Goal: Information Seeking & Learning: Learn about a topic

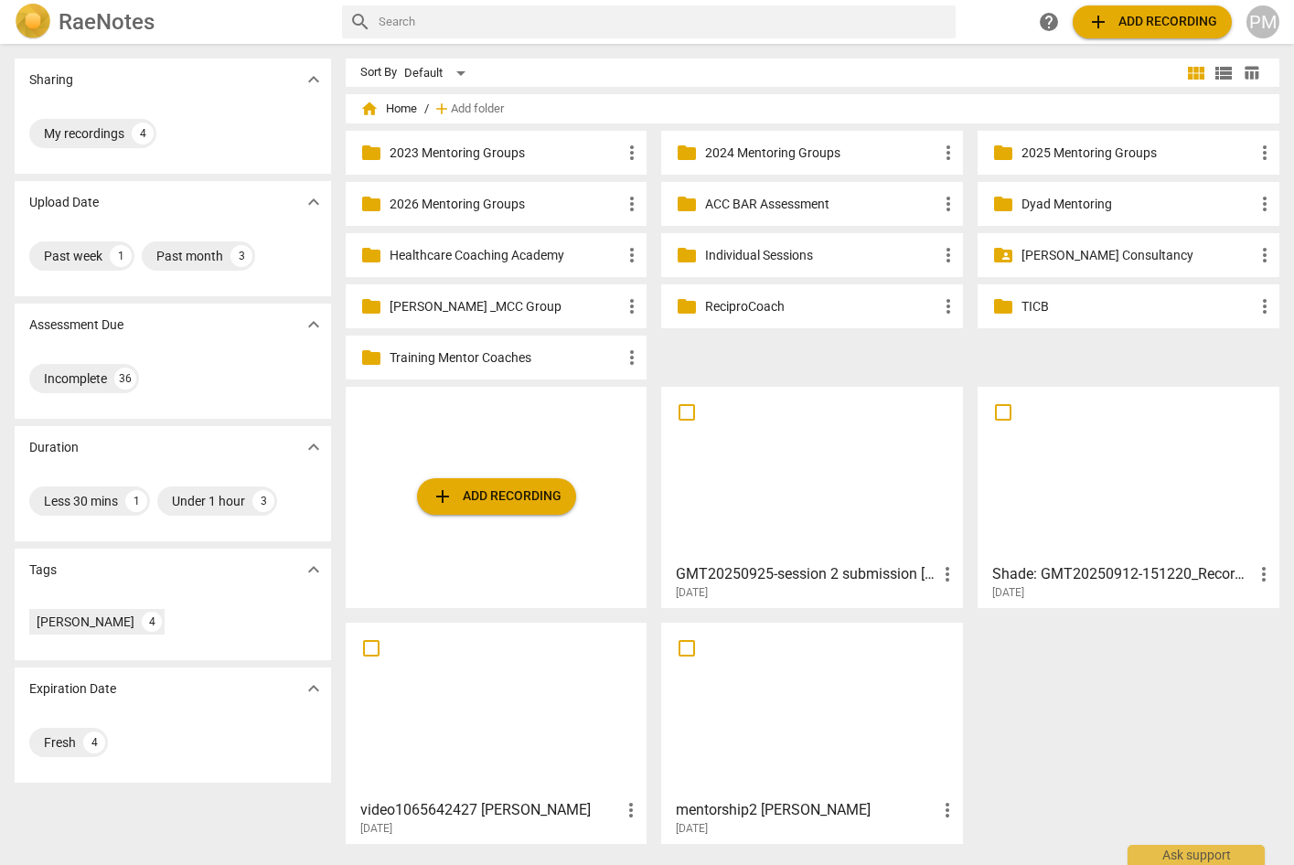
click at [790, 507] on div at bounding box center [812, 474] width 289 height 162
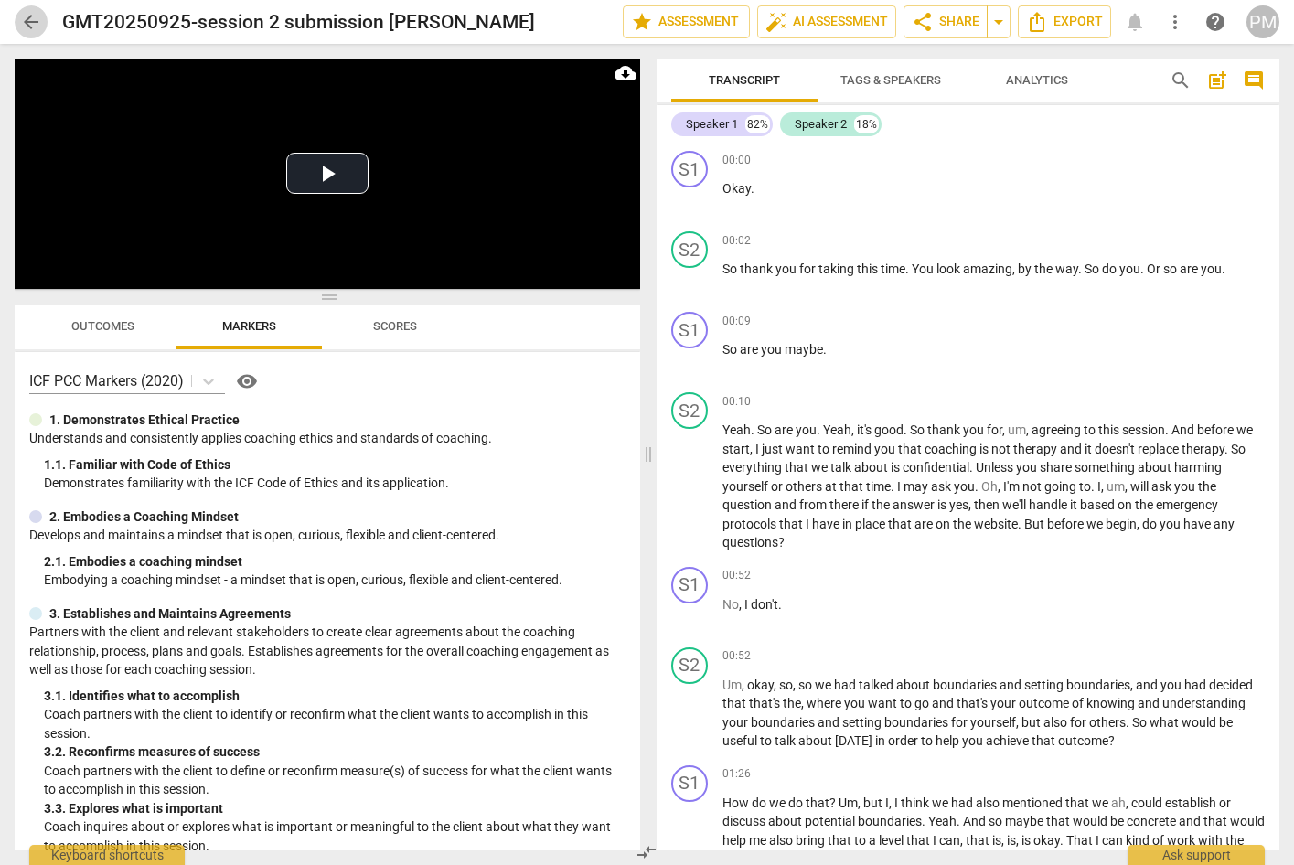
click at [27, 18] on span "arrow_back" at bounding box center [31, 22] width 22 height 22
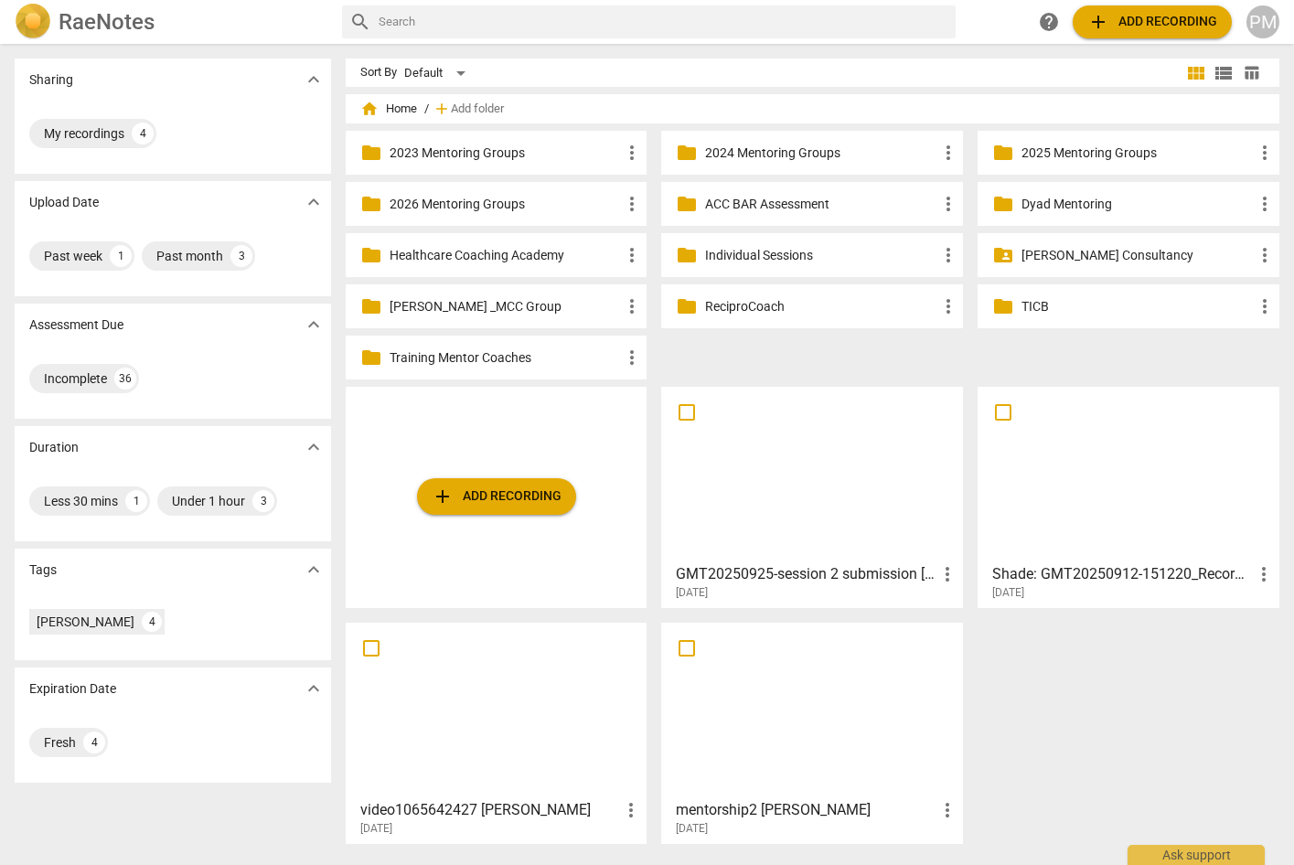
click at [1253, 25] on div "PM" at bounding box center [1263, 21] width 33 height 33
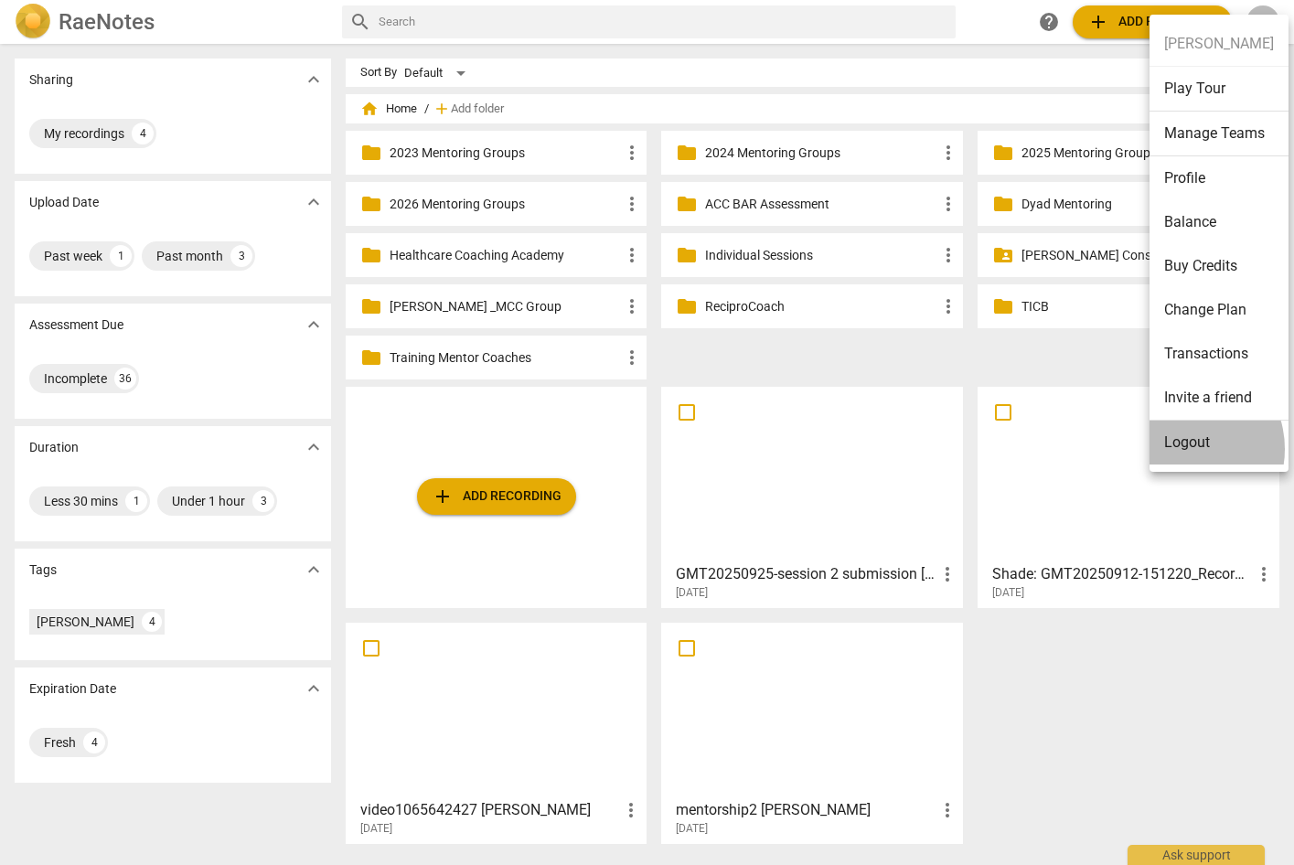
click at [1182, 450] on li "Logout" at bounding box center [1219, 443] width 139 height 44
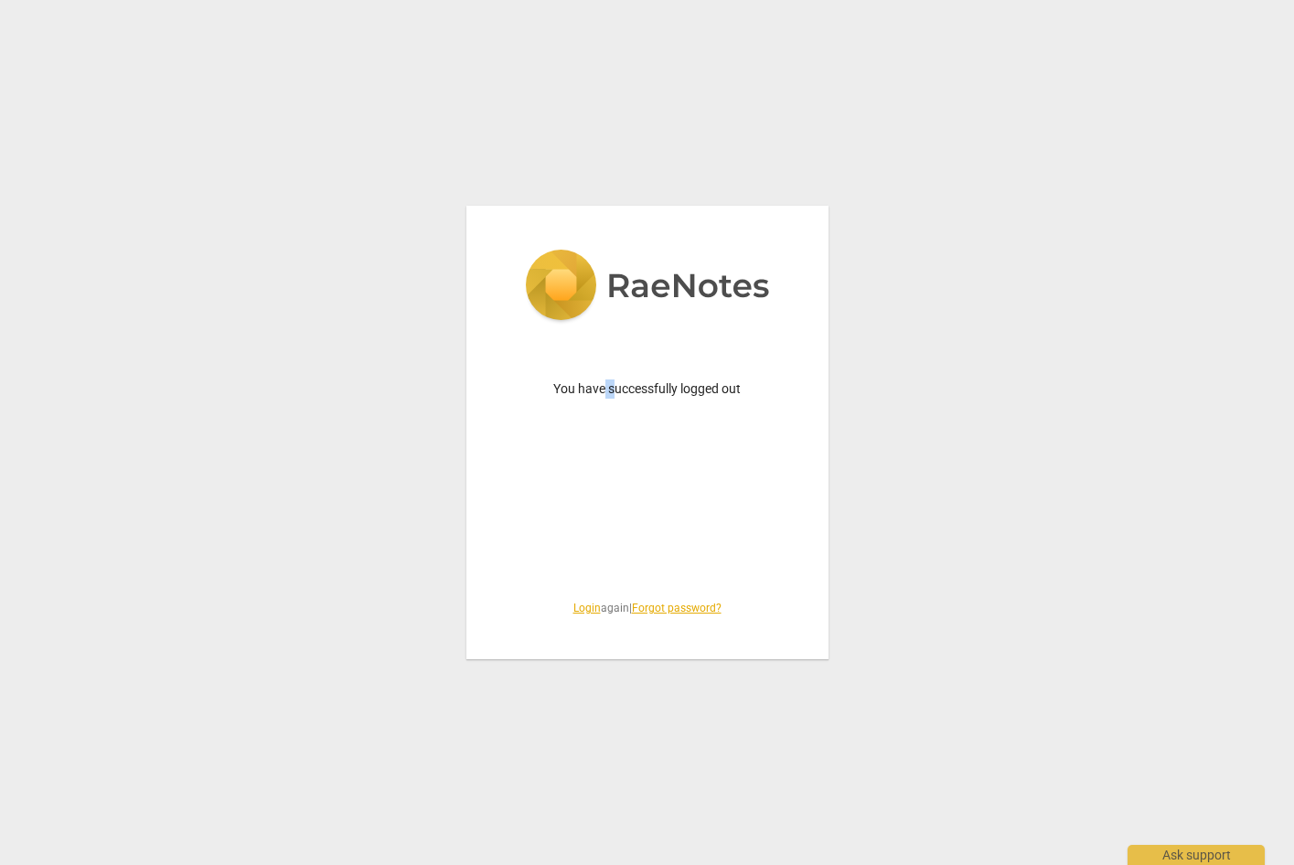
drag, startPoint x: 606, startPoint y: 598, endPoint x: 615, endPoint y: 635, distance: 37.5
click at [615, 635] on div "You have successfully logged out Login again | Forgot password?" at bounding box center [647, 433] width 362 height 454
drag, startPoint x: 615, startPoint y: 635, endPoint x: 576, endPoint y: 612, distance: 44.7
click at [576, 612] on link "Login" at bounding box center [586, 608] width 27 height 13
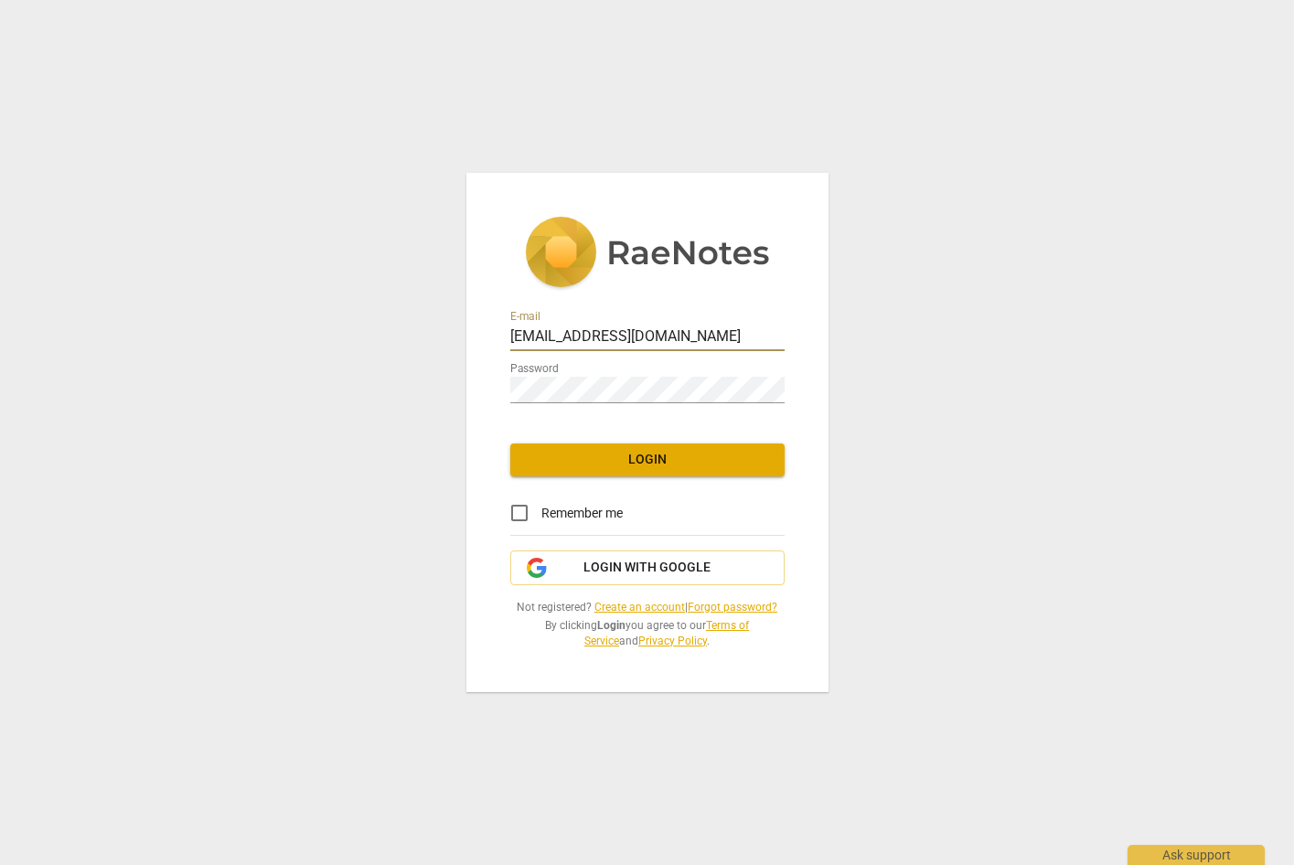
click at [785, 325] on div at bounding box center [785, 325] width 0 height 0
type input "[PERSON_NAME][EMAIL_ADDRESS][DOMAIN_NAME]"
click at [648, 462] on span "Login" at bounding box center [647, 460] width 245 height 18
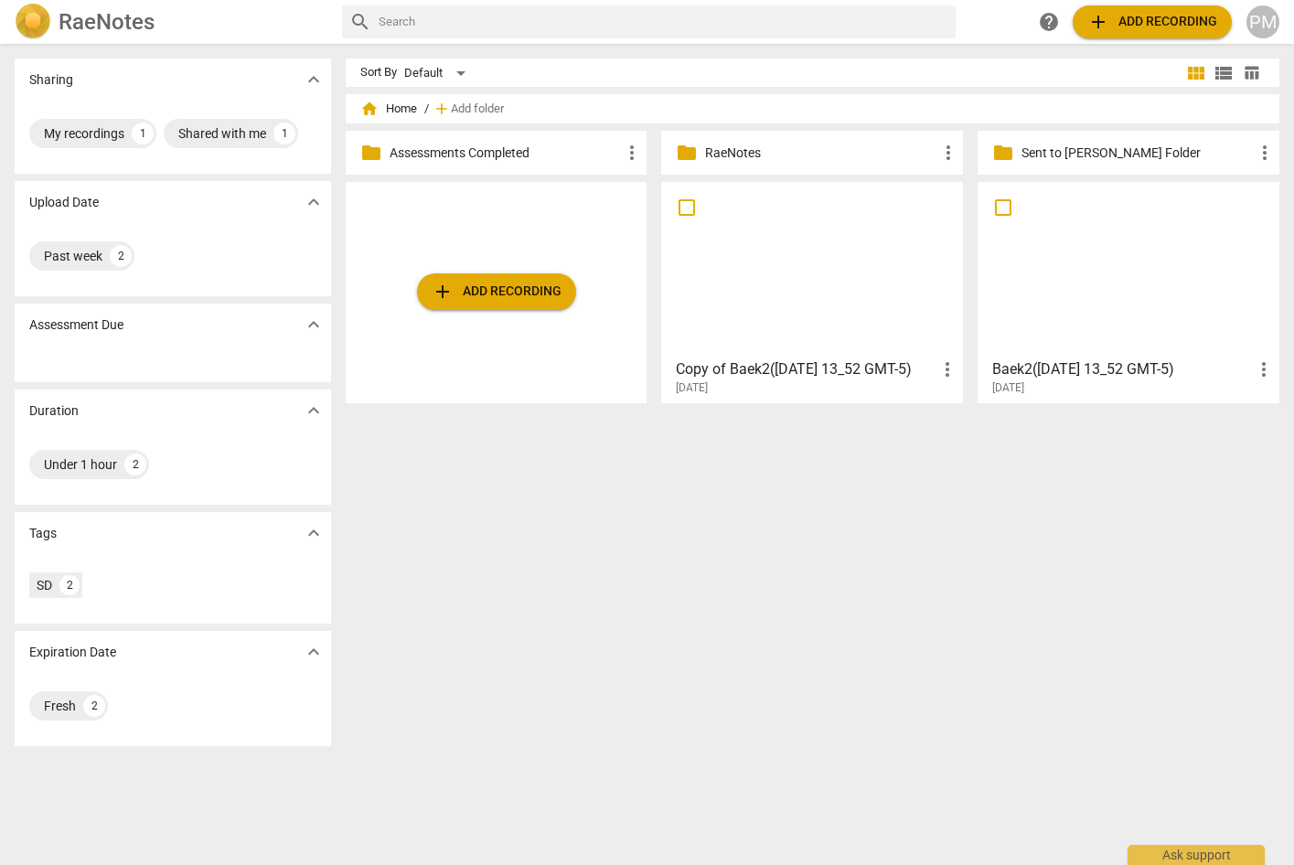
click at [1268, 28] on div "PM" at bounding box center [1263, 21] width 33 height 33
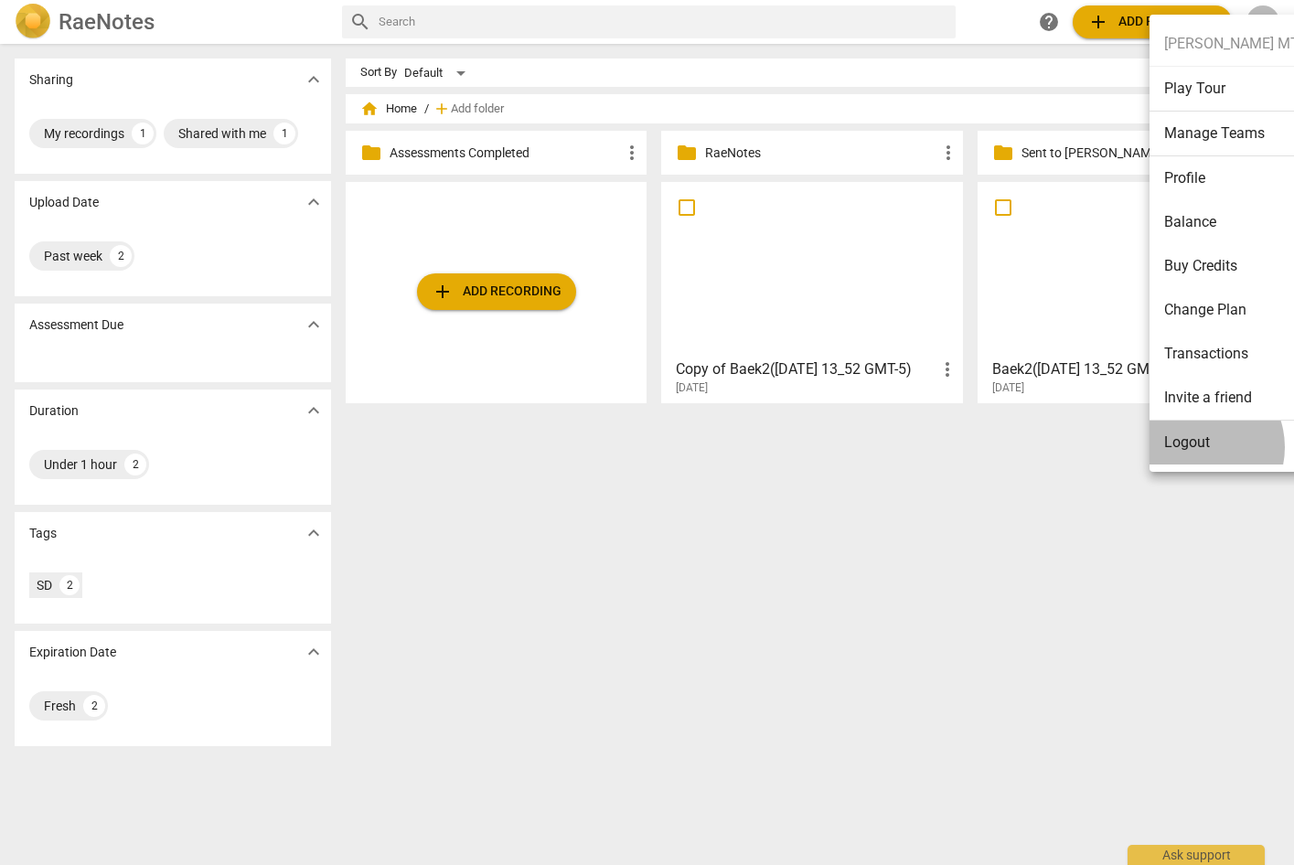
click at [1196, 447] on li "Logout" at bounding box center [1242, 443] width 184 height 44
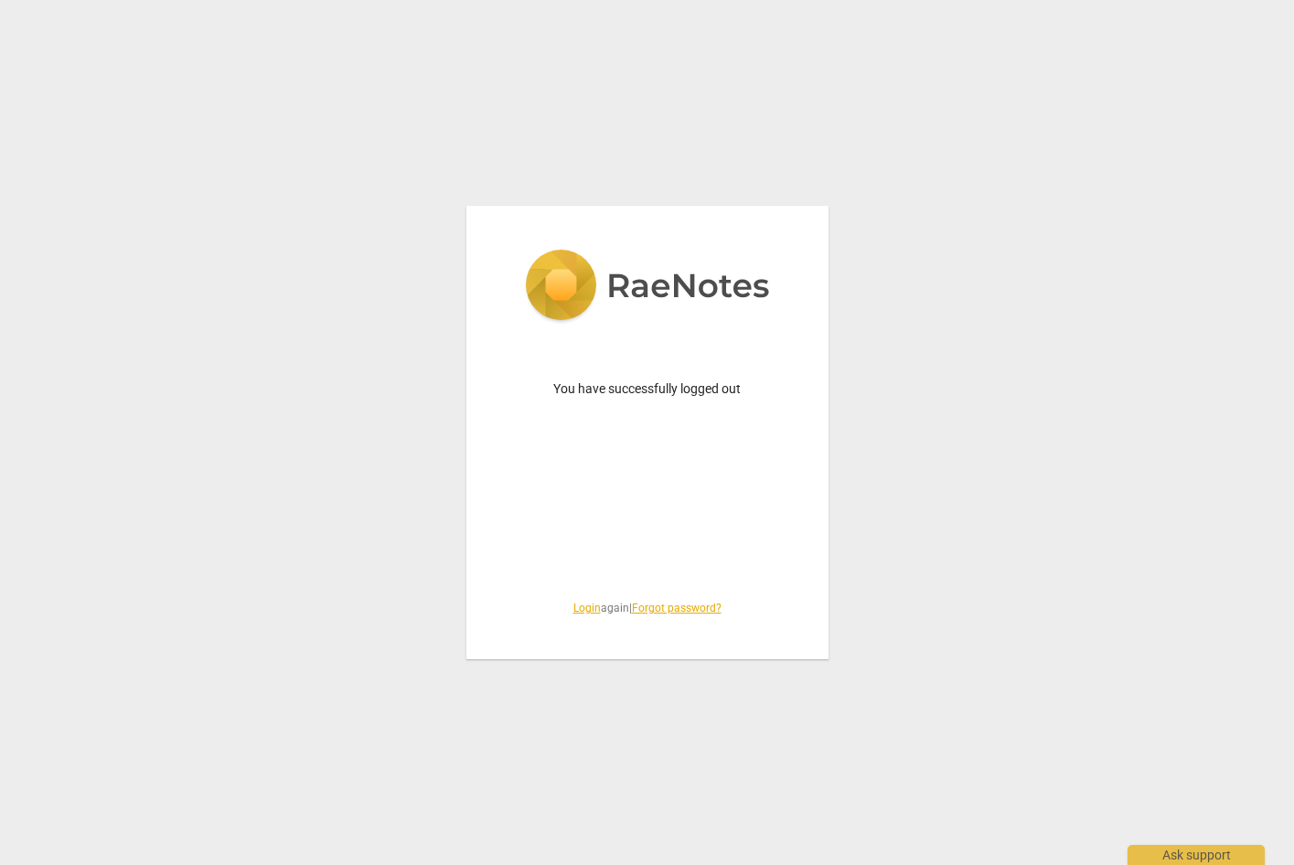
click at [573, 608] on link "Login" at bounding box center [586, 608] width 27 height 13
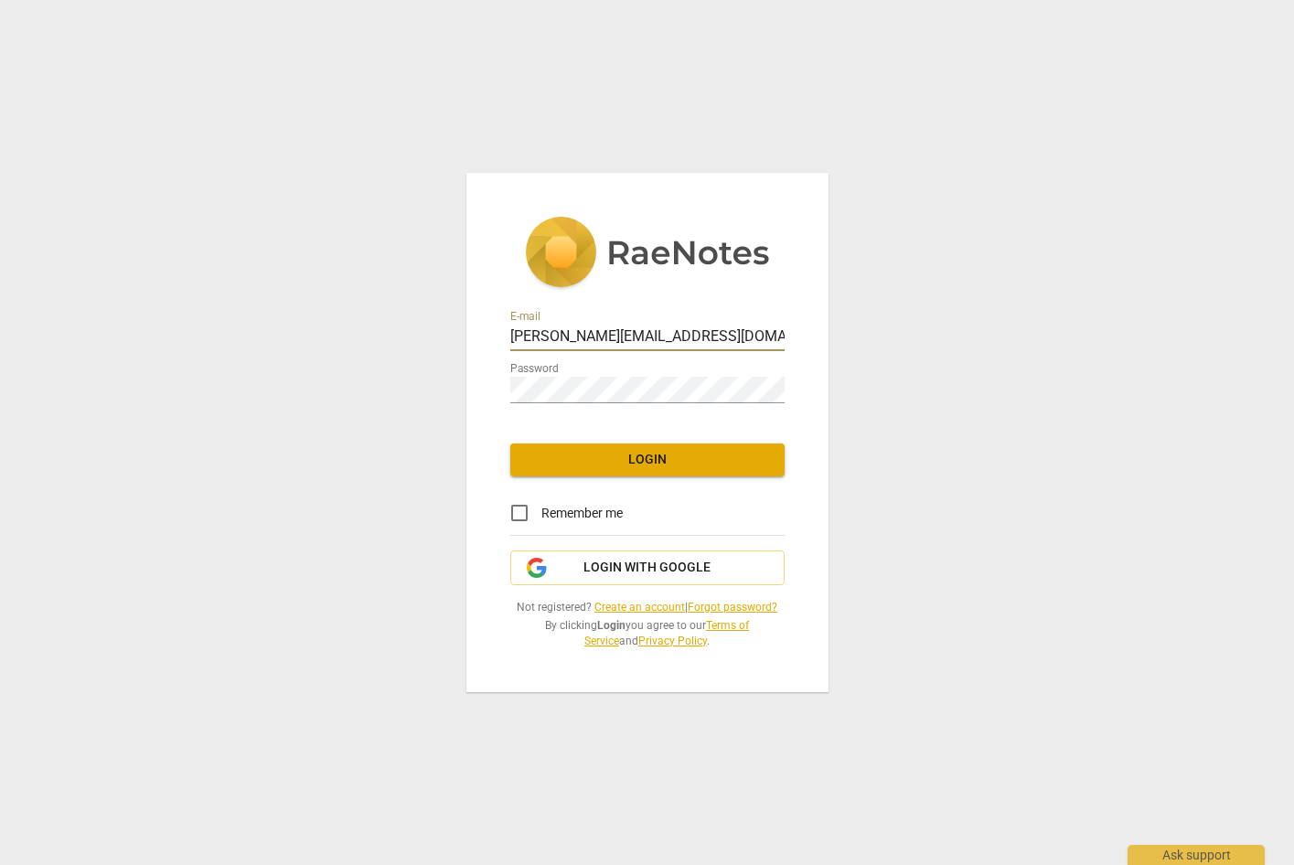
click at [785, 325] on div at bounding box center [785, 325] width 0 height 0
type input "[PERSON_NAME][EMAIL_ADDRESS][PERSON_NAME][DOMAIN_NAME]"
click at [645, 469] on button "Login" at bounding box center [647, 460] width 274 height 33
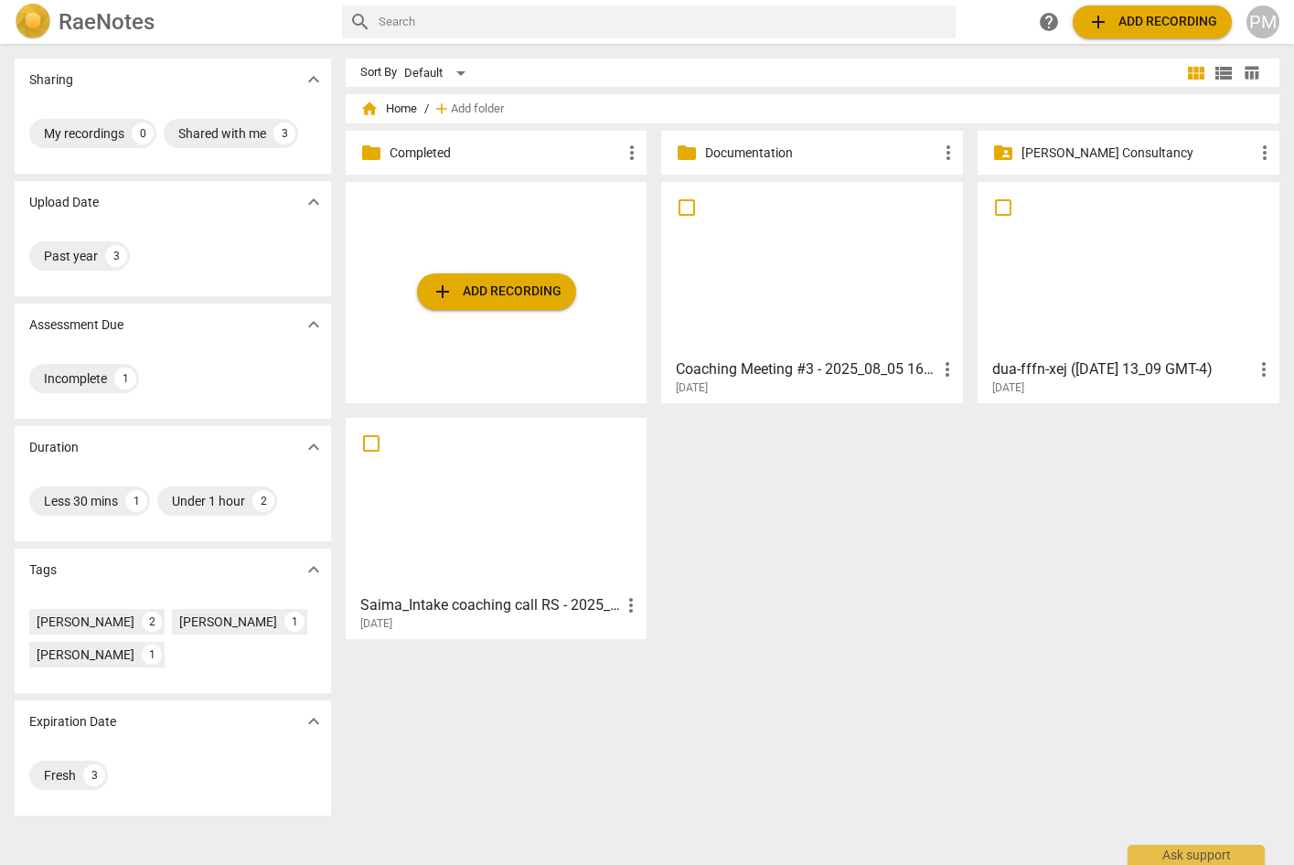
click at [1129, 316] on div at bounding box center [1128, 269] width 289 height 162
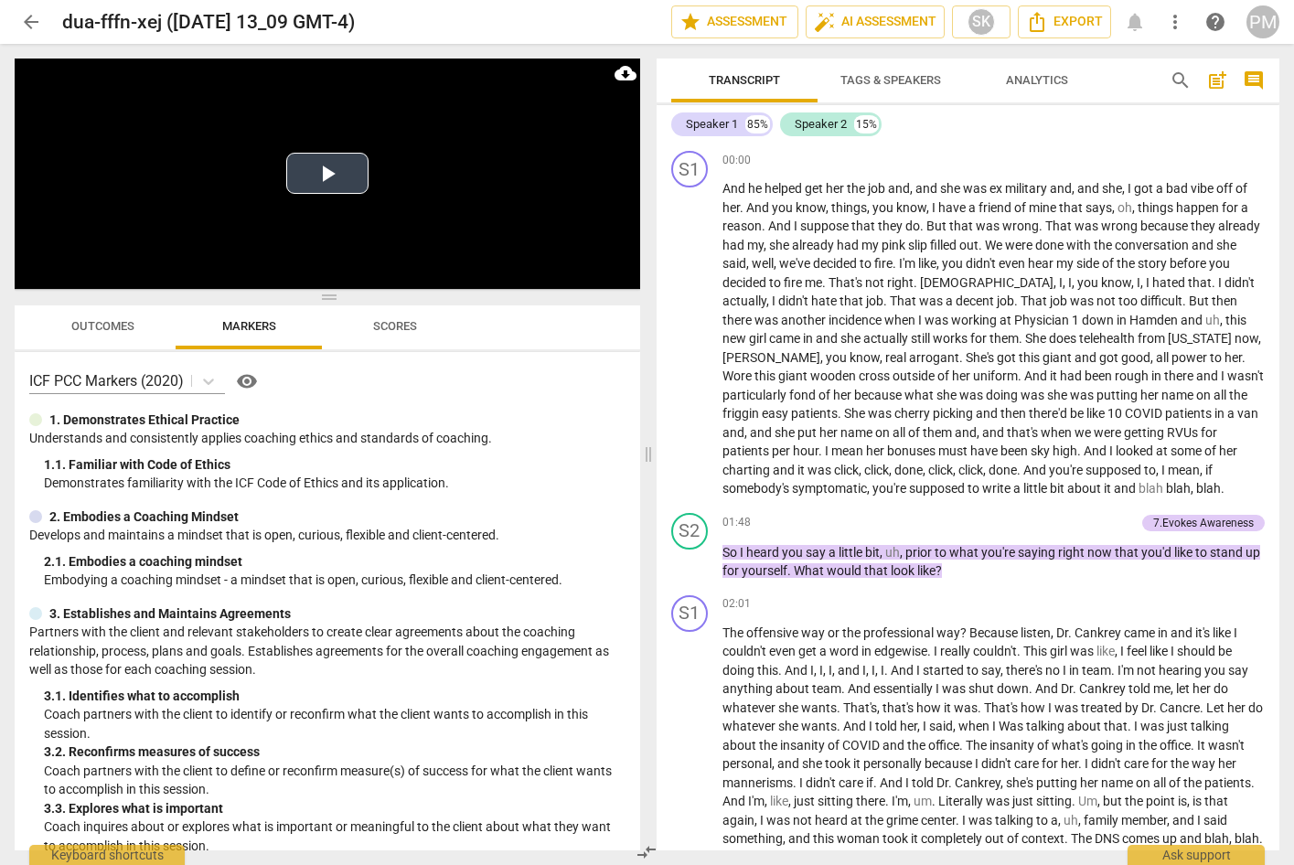
click at [319, 173] on button "Play Video" at bounding box center [327, 173] width 82 height 41
click at [736, 554] on span "So" at bounding box center [731, 552] width 17 height 15
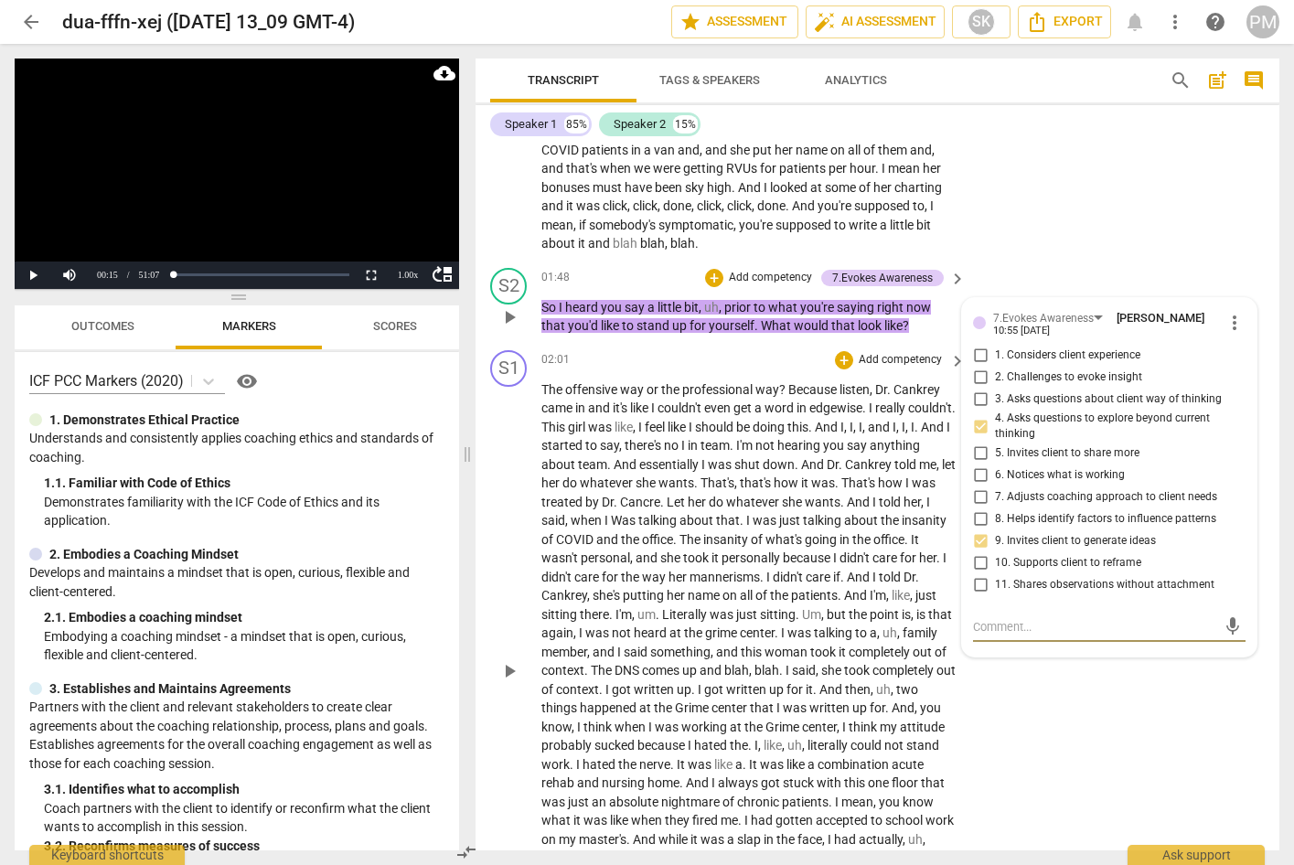
scroll to position [176, 0]
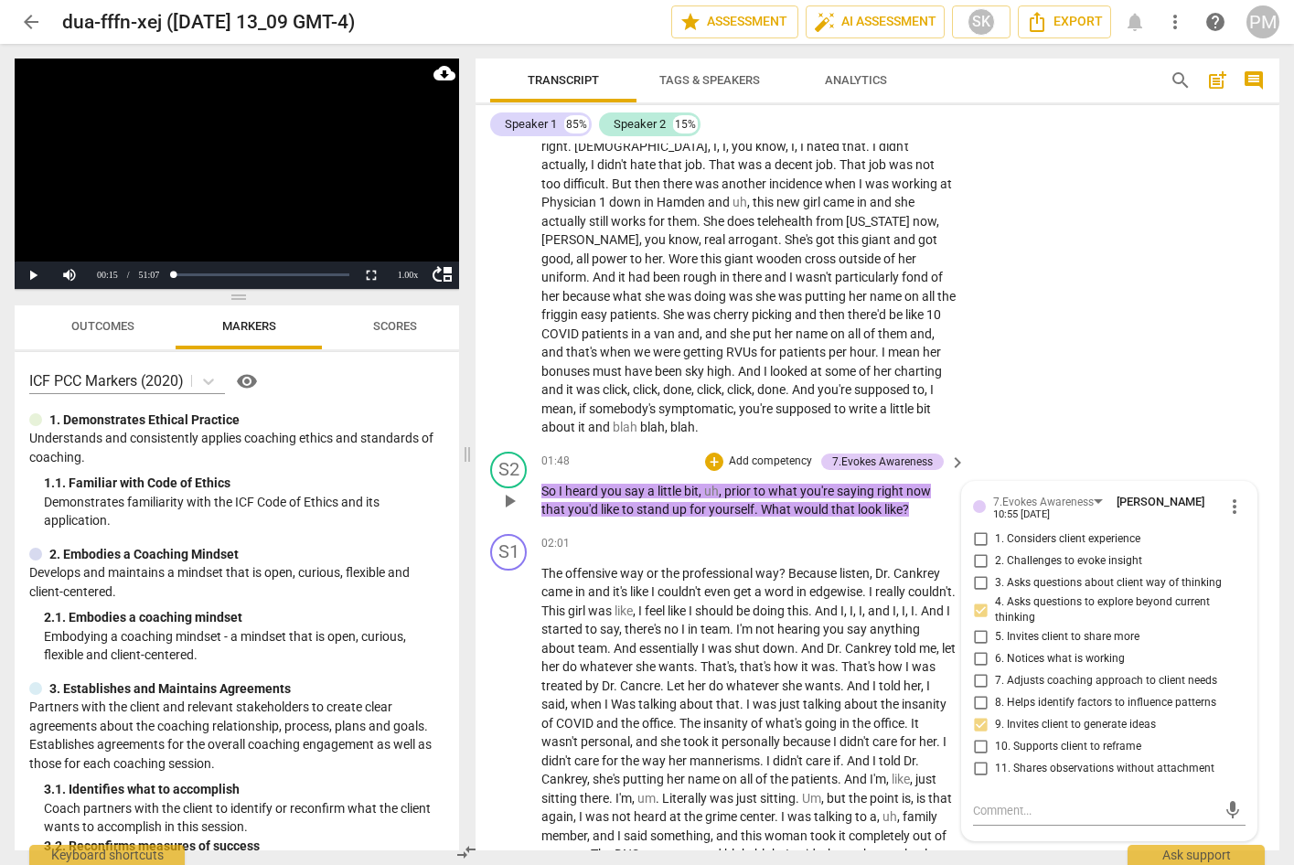
click at [610, 487] on span "you" at bounding box center [613, 491] width 24 height 15
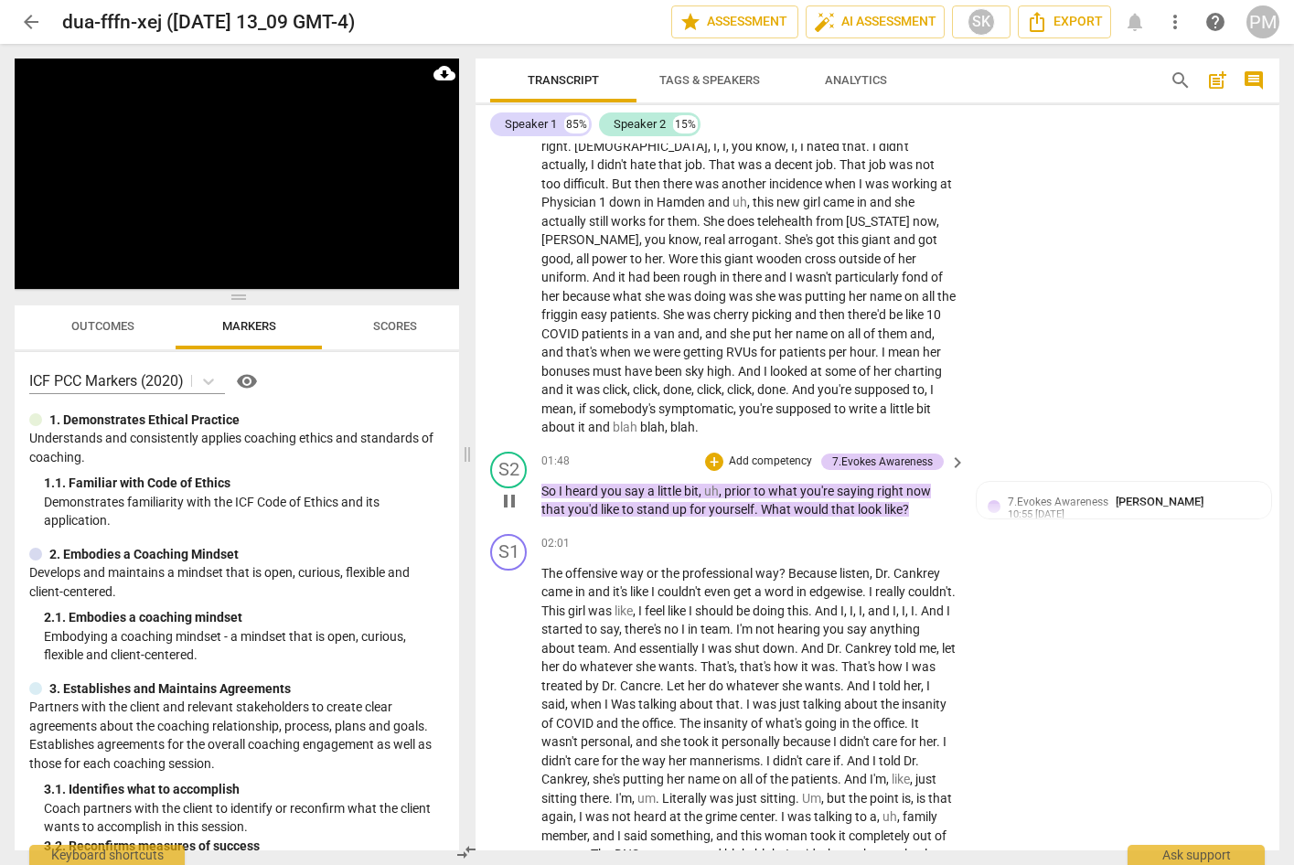
click at [610, 487] on span "you" at bounding box center [613, 491] width 24 height 15
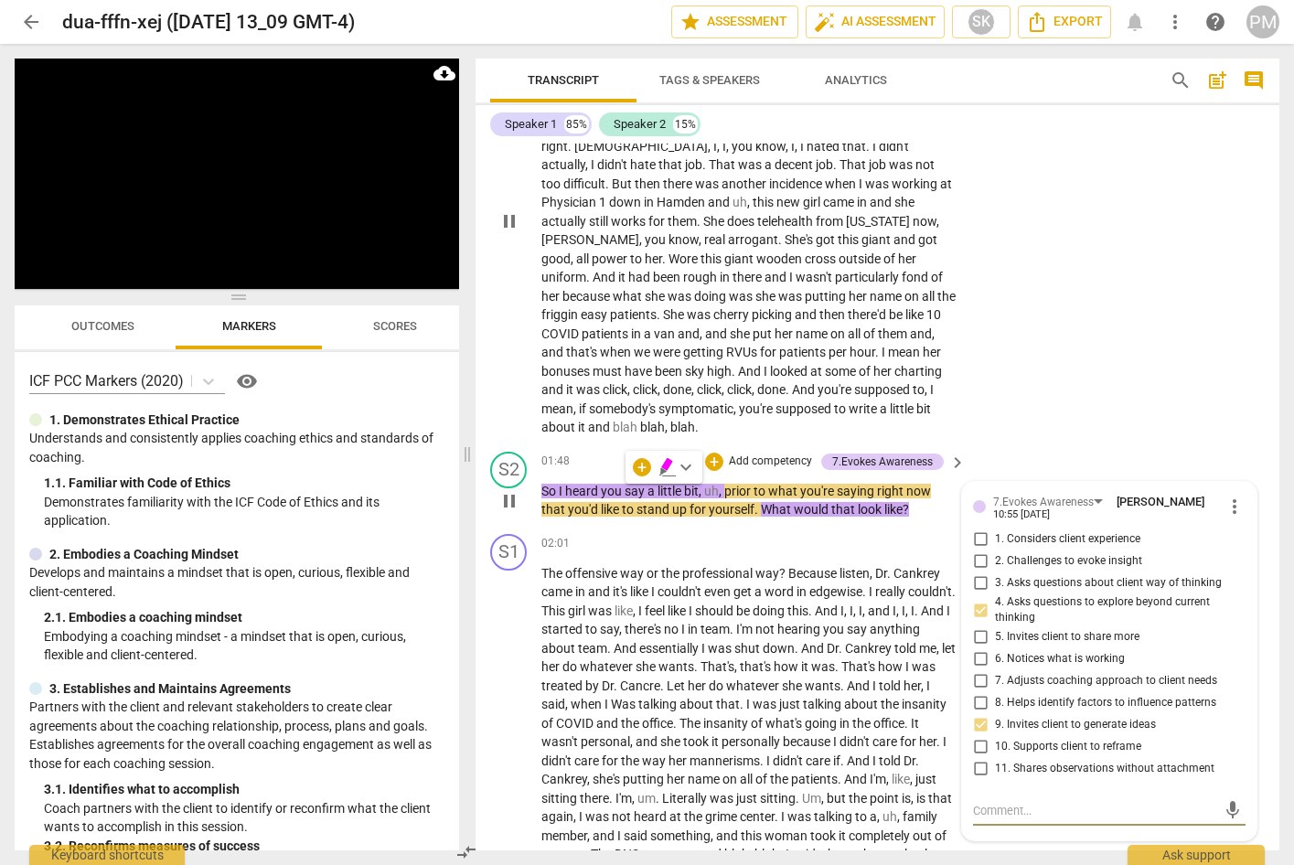
click at [819, 316] on span "then" at bounding box center [833, 314] width 28 height 15
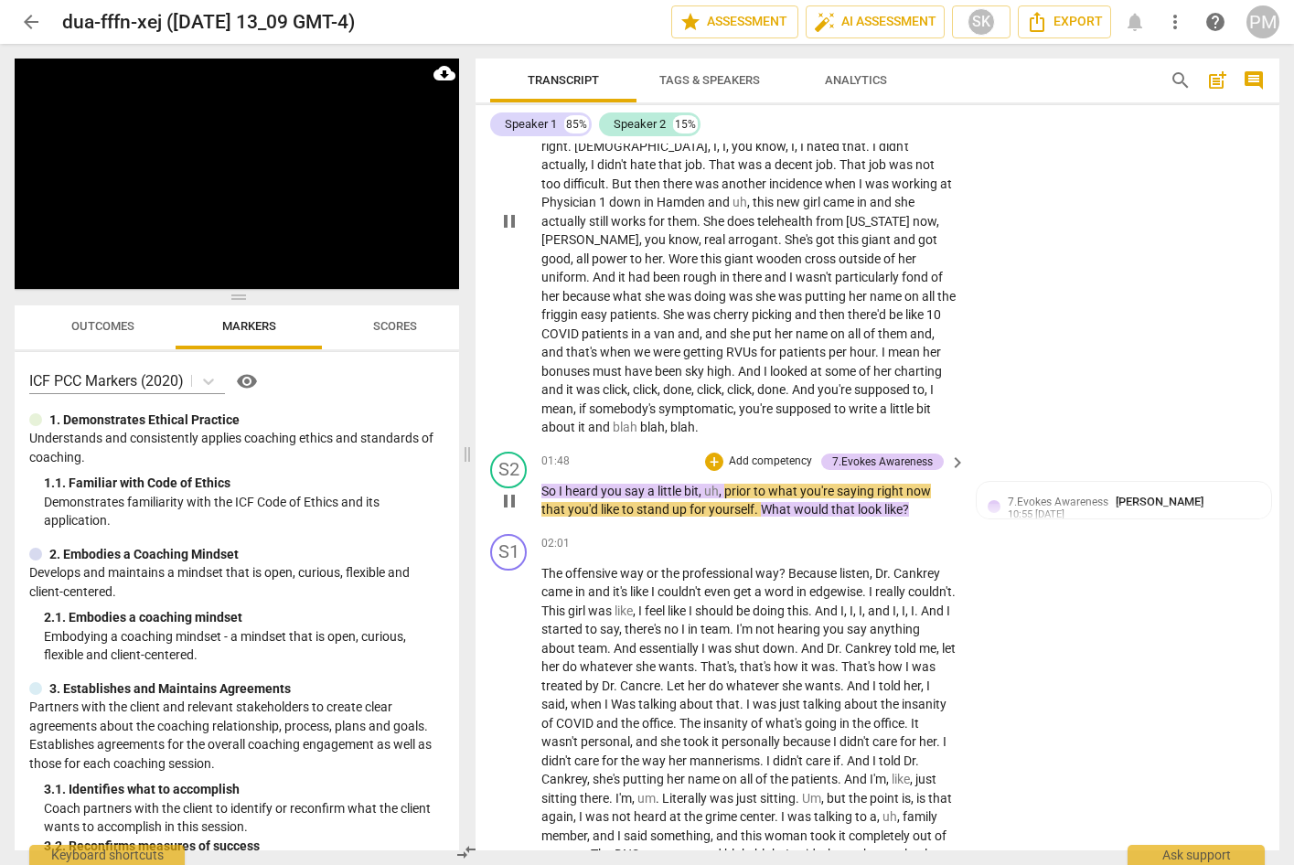
click at [819, 316] on span "then" at bounding box center [833, 314] width 28 height 15
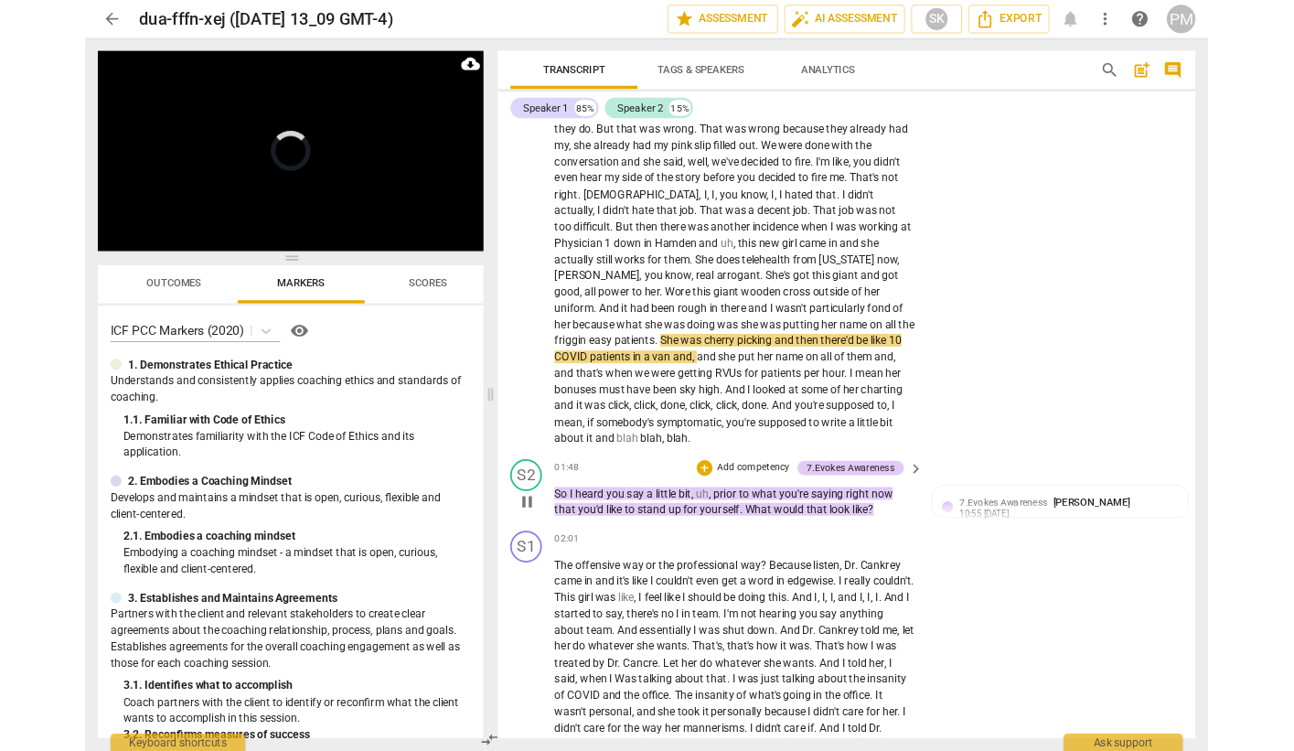
scroll to position [0, 0]
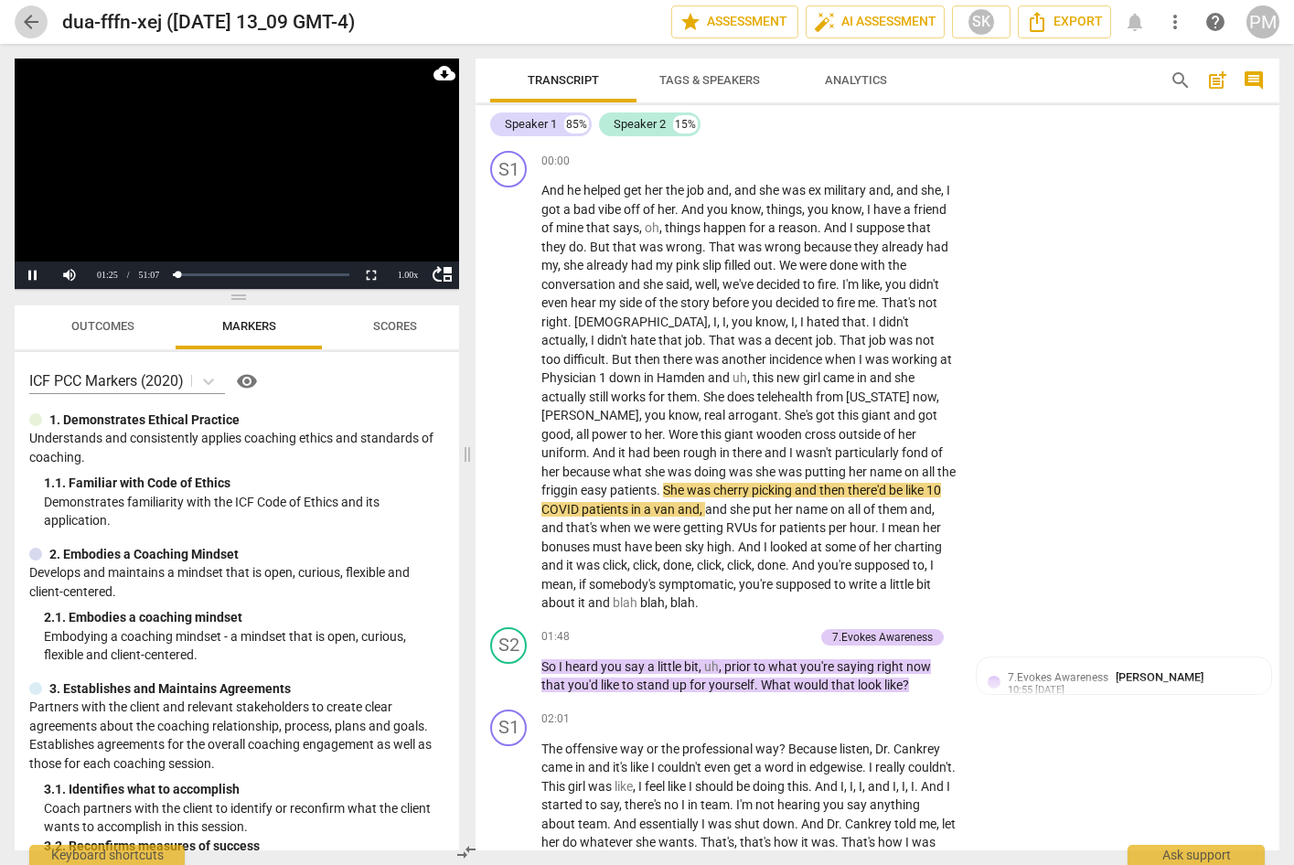
click at [23, 22] on span "arrow_back" at bounding box center [31, 22] width 22 height 22
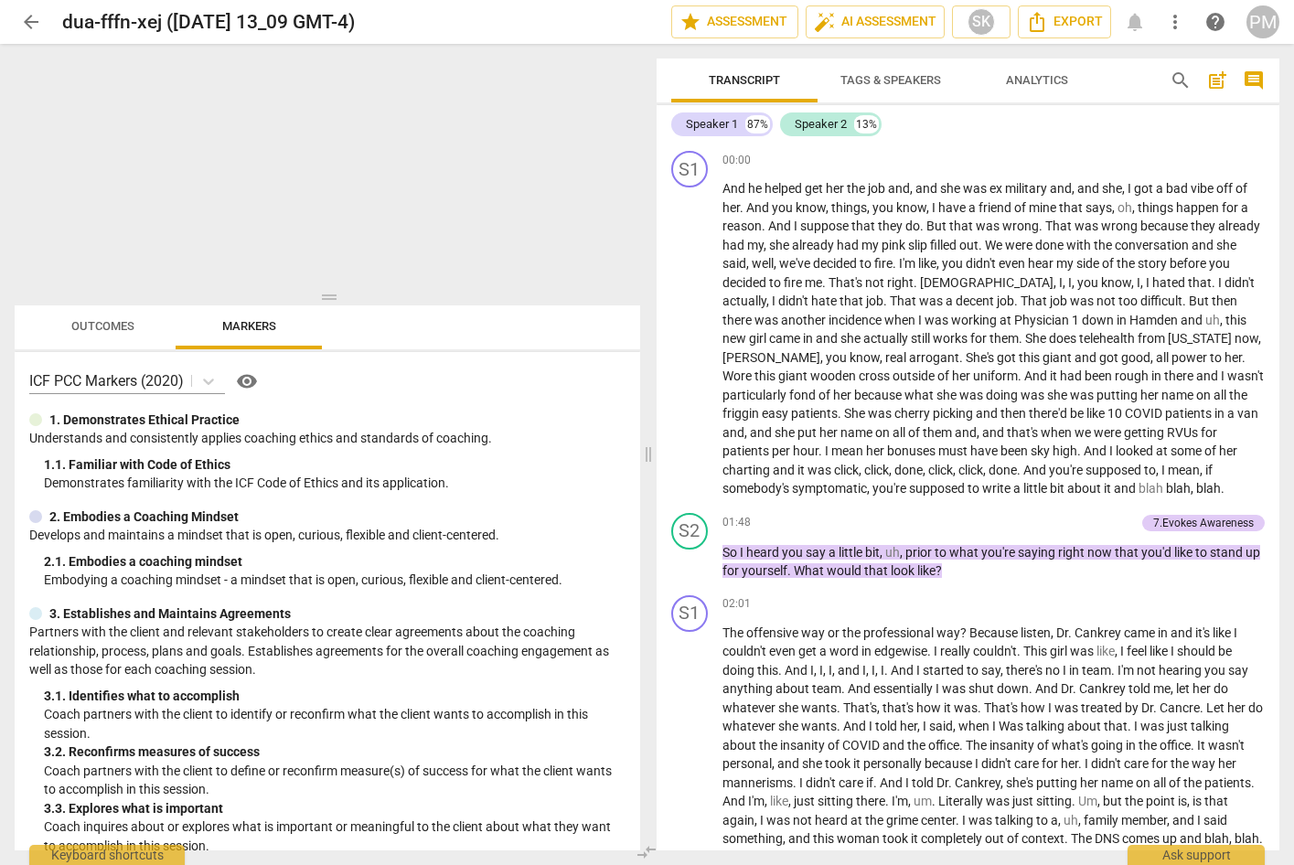
click at [1266, 20] on div "PM" at bounding box center [1263, 21] width 33 height 33
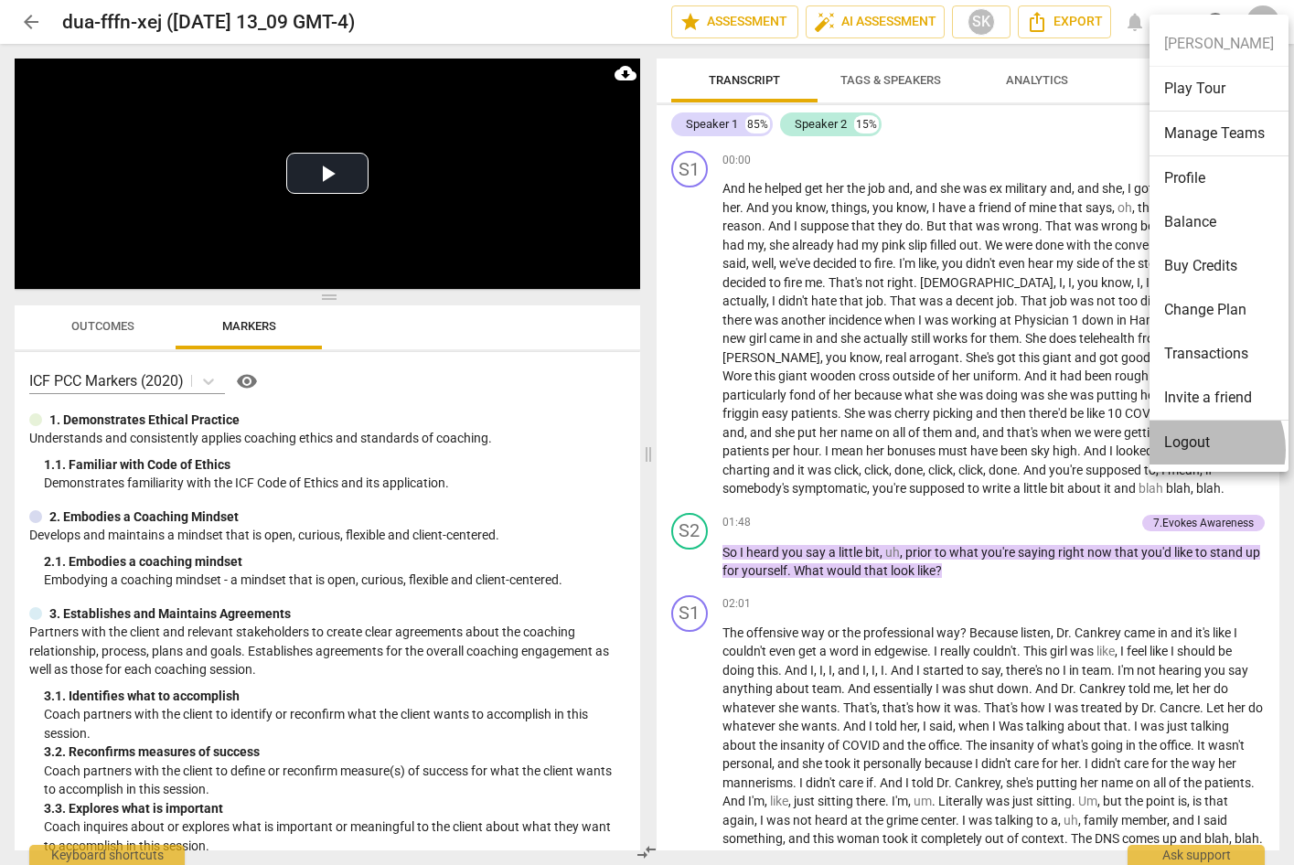
click at [1197, 450] on li "Logout" at bounding box center [1219, 443] width 139 height 44
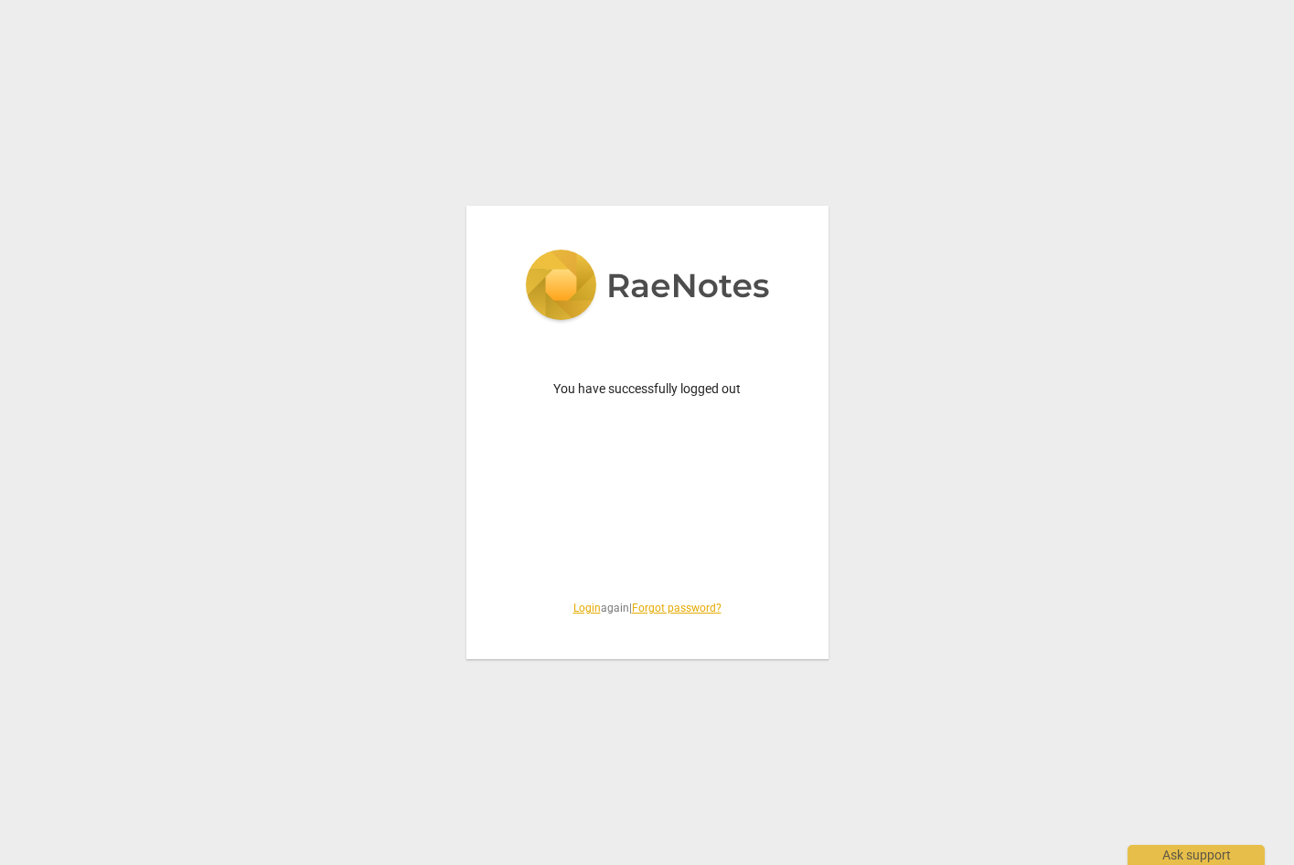
click at [573, 605] on link "Login" at bounding box center [586, 608] width 27 height 13
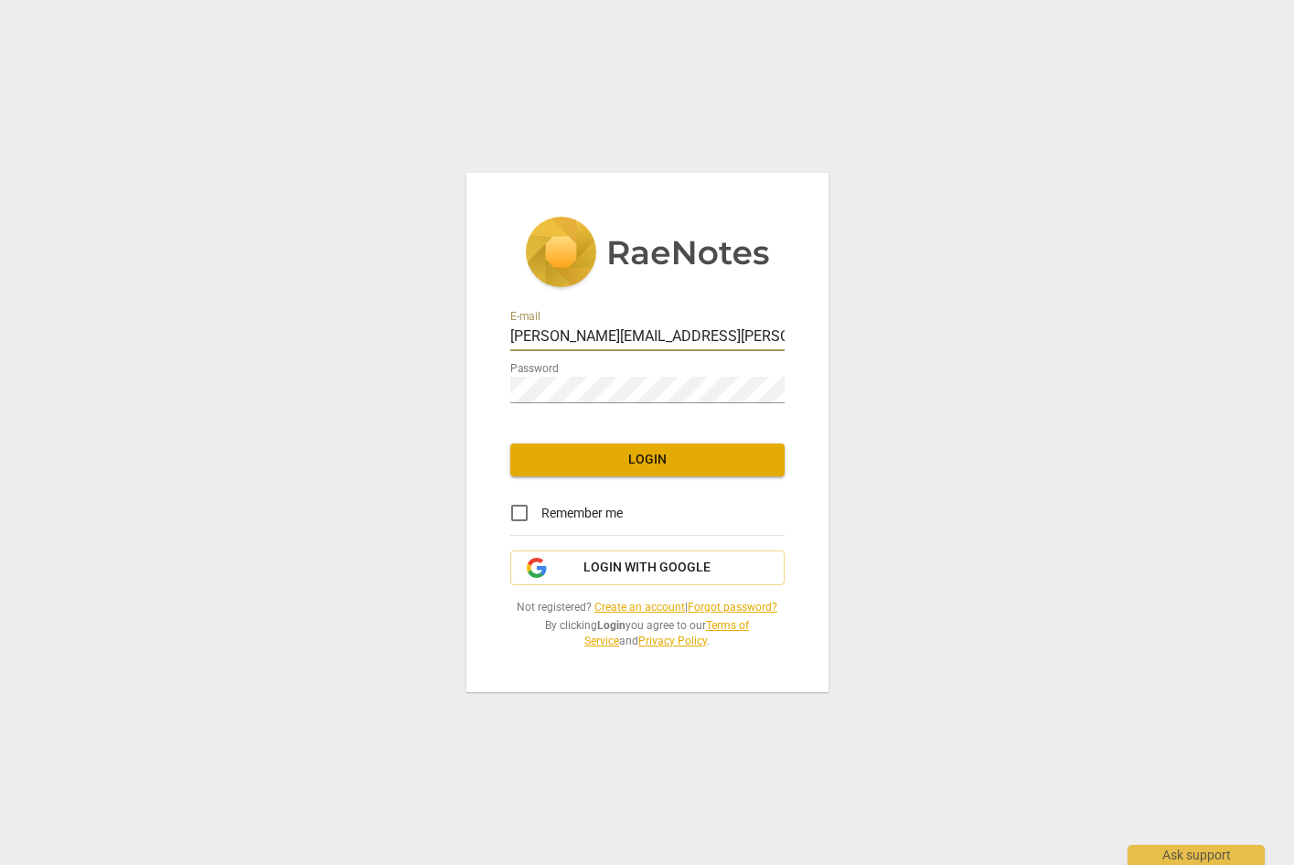
click at [785, 325] on div at bounding box center [785, 325] width 0 height 0
type input "[EMAIL_ADDRESS][DOMAIN_NAME]"
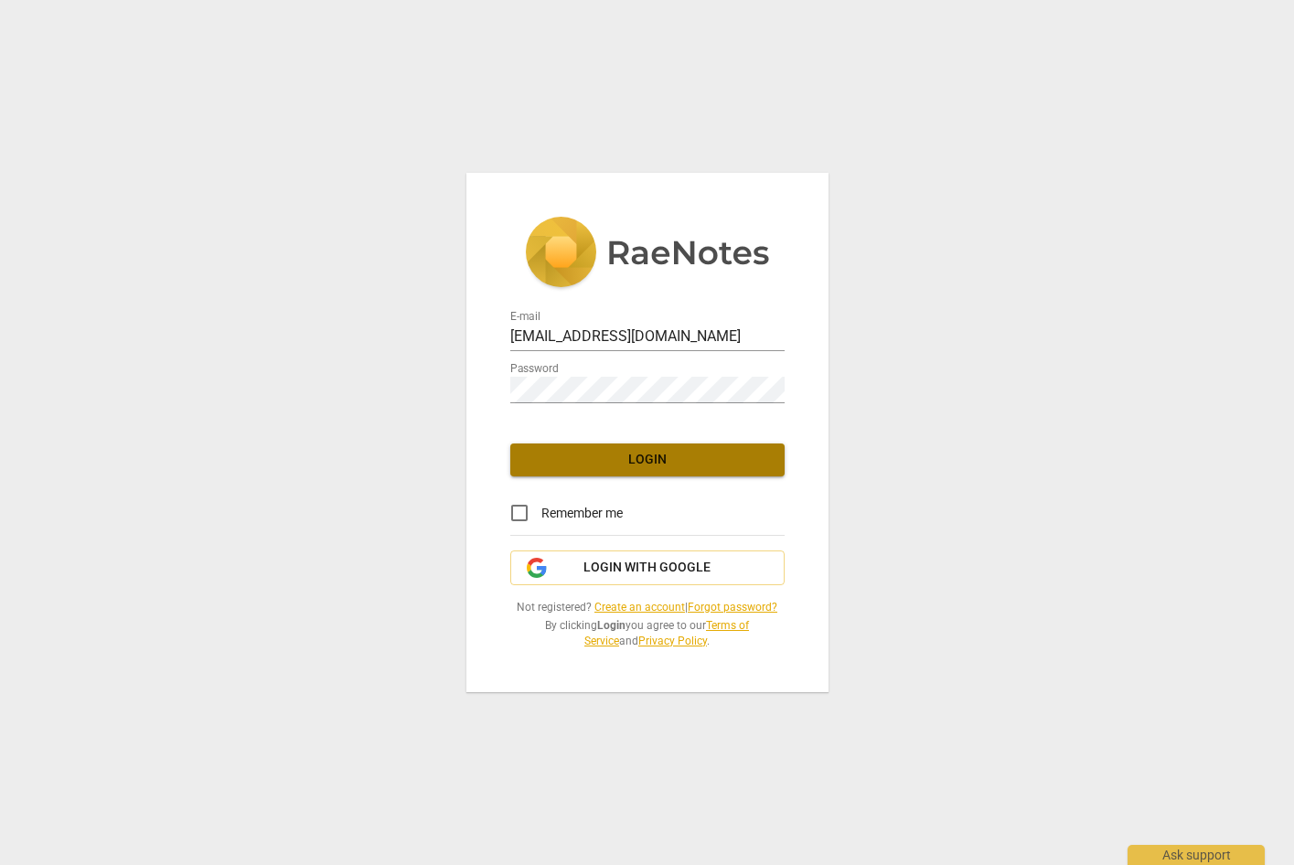
click at [656, 461] on span "Login" at bounding box center [647, 460] width 245 height 18
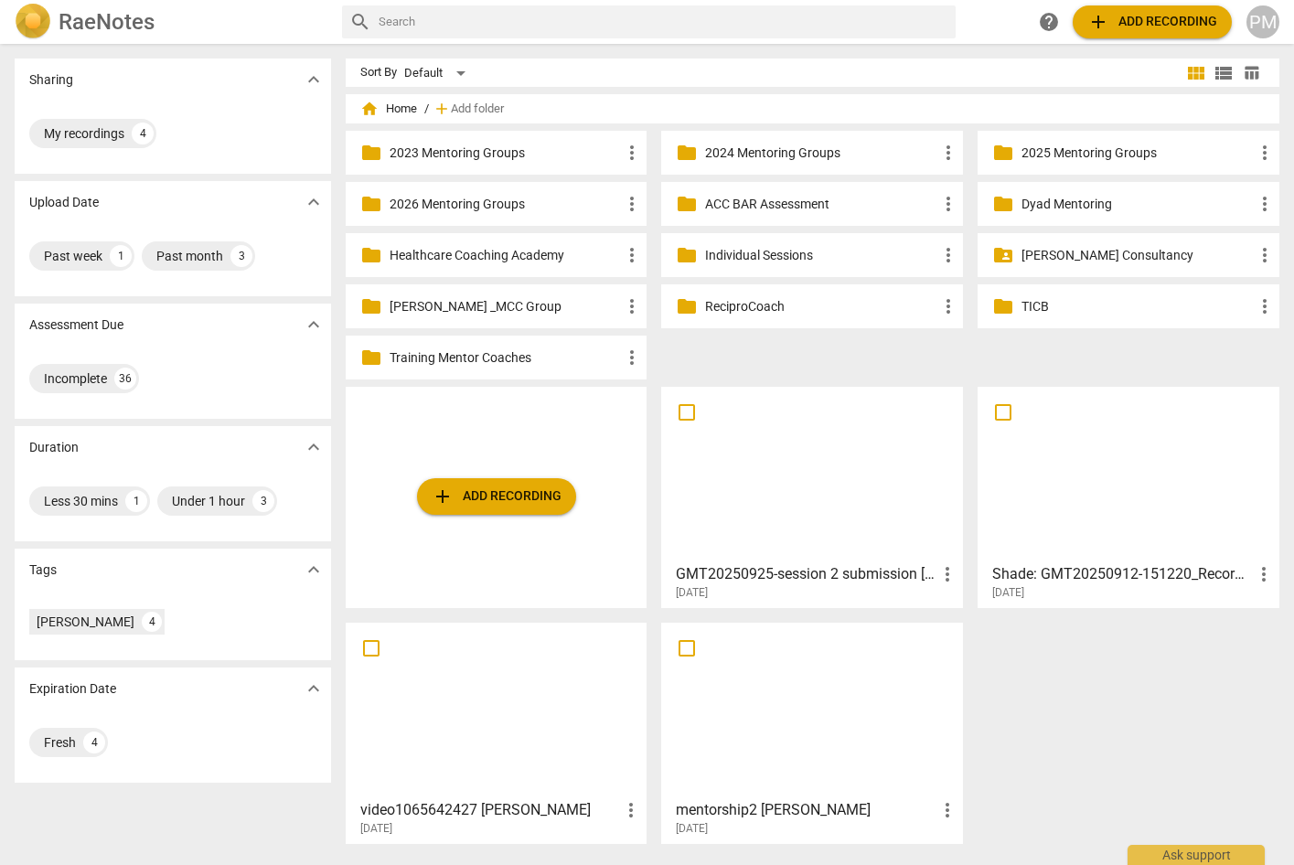
click at [1065, 142] on div "folder 2025 Mentoring Groups more_vert" at bounding box center [1129, 153] width 302 height 44
click at [1057, 152] on p "2025 Mentoring Groups" at bounding box center [1138, 153] width 232 height 19
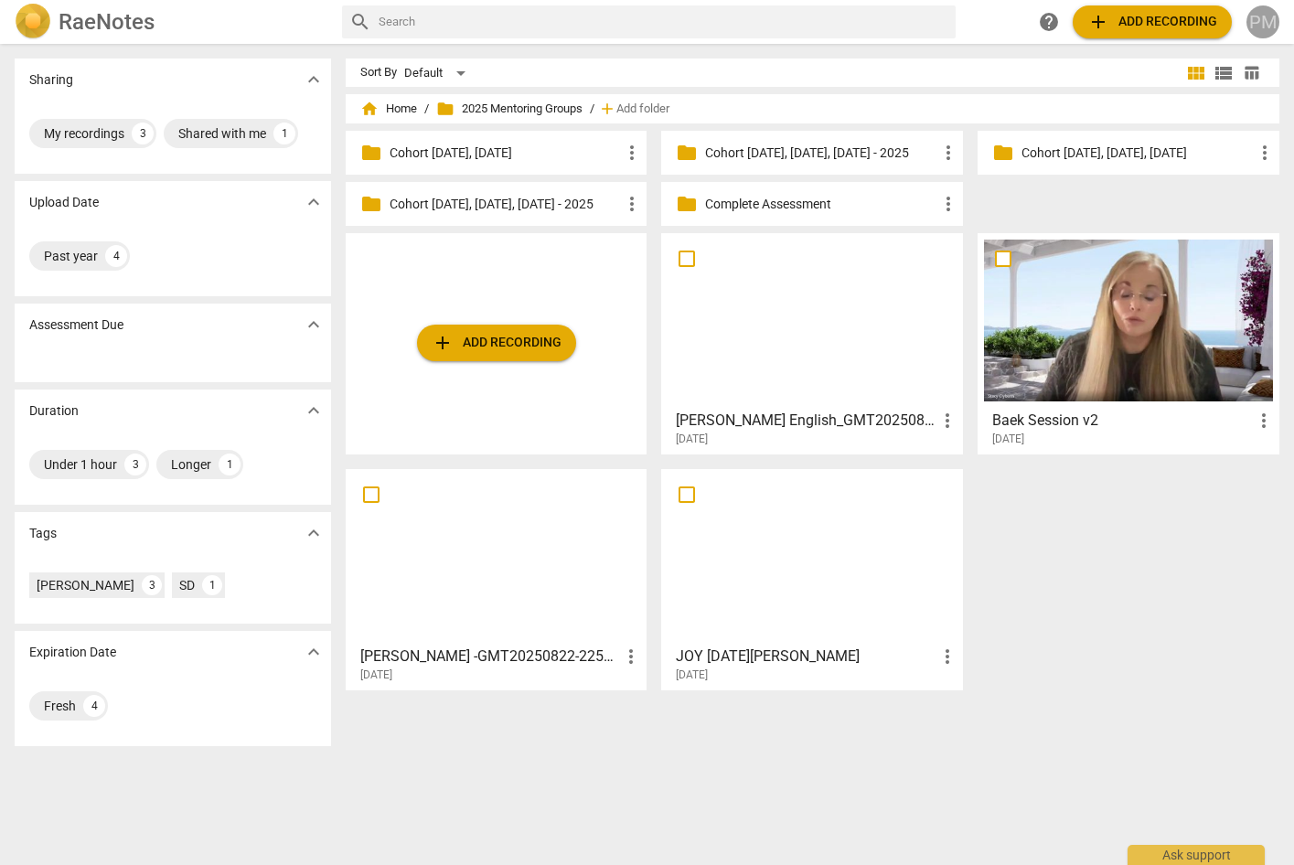
click at [1261, 27] on div "PM" at bounding box center [1263, 21] width 33 height 33
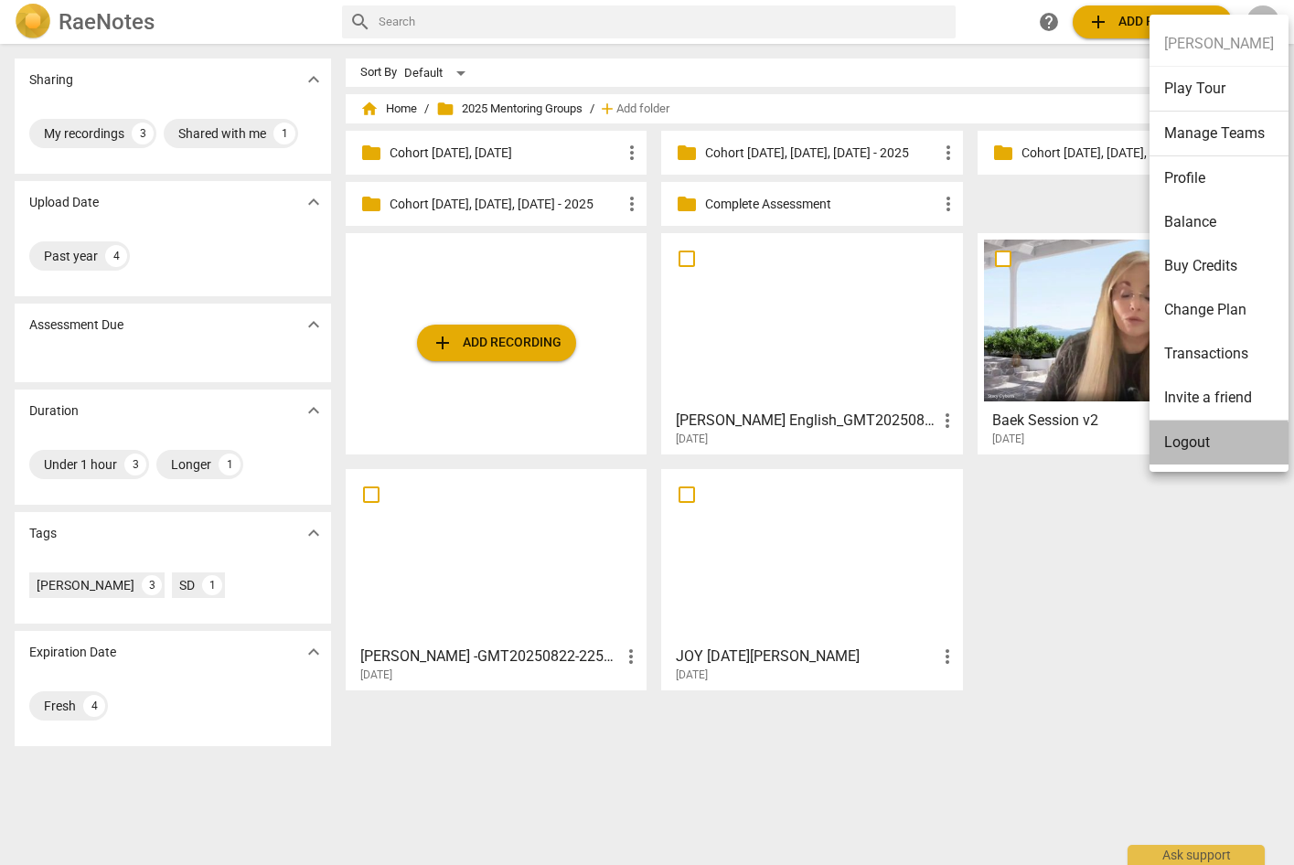
click at [1218, 445] on li "Logout" at bounding box center [1219, 443] width 139 height 44
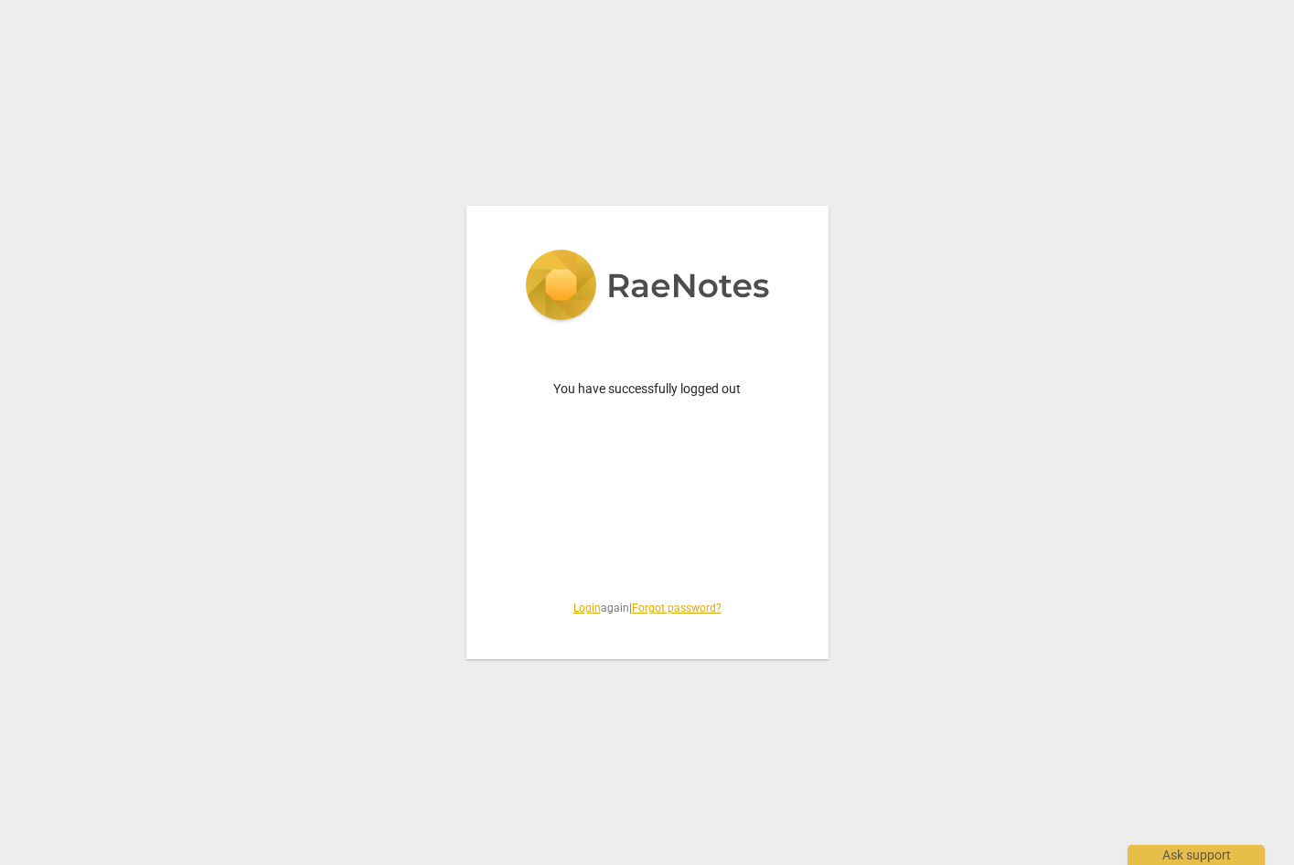
click at [580, 603] on link "Login" at bounding box center [586, 608] width 27 height 13
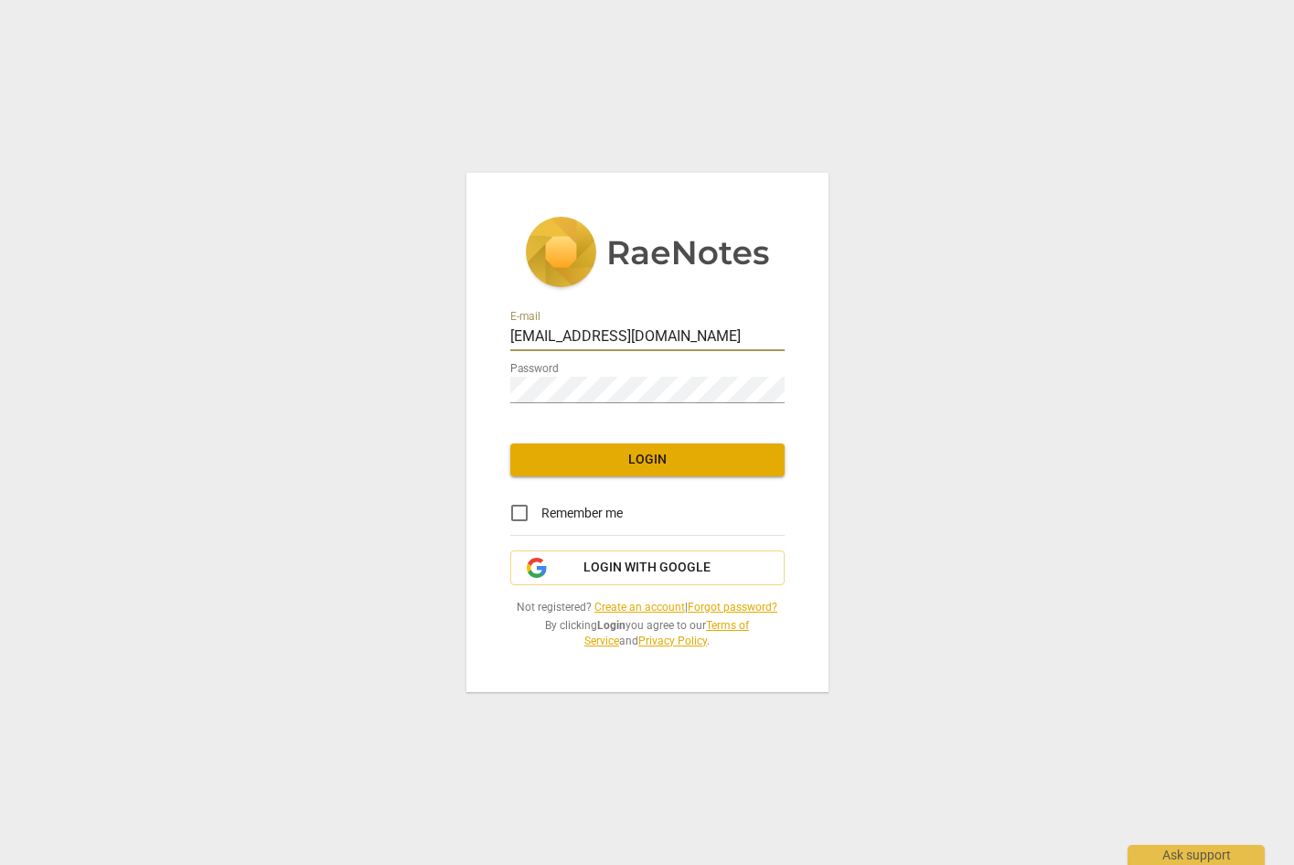
click at [785, 325] on div at bounding box center [785, 325] width 0 height 0
type input "[PERSON_NAME][EMAIL_ADDRESS][DOMAIN_NAME]"
click at [641, 477] on div "E-mail [PERSON_NAME][EMAIL_ADDRESS][DOMAIN_NAME] Password Login Remember me Log…" at bounding box center [647, 432] width 362 height 519
click at [644, 460] on span "Login" at bounding box center [647, 460] width 245 height 18
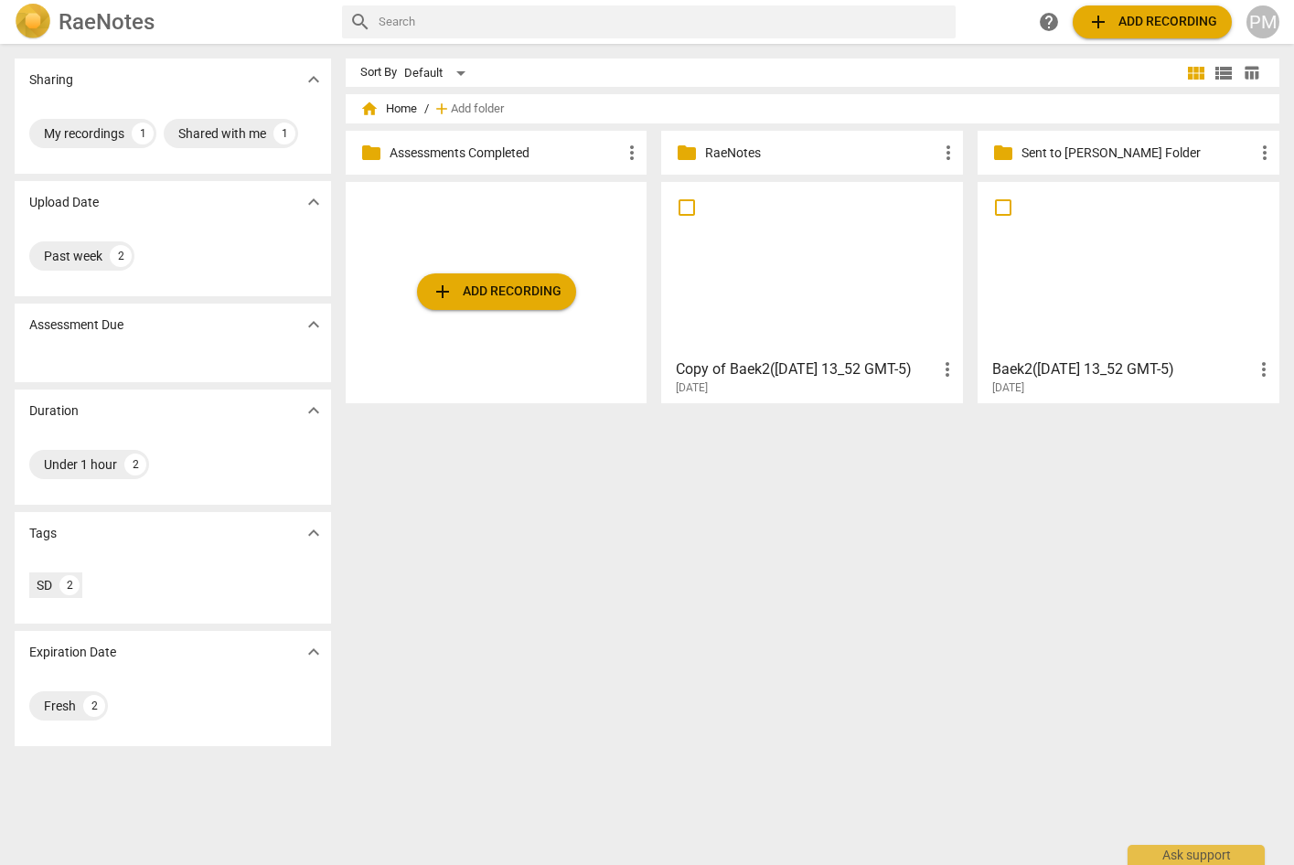
click at [807, 295] on div at bounding box center [812, 269] width 289 height 162
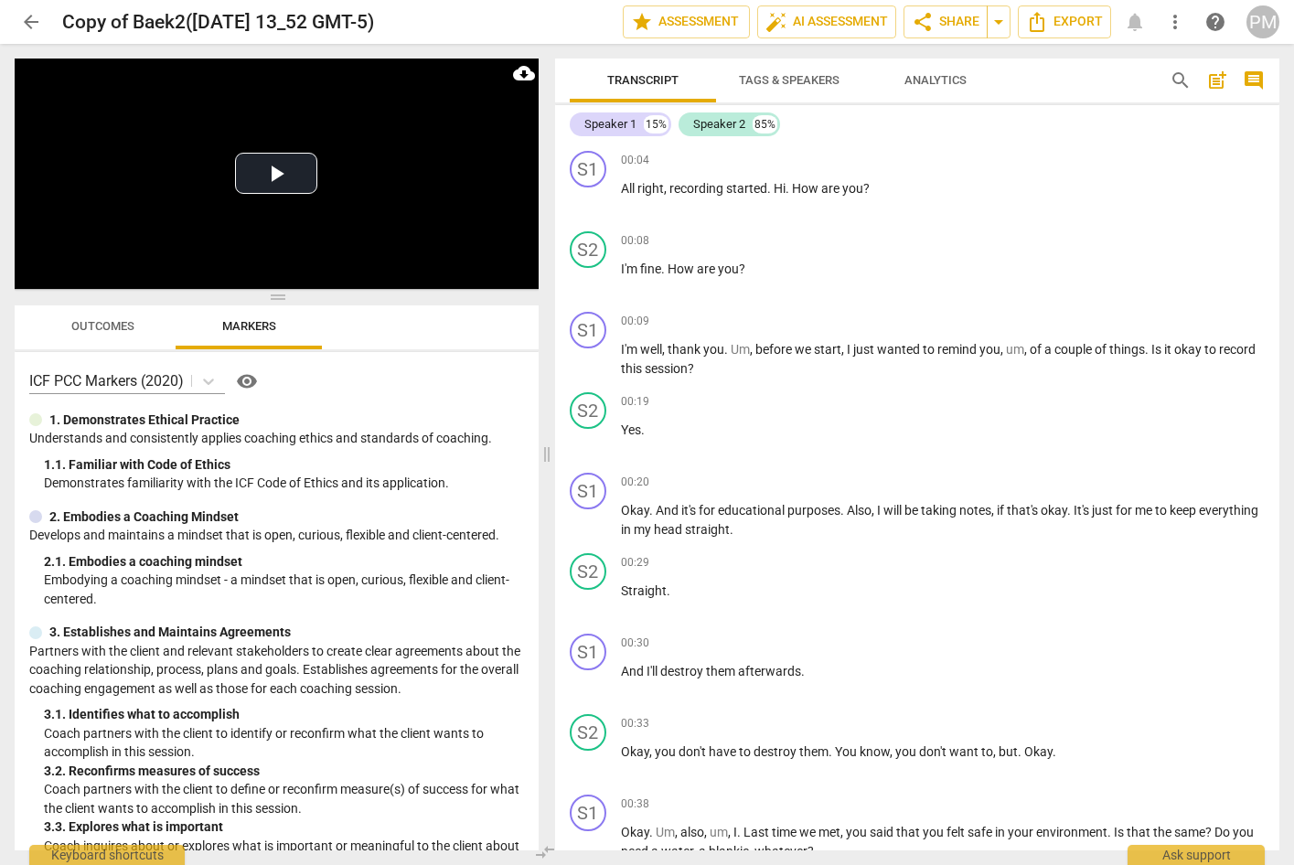
drag, startPoint x: 647, startPoint y: 453, endPoint x: 545, endPoint y: 455, distance: 101.6
click at [545, 455] on span at bounding box center [546, 454] width 11 height 821
click at [286, 168] on button "Play Video" at bounding box center [276, 173] width 82 height 41
click at [779, 77] on span "Tags & Speakers" at bounding box center [789, 80] width 101 height 14
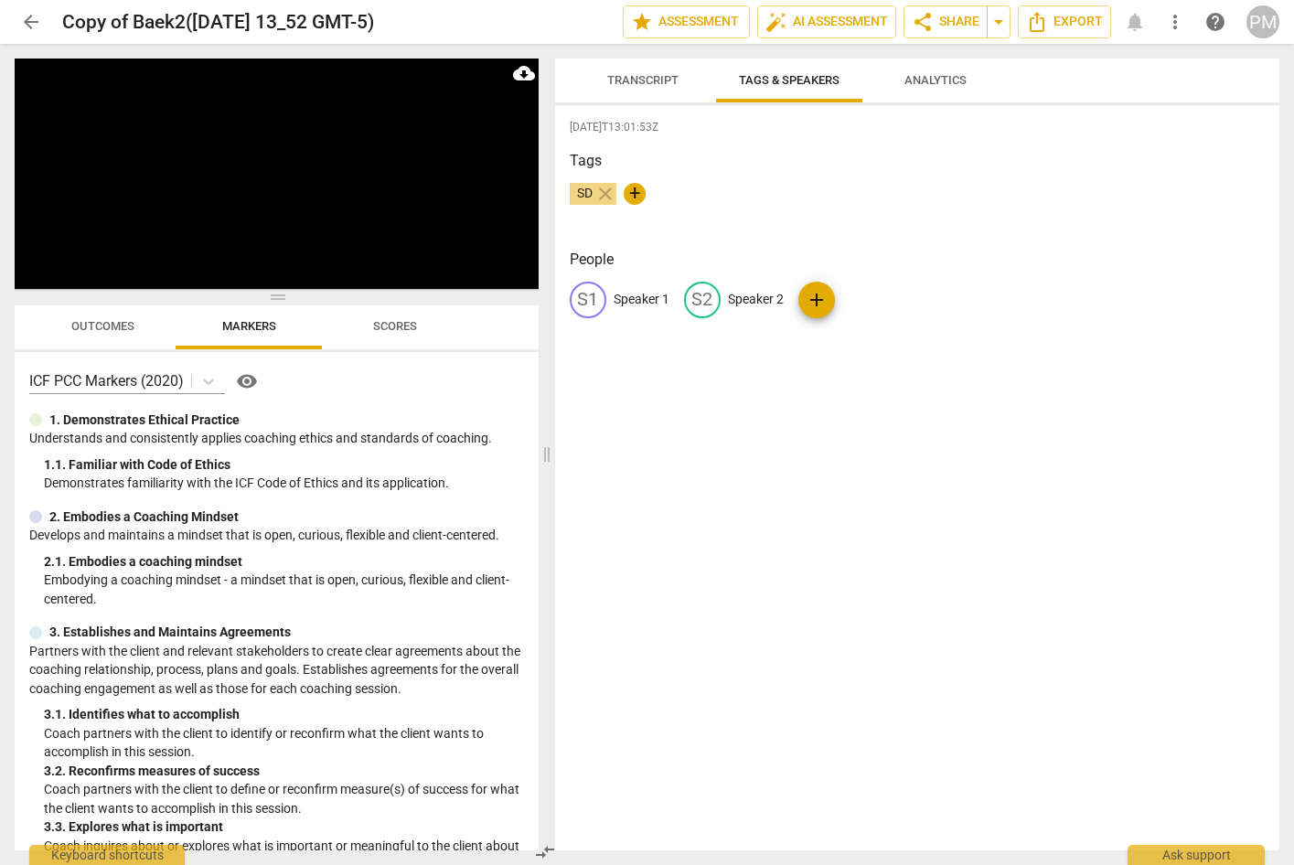
click at [629, 301] on p "Speaker 1" at bounding box center [642, 299] width 56 height 19
type input "Coach"
click at [869, 299] on p "Speaker 2" at bounding box center [875, 299] width 56 height 19
type input "Client"
click at [895, 610] on div "[DATE]T13:01:53Z Tags SD close + People CO Coach edit Client delete add" at bounding box center [917, 477] width 725 height 745
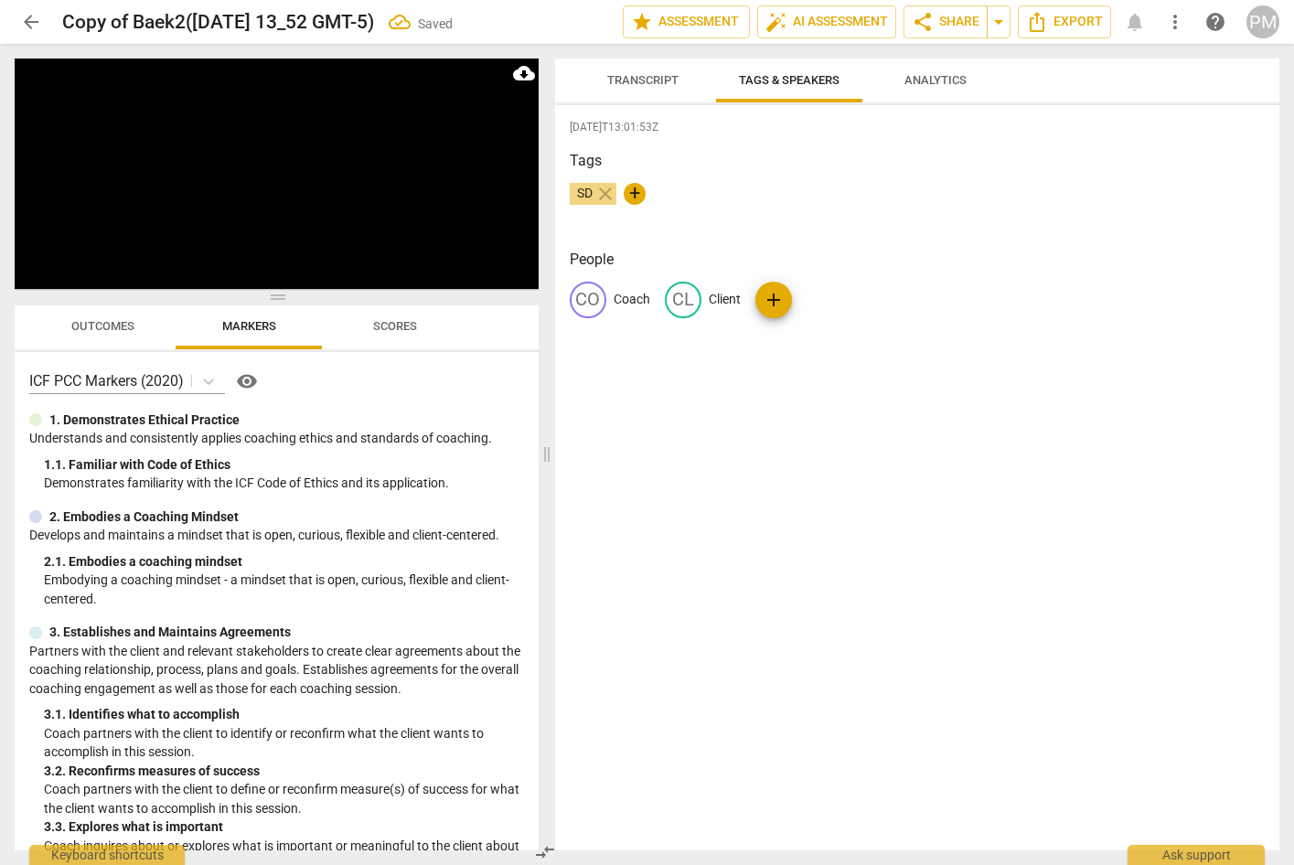
click at [655, 73] on span "Transcript" at bounding box center [642, 80] width 71 height 14
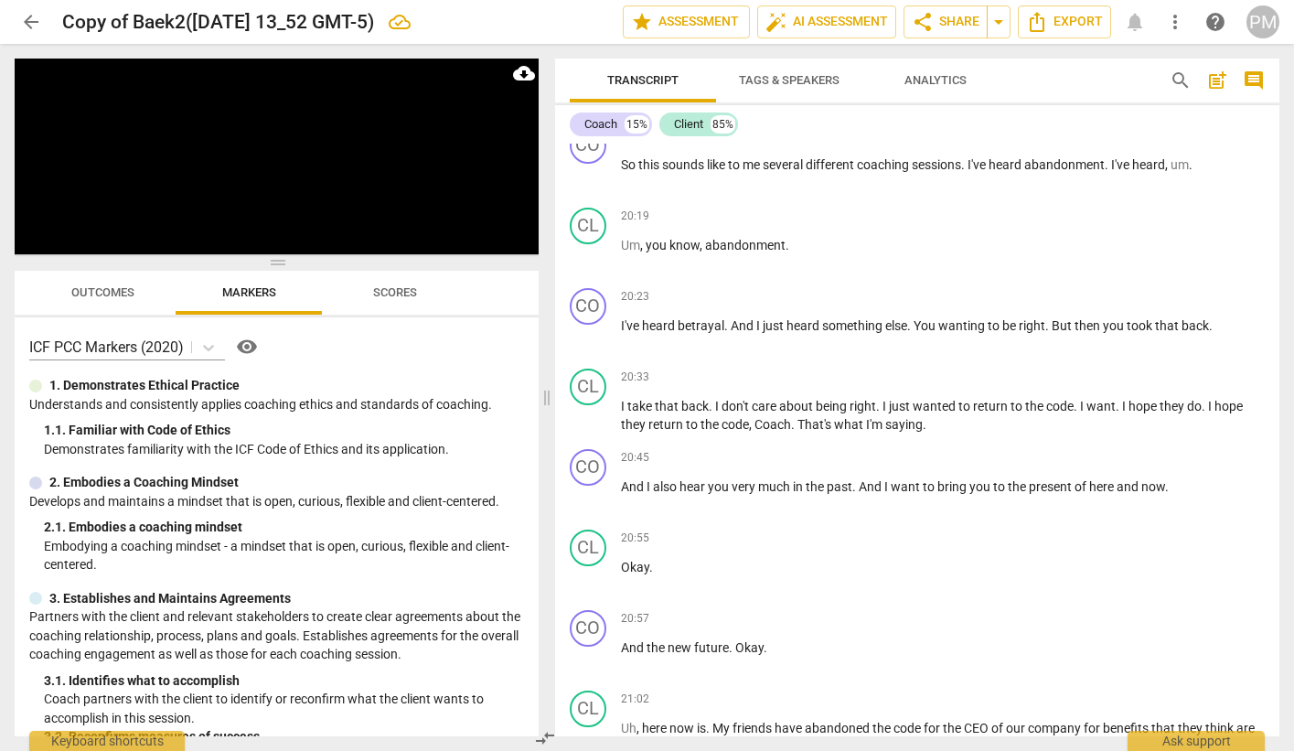
scroll to position [5670, 0]
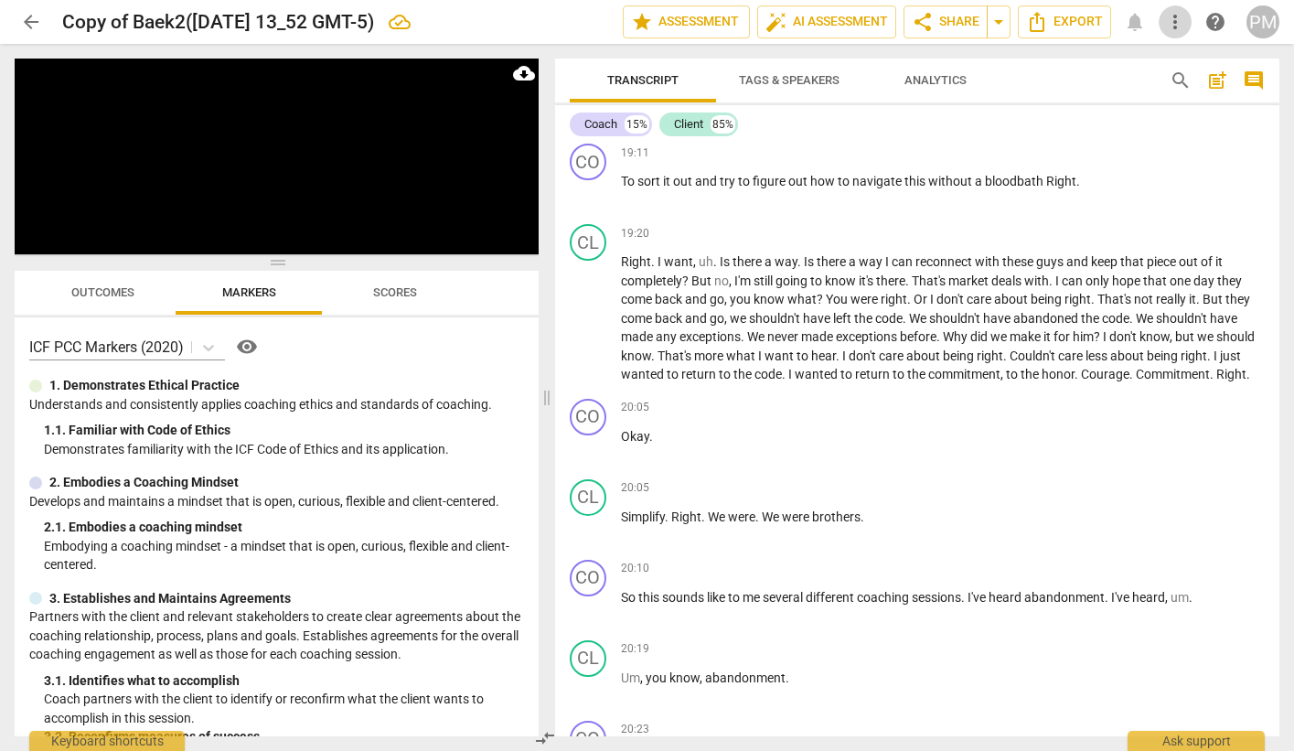
click at [1172, 31] on span "more_vert" at bounding box center [1175, 22] width 22 height 22
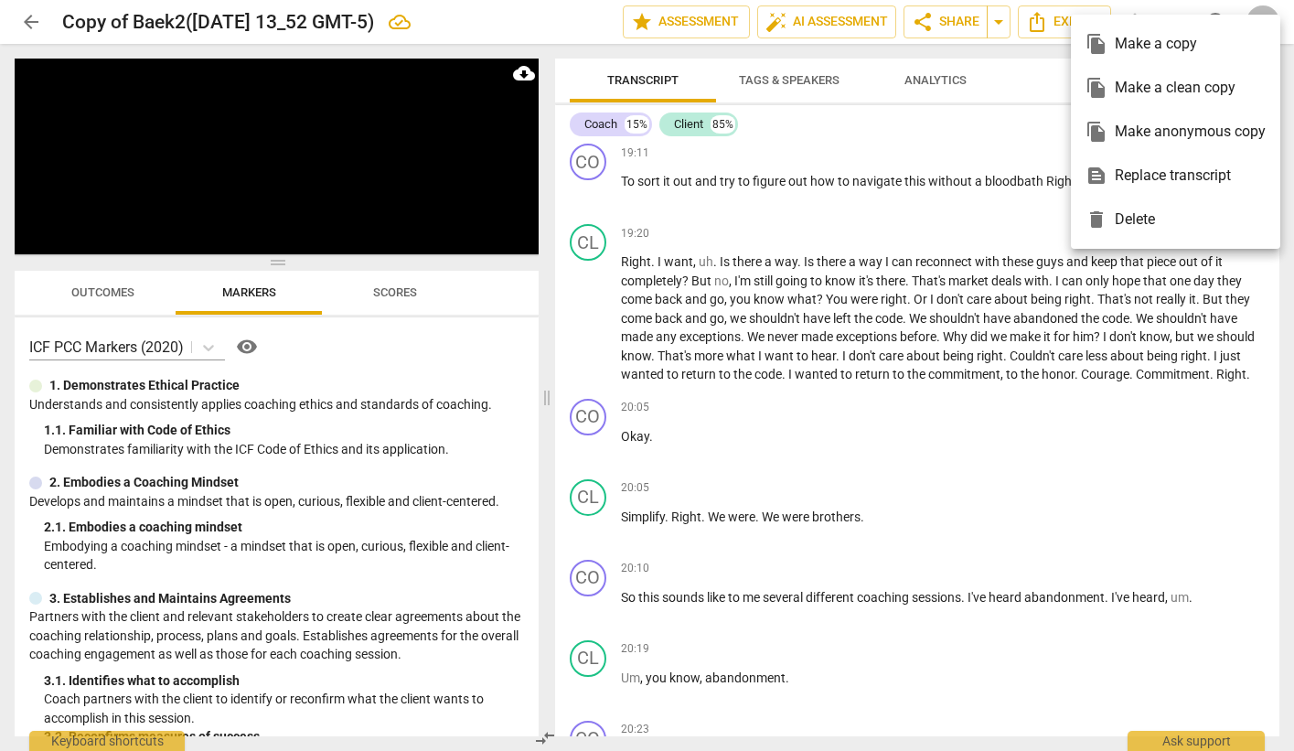
click at [208, 346] on div at bounding box center [647, 375] width 1294 height 751
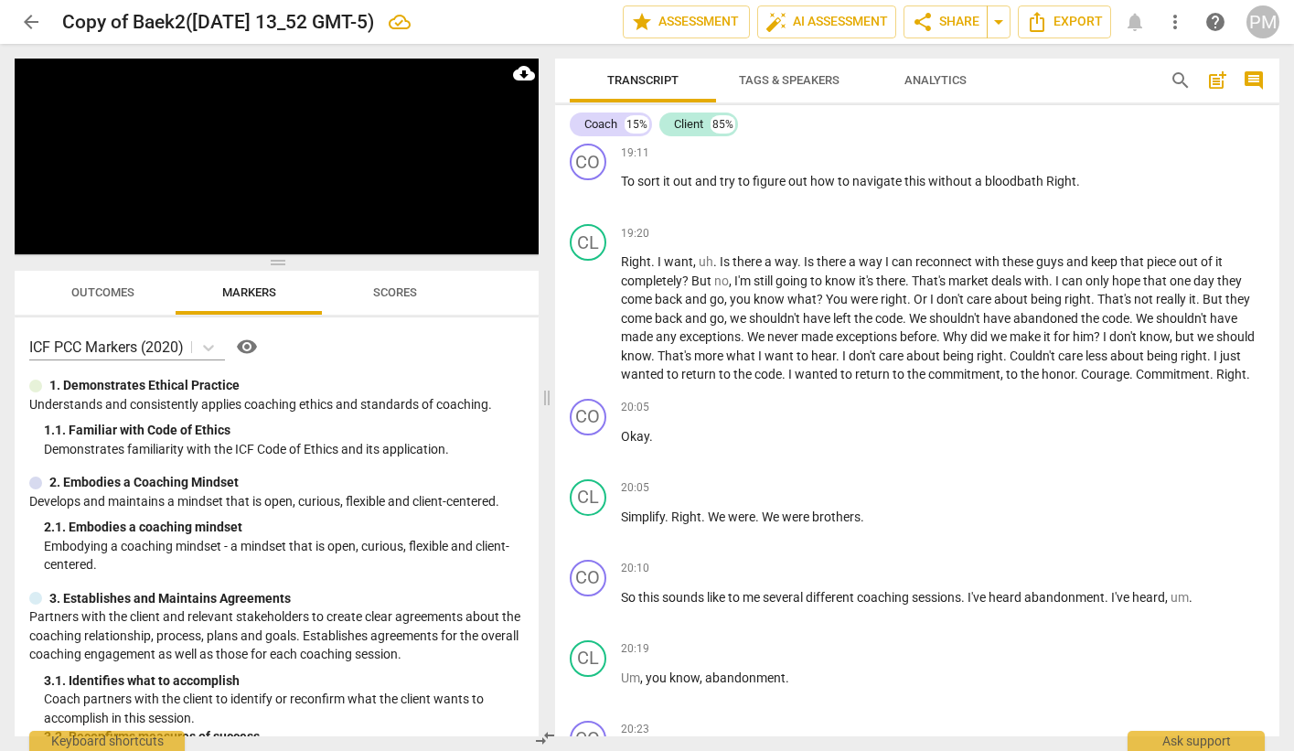
click at [97, 292] on span "Outcomes" at bounding box center [102, 292] width 63 height 14
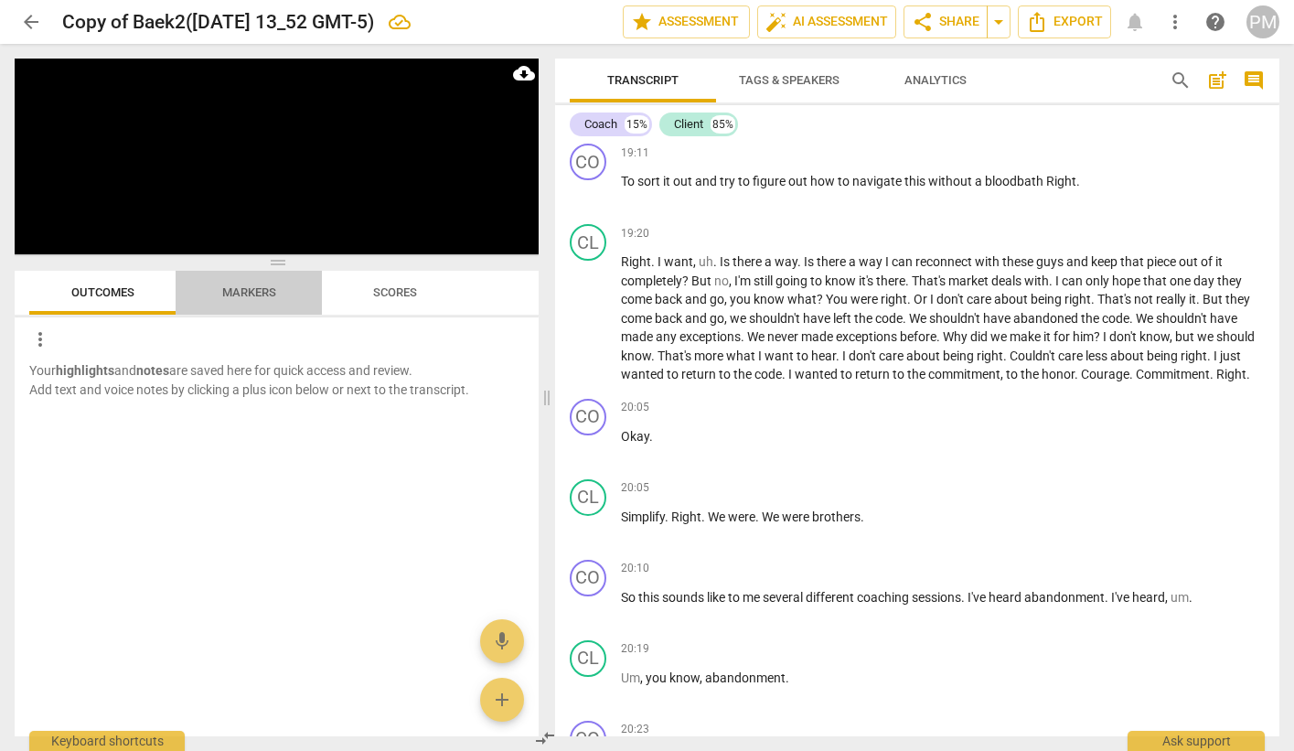
click at [248, 287] on span "Markers" at bounding box center [249, 292] width 54 height 14
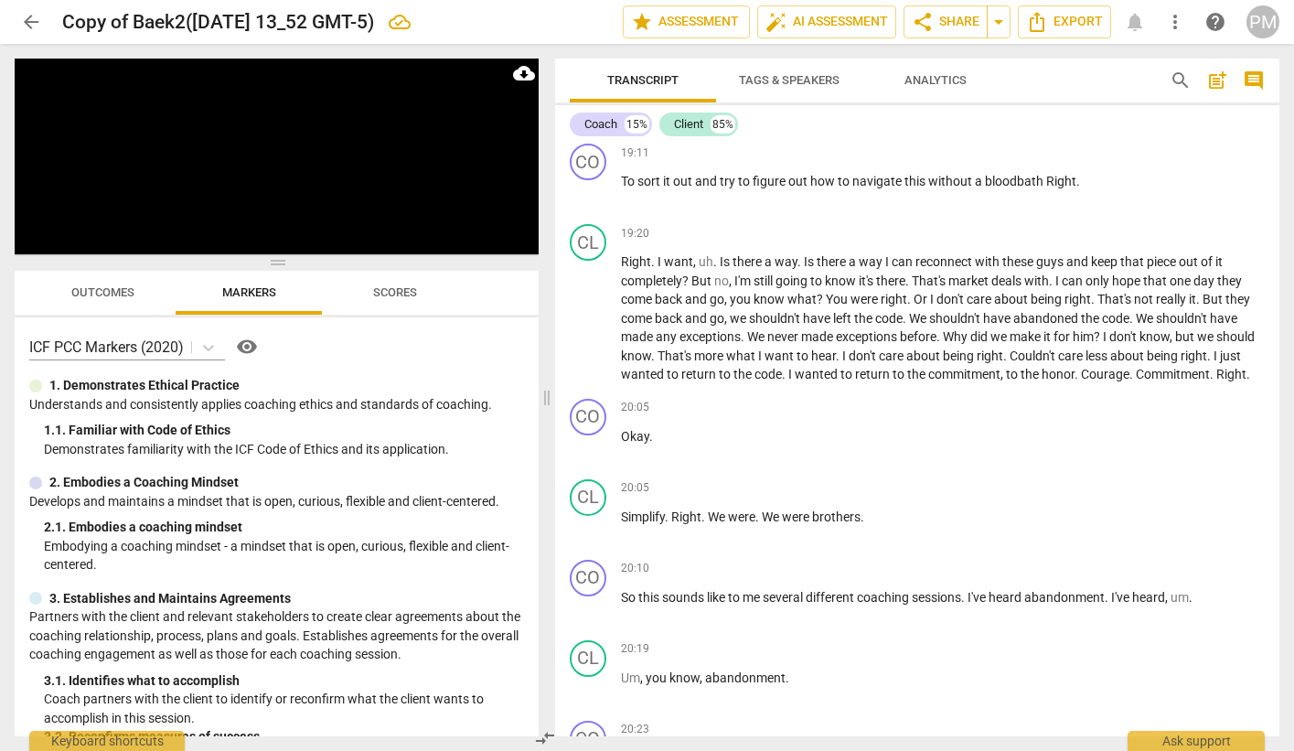
click at [397, 294] on span "Scores" at bounding box center [395, 292] width 44 height 14
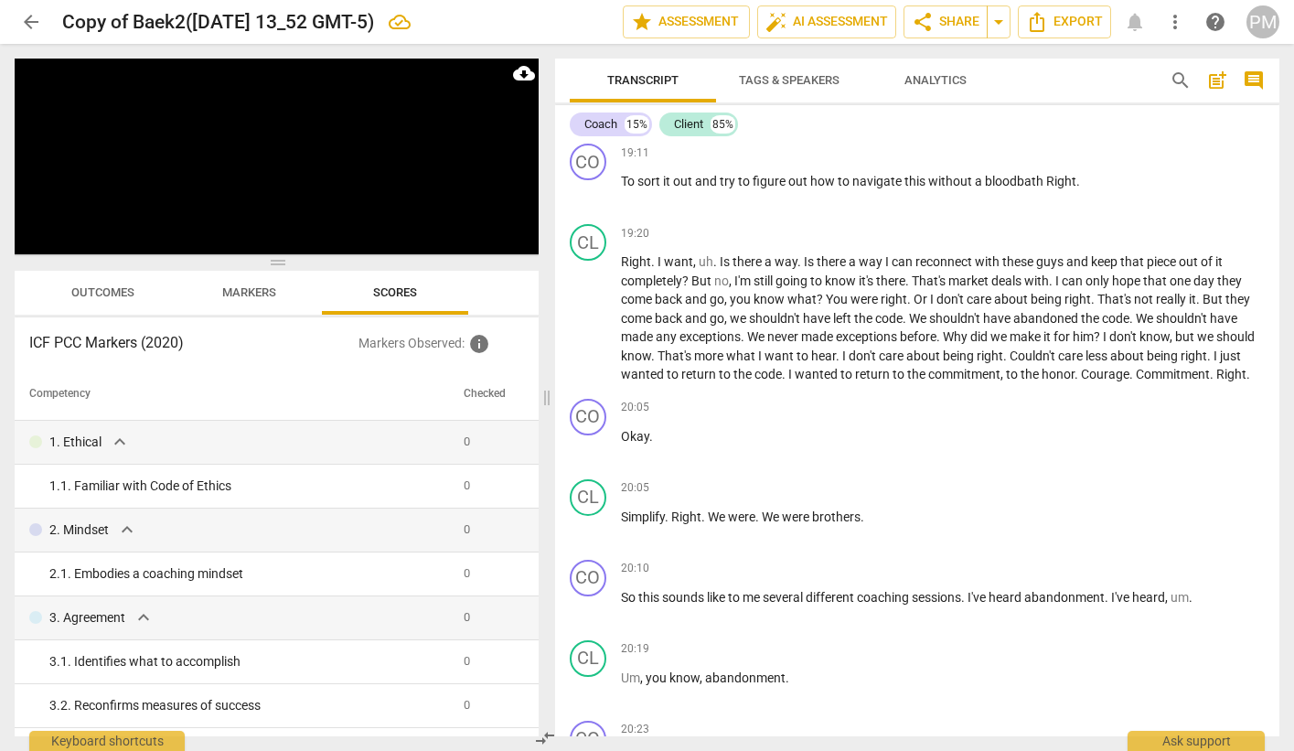
click at [99, 294] on span "Outcomes" at bounding box center [102, 292] width 63 height 14
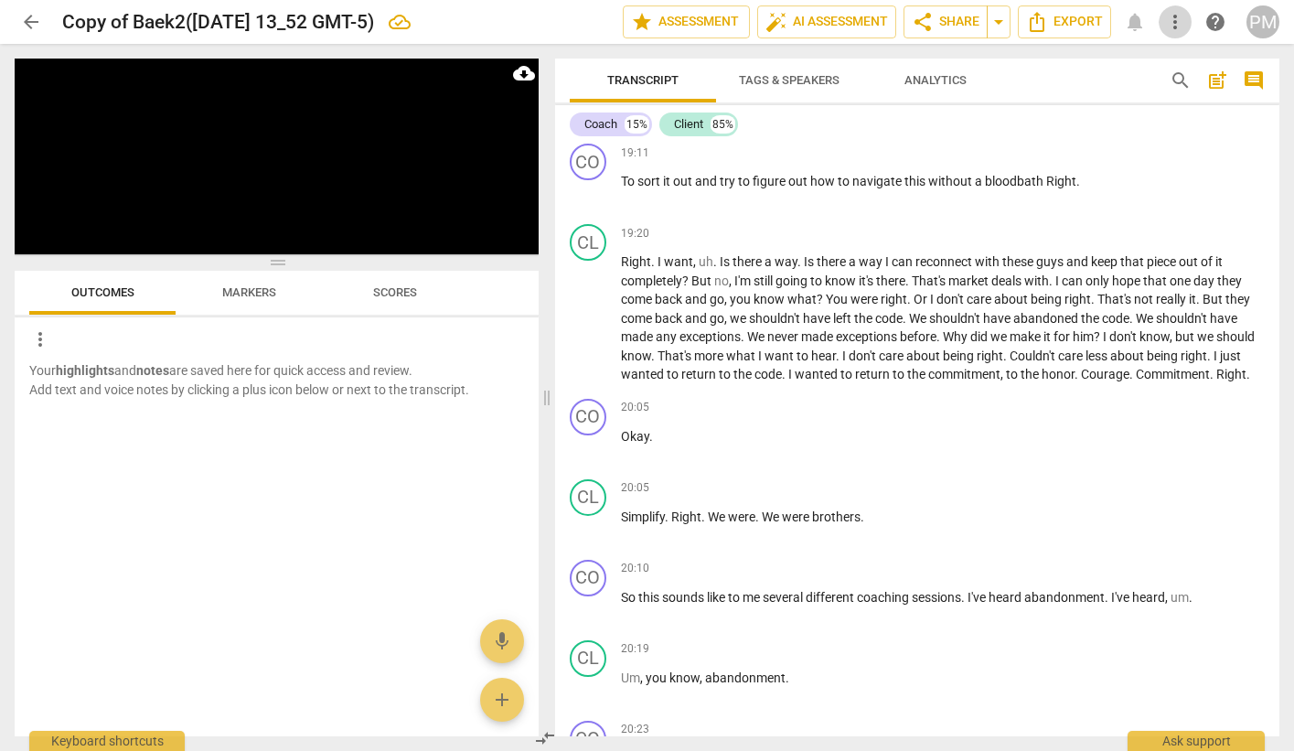
click at [1178, 27] on span "more_vert" at bounding box center [1175, 22] width 22 height 22
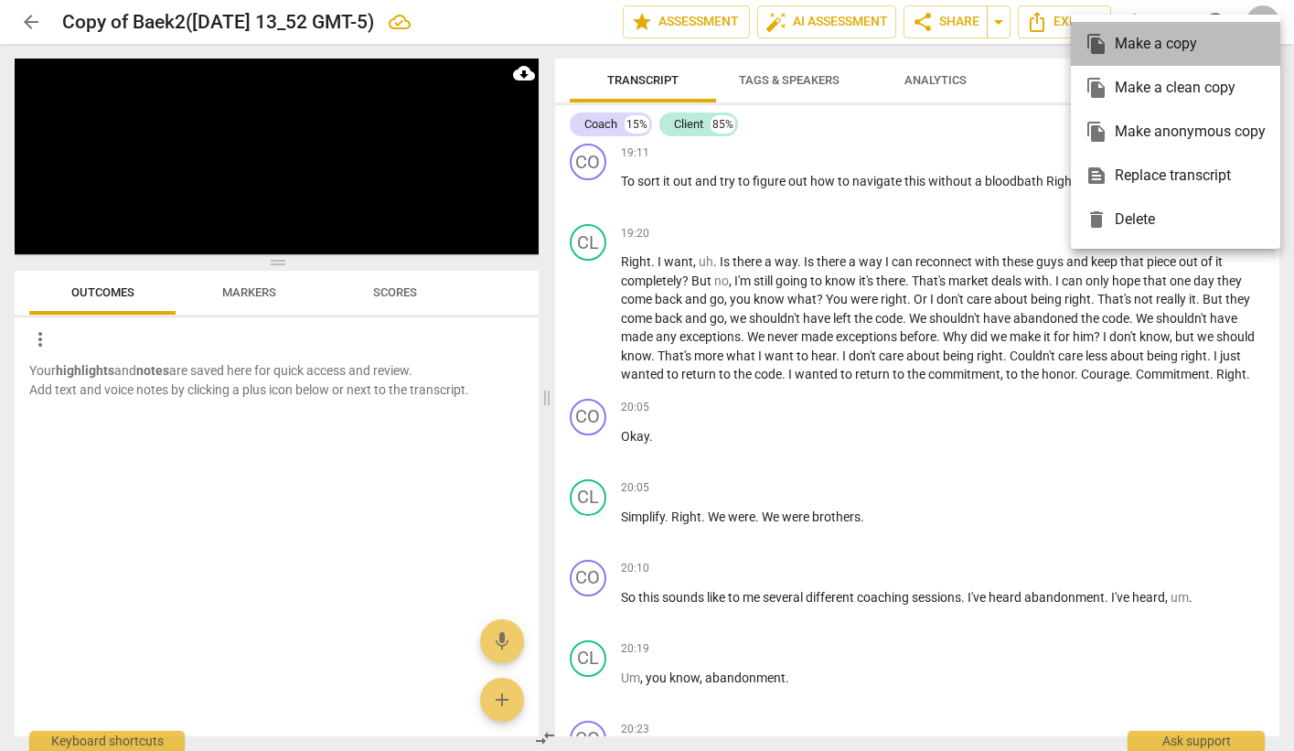
click at [1162, 47] on div "file_copy Make a copy" at bounding box center [1176, 44] width 180 height 44
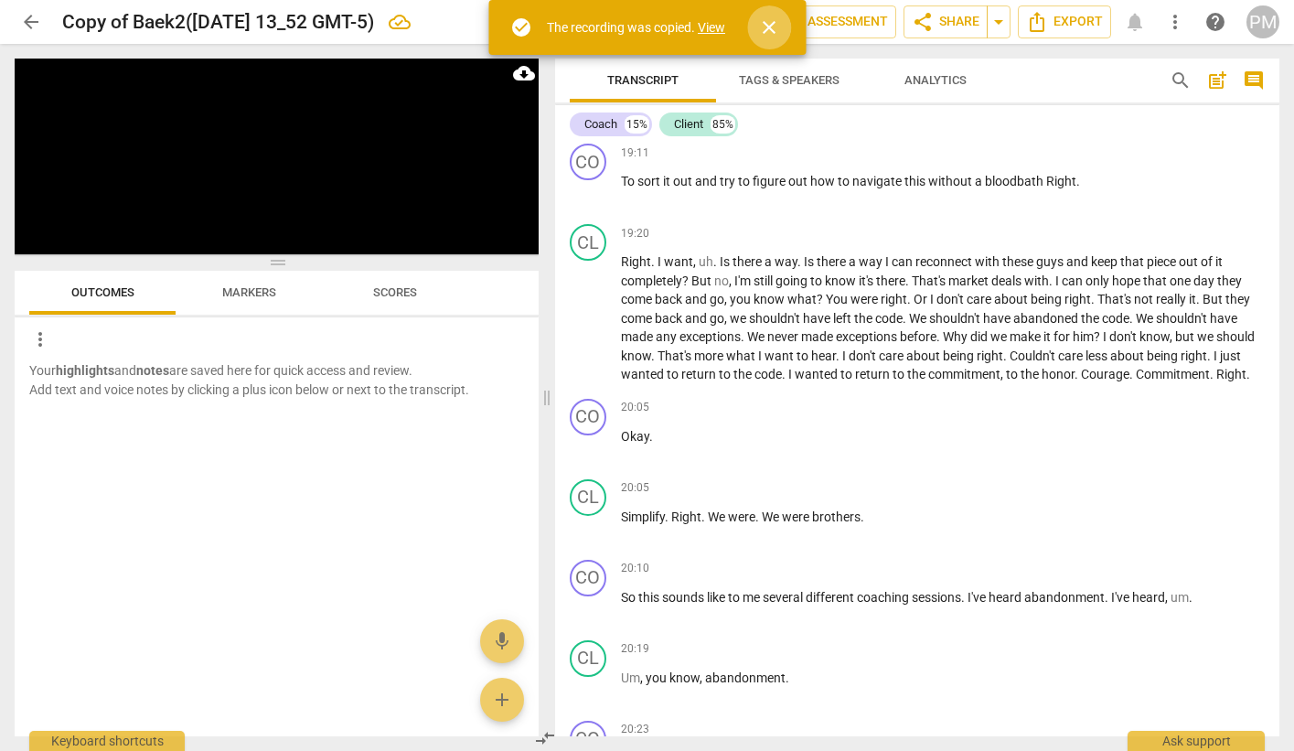
click at [767, 31] on span "close" at bounding box center [769, 27] width 22 height 22
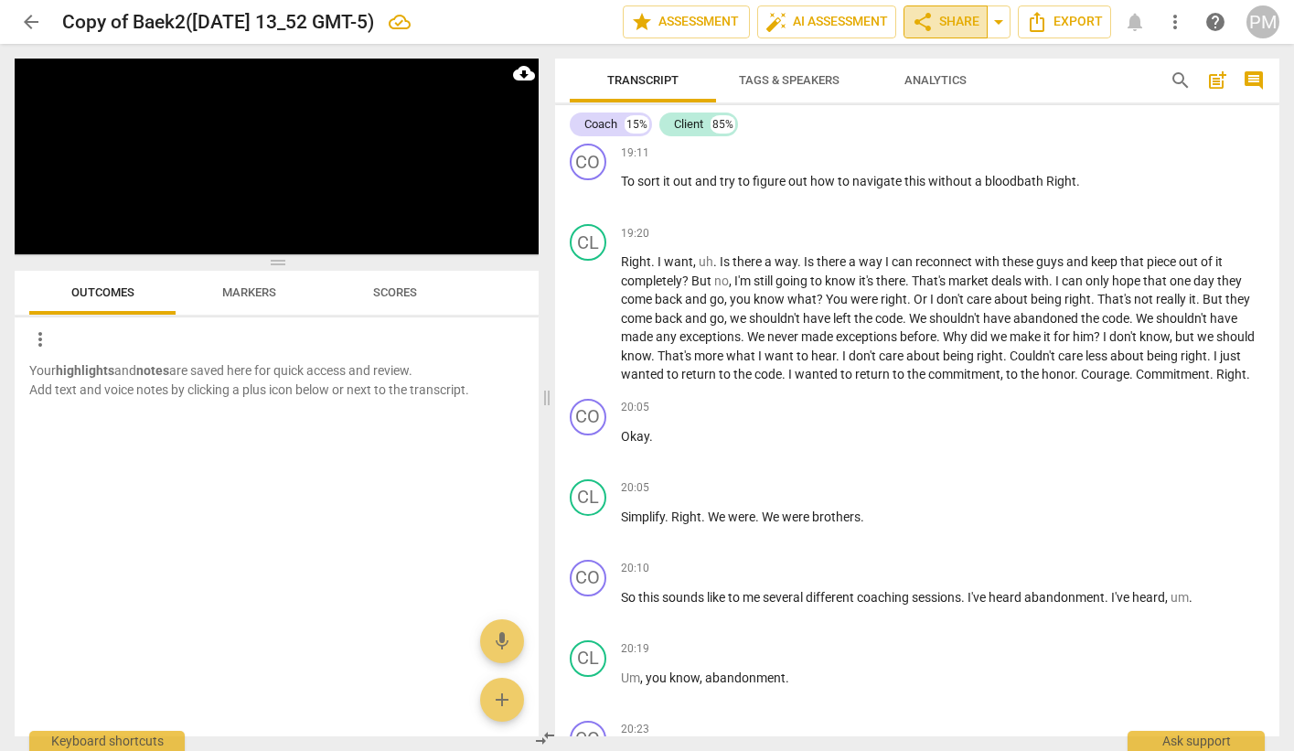
click at [944, 18] on span "share Share" at bounding box center [946, 22] width 68 height 22
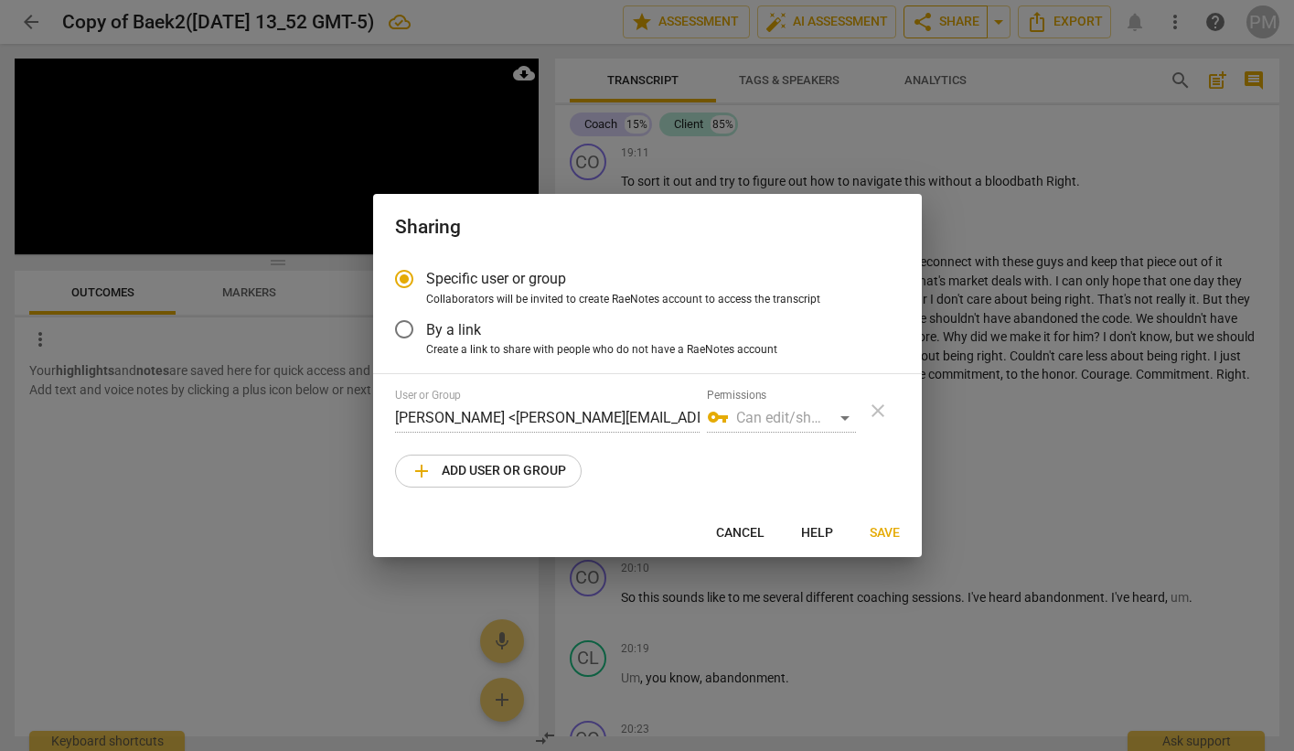
radio input "false"
type input "[PERSON_NAME][EMAIL_ADDRESS][DOMAIN_NAME]"
click at [489, 466] on span "add Add user or group" at bounding box center [488, 471] width 155 height 22
radio input "false"
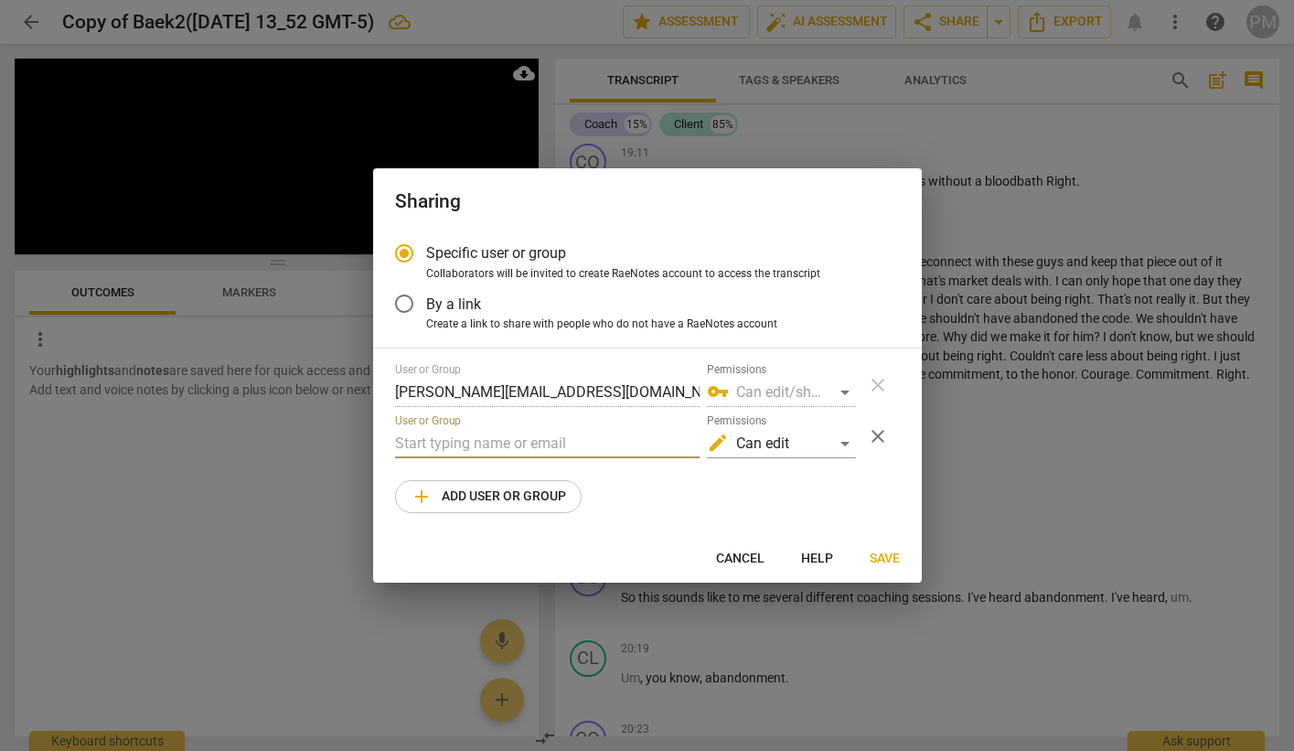
click at [476, 446] on input "text" at bounding box center [547, 443] width 305 height 29
type input "[EMAIL_ADDRESS][DOMAIN_NAME]"
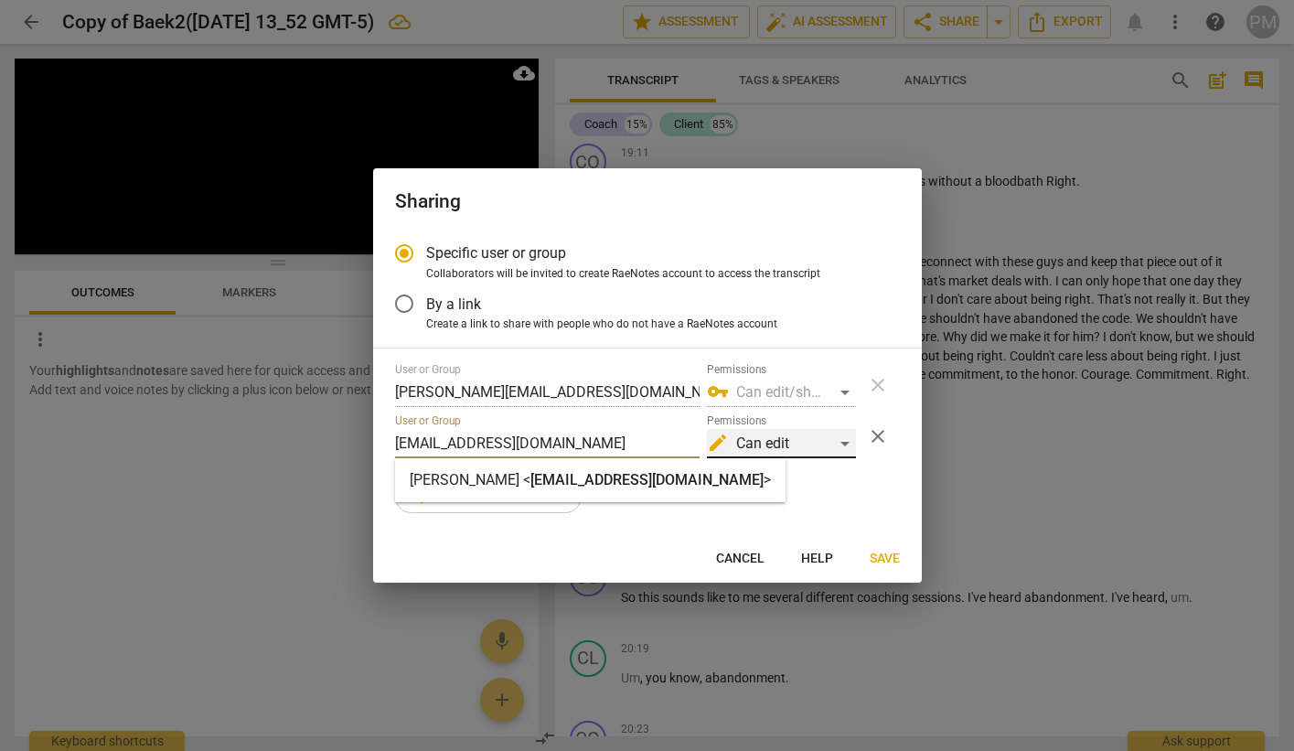
click at [839, 440] on div "edit Can edit" at bounding box center [781, 443] width 149 height 29
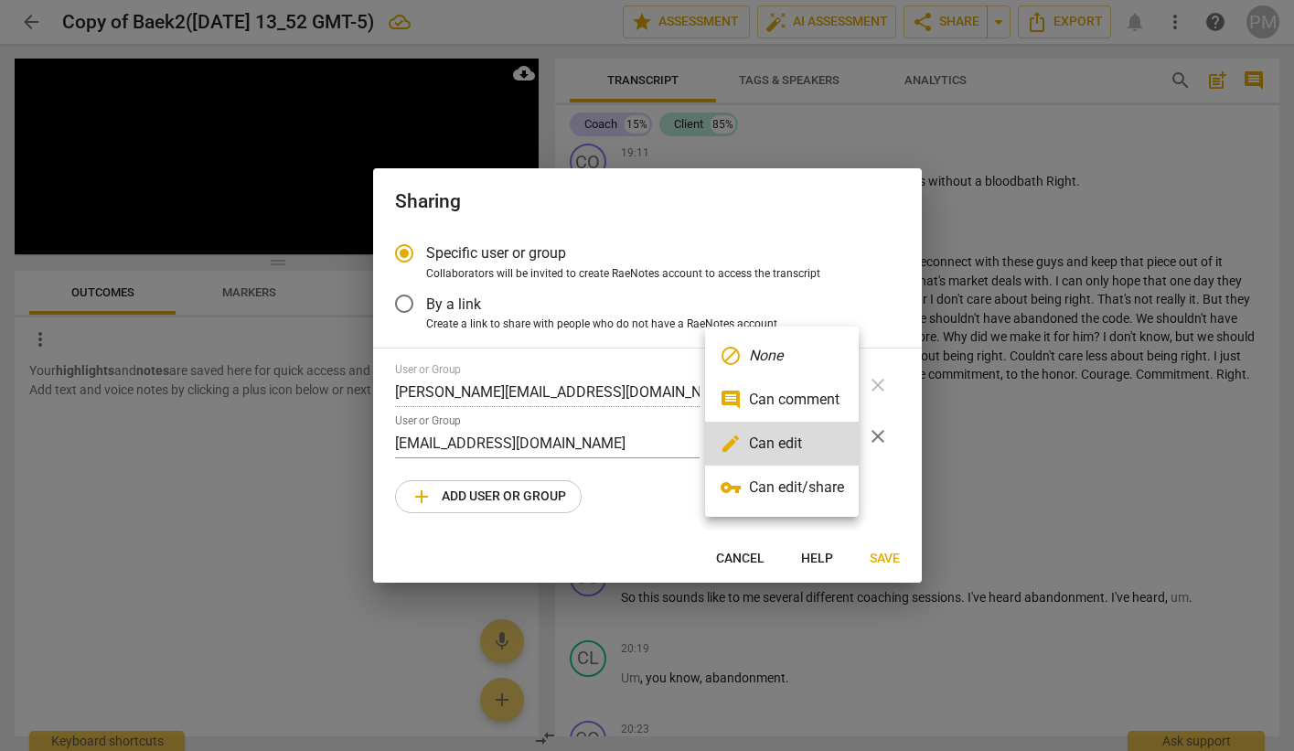
click at [812, 491] on li "vpn_key Can edit/share" at bounding box center [782, 488] width 154 height 44
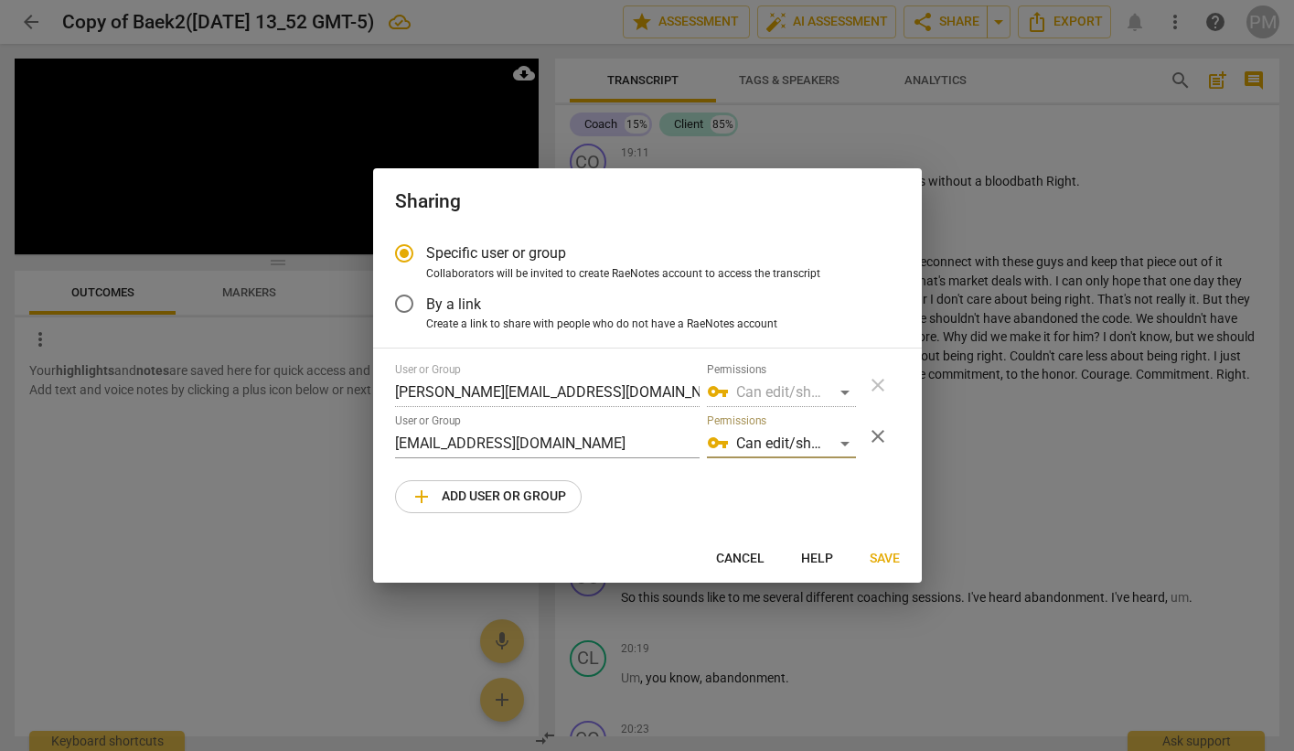
click at [894, 562] on span "Save" at bounding box center [885, 559] width 30 height 18
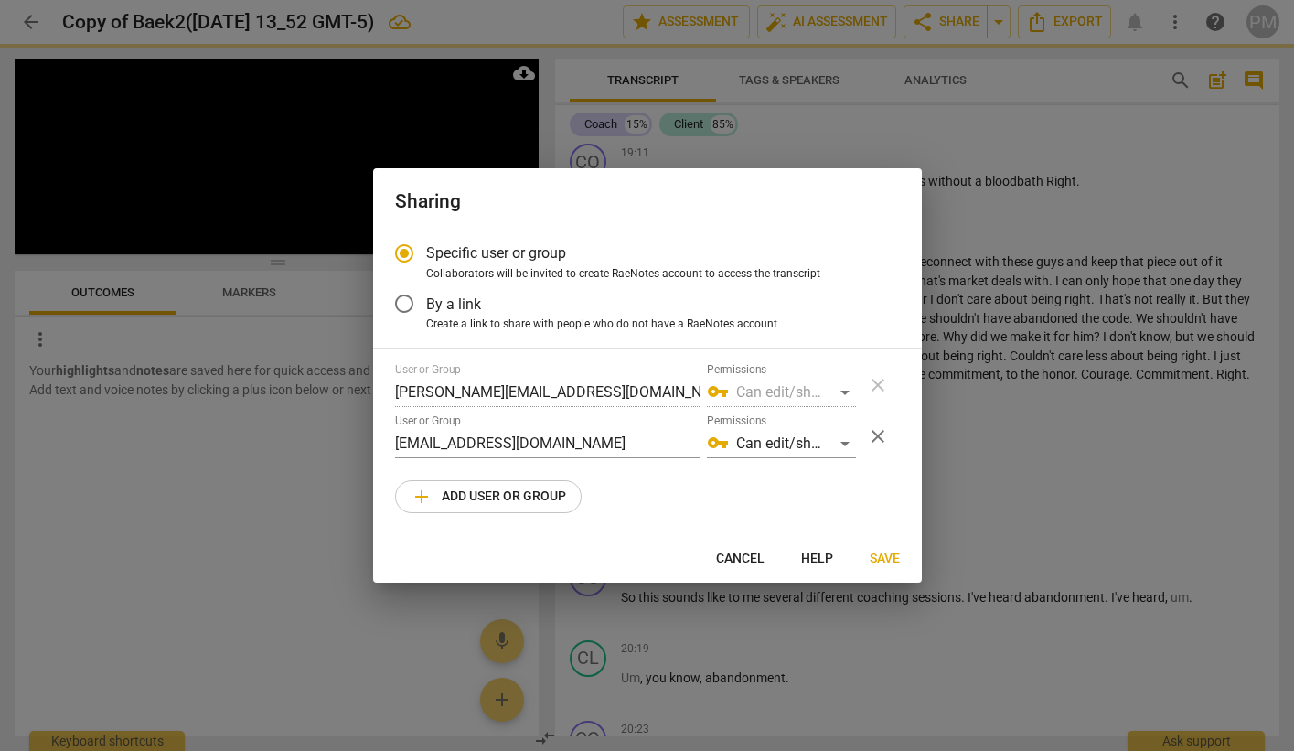
radio input "false"
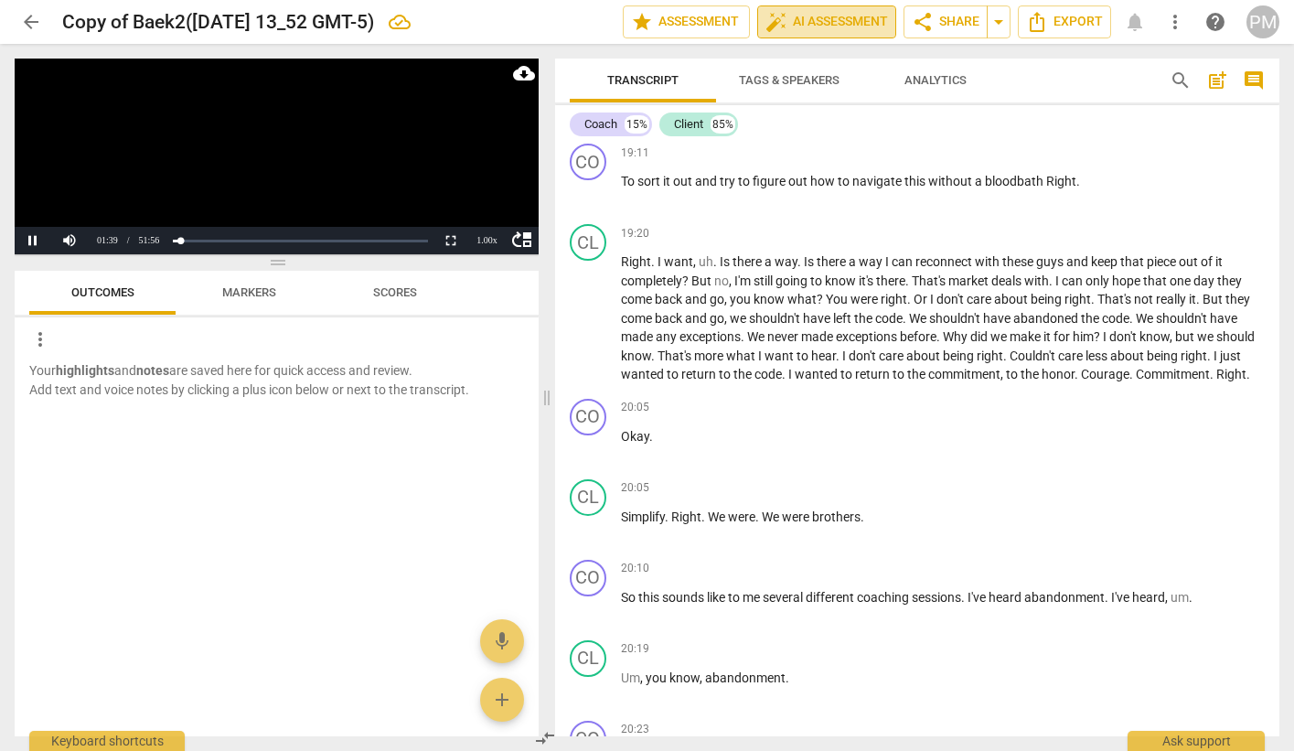
click at [846, 20] on span "auto_fix_high AI Assessment" at bounding box center [827, 22] width 123 height 22
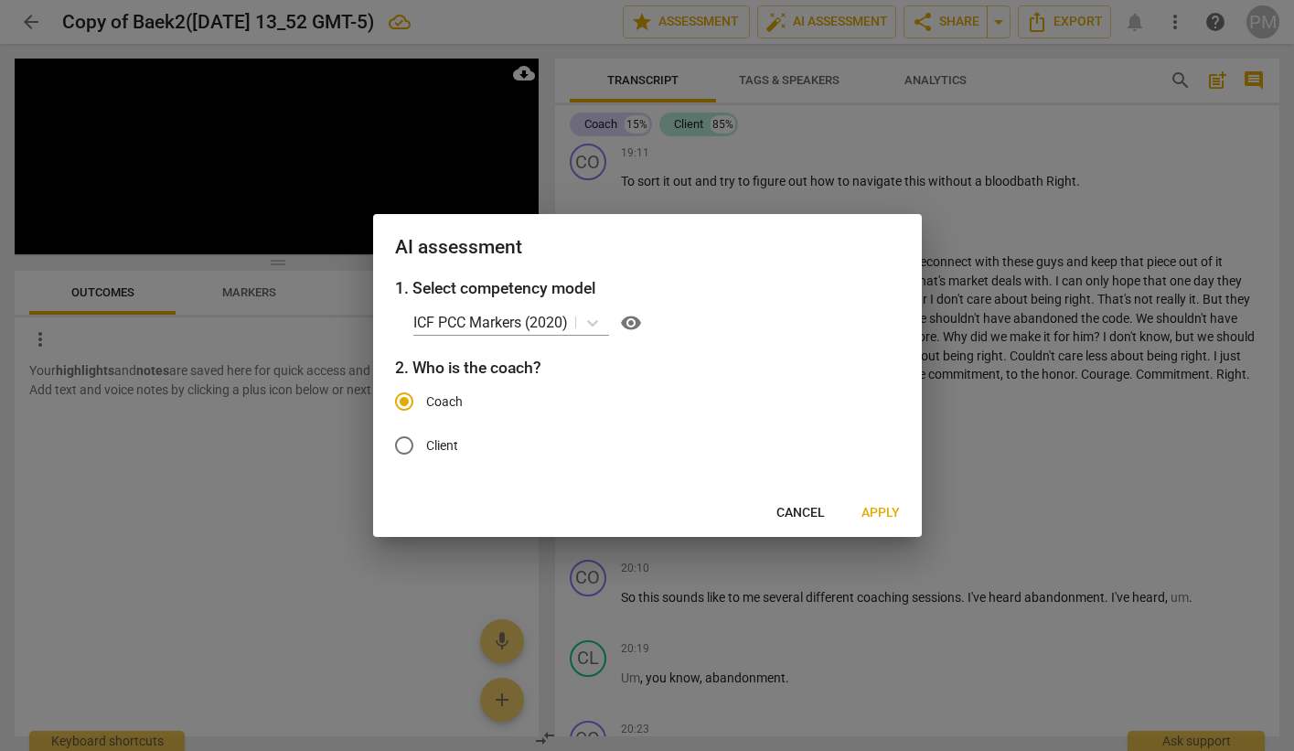
click at [878, 509] on span "Apply" at bounding box center [881, 513] width 38 height 18
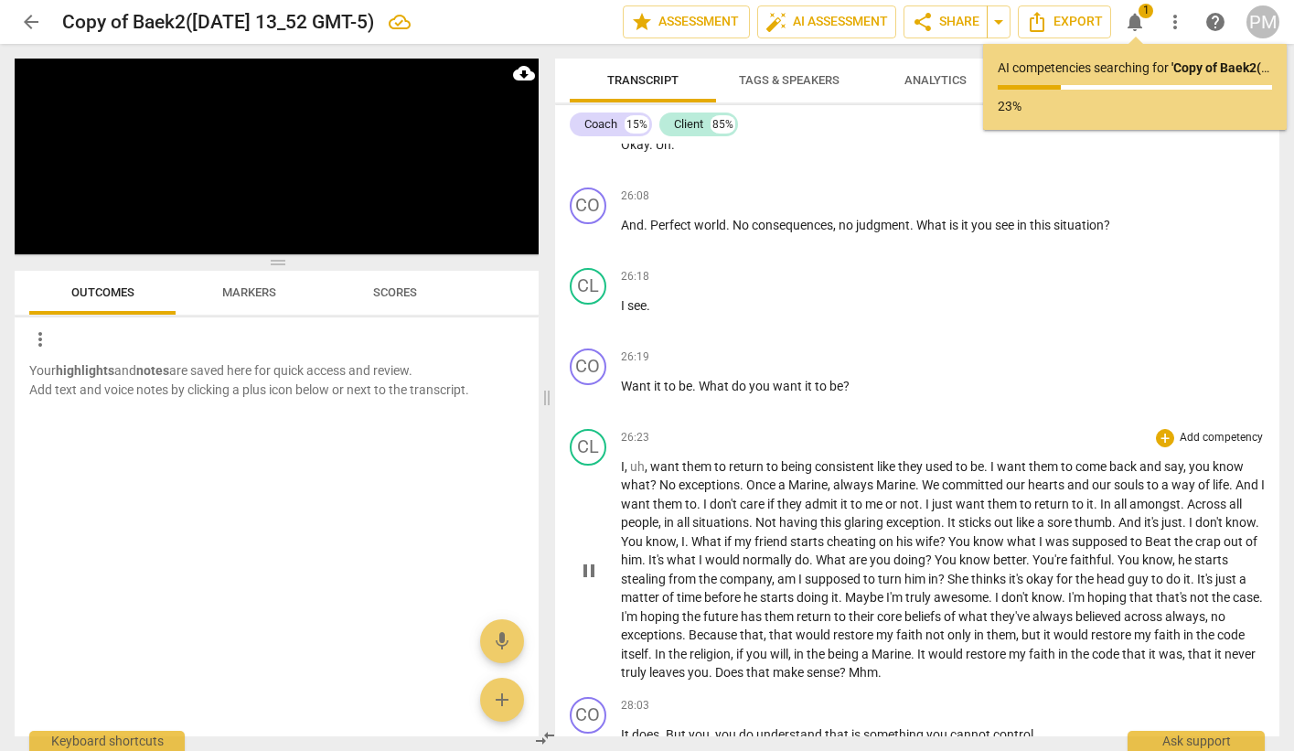
scroll to position [8231, 0]
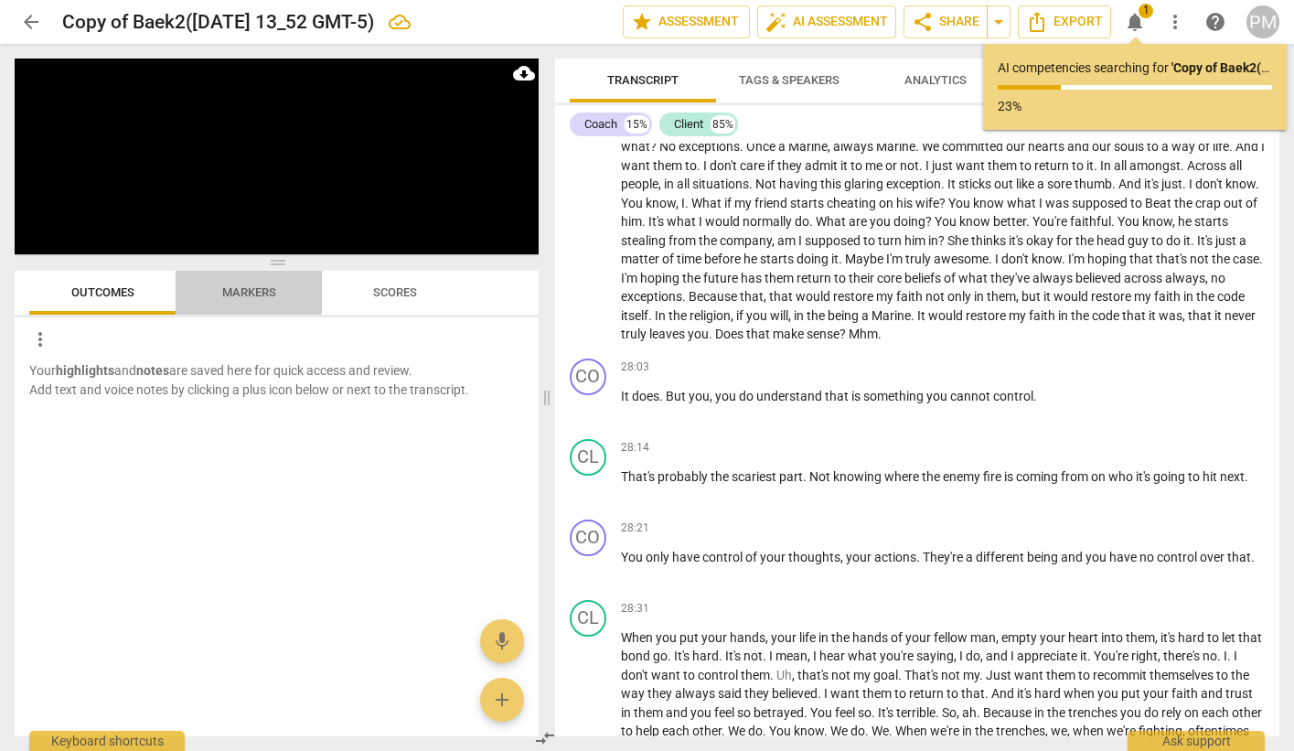
click at [243, 288] on span "Markers" at bounding box center [249, 292] width 54 height 14
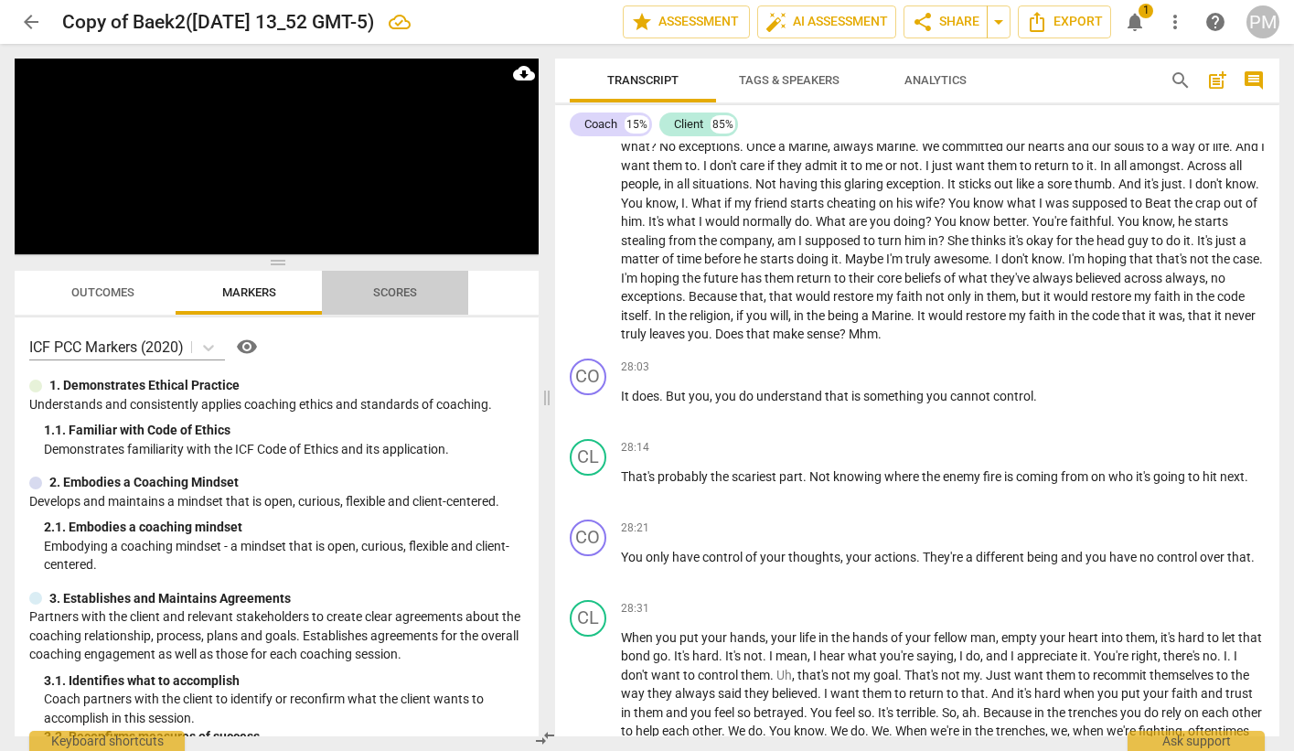
click at [381, 293] on span "Scores" at bounding box center [395, 292] width 44 height 14
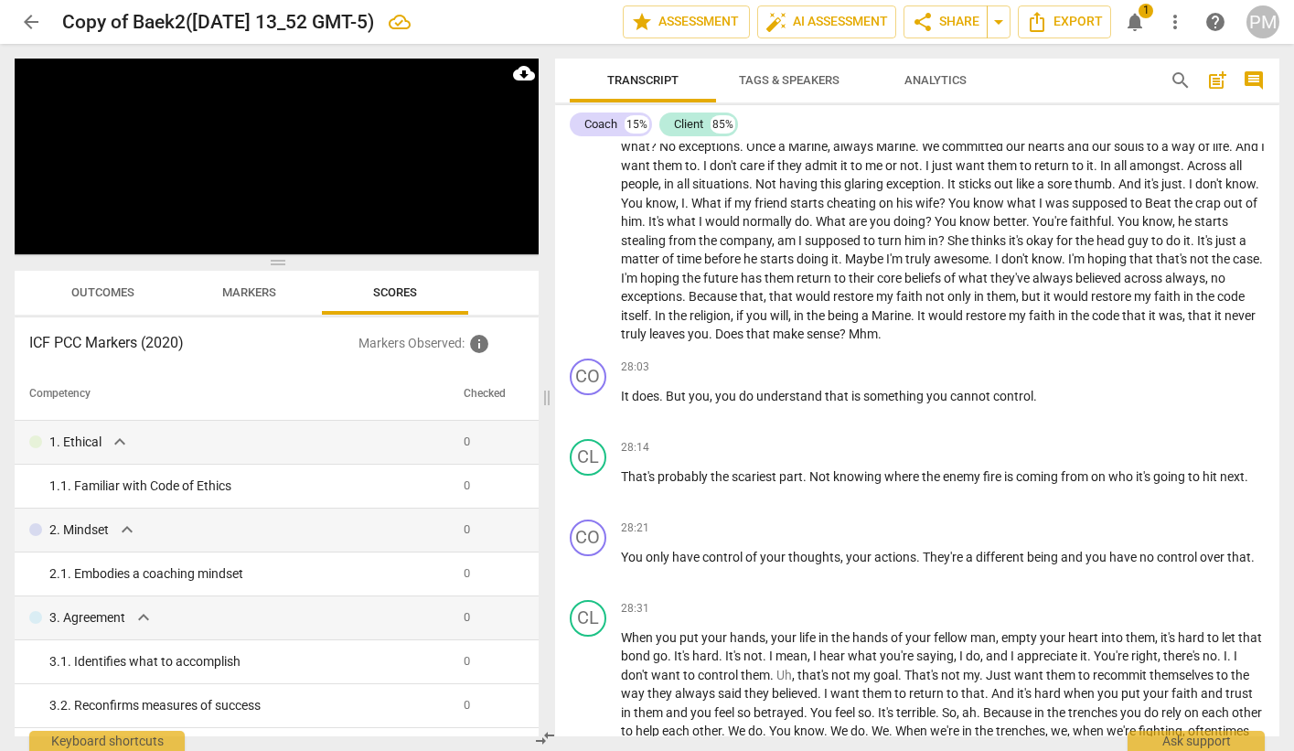
click at [103, 290] on span "Outcomes" at bounding box center [102, 292] width 63 height 14
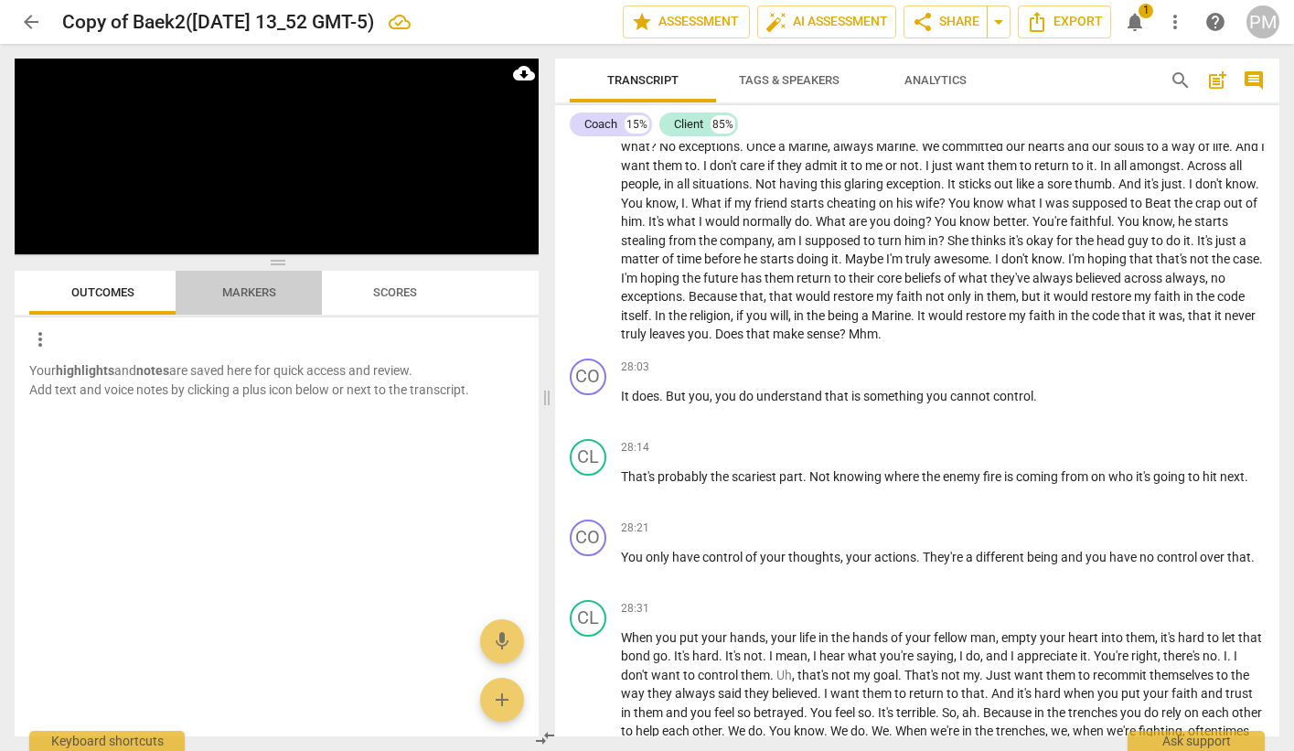
click at [240, 281] on span "Markers" at bounding box center [249, 293] width 98 height 25
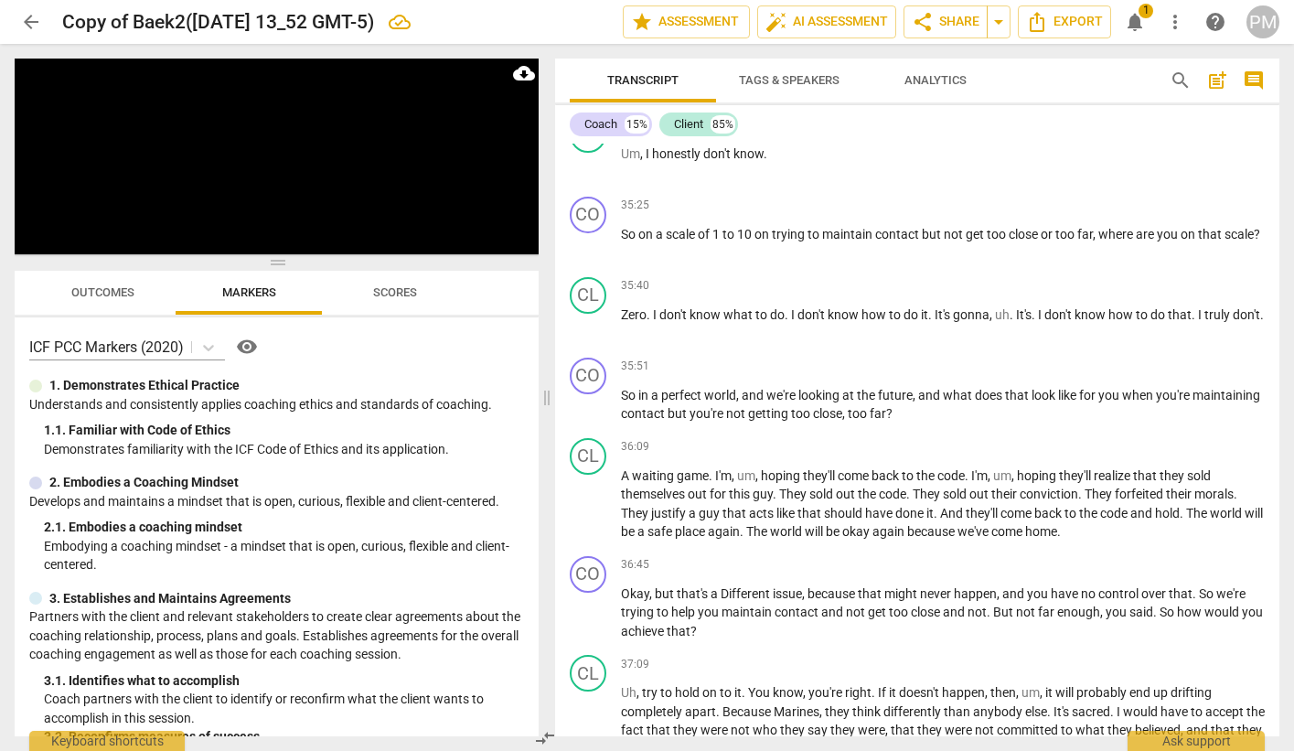
scroll to position [10335, 0]
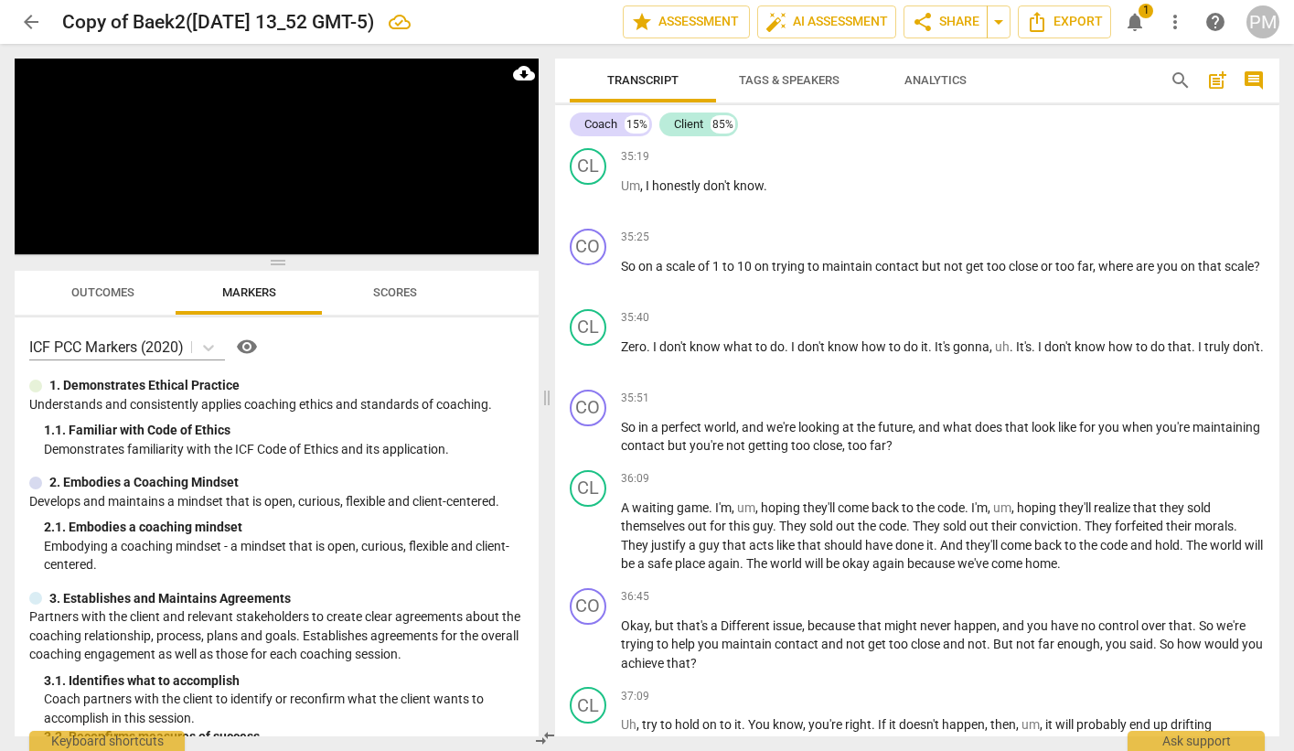
click at [396, 299] on span "Scores" at bounding box center [395, 293] width 88 height 25
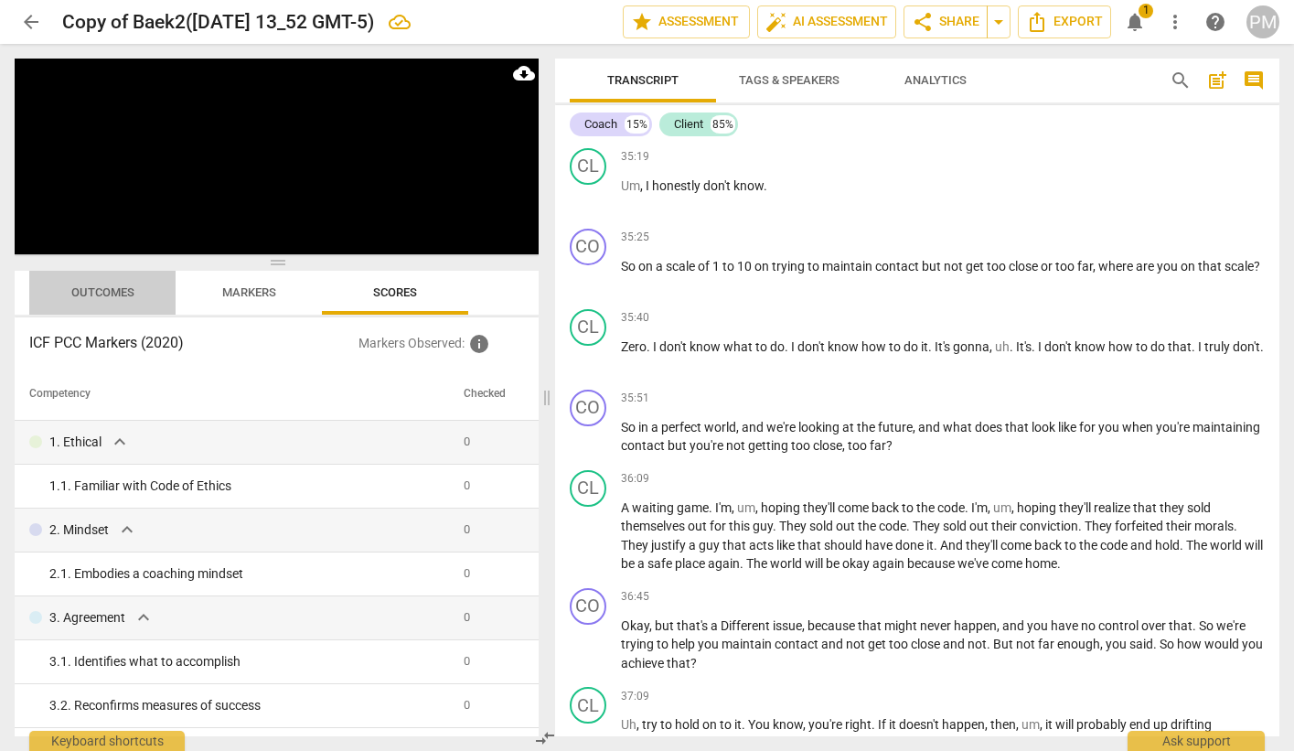
click at [90, 287] on span "Outcomes" at bounding box center [102, 292] width 63 height 14
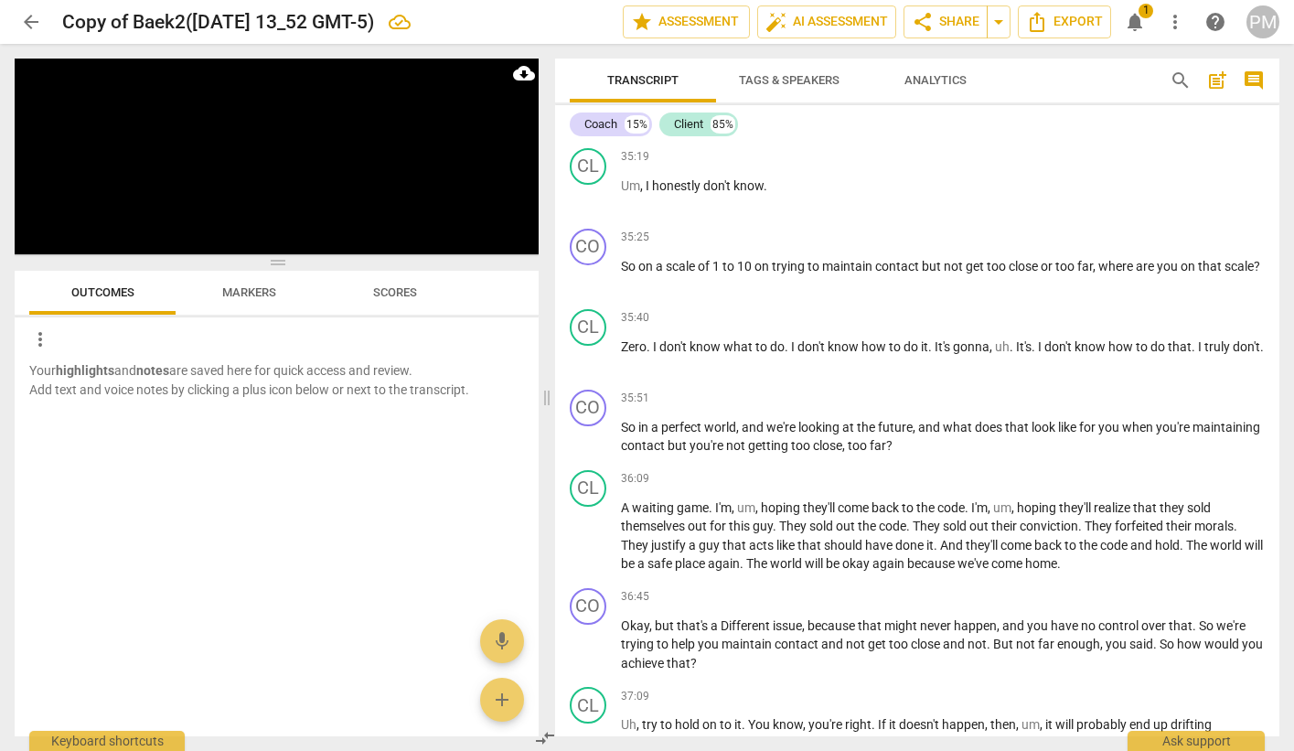
click at [243, 293] on span "Markers" at bounding box center [249, 292] width 54 height 14
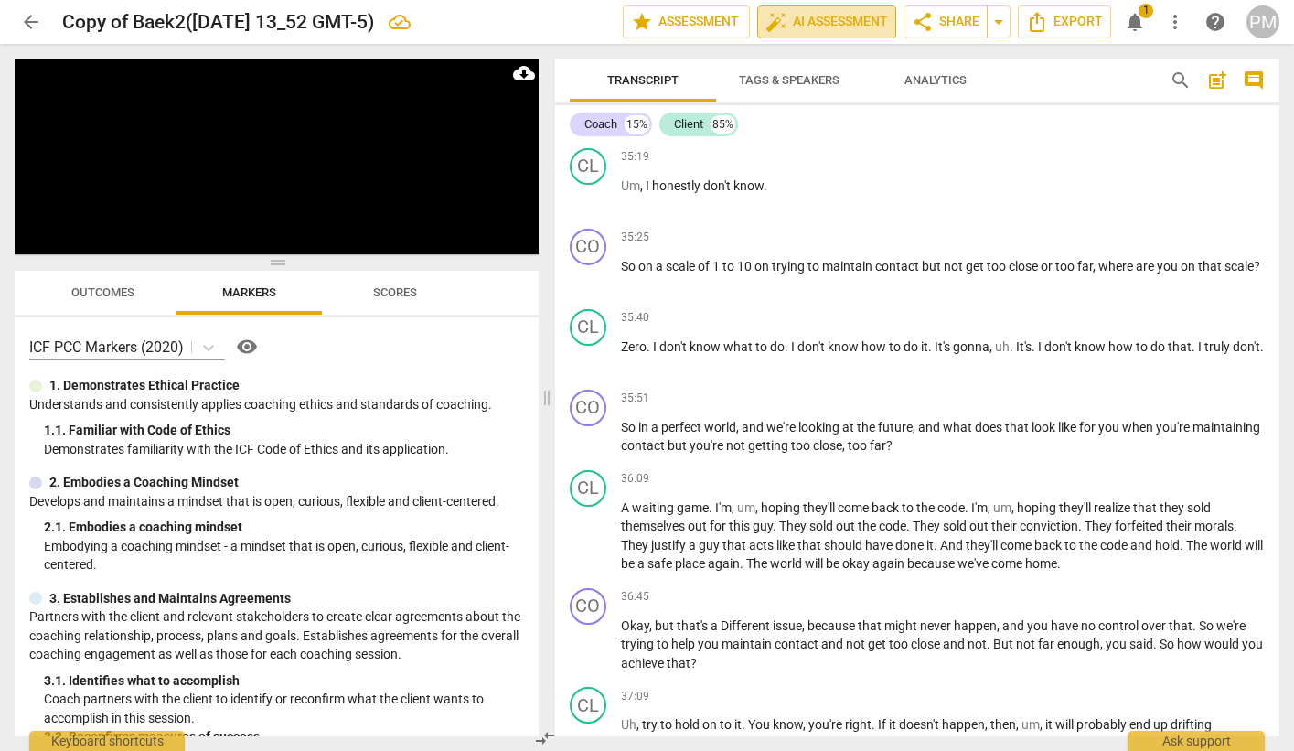
click at [838, 25] on span "auto_fix_high AI Assessment" at bounding box center [827, 22] width 123 height 22
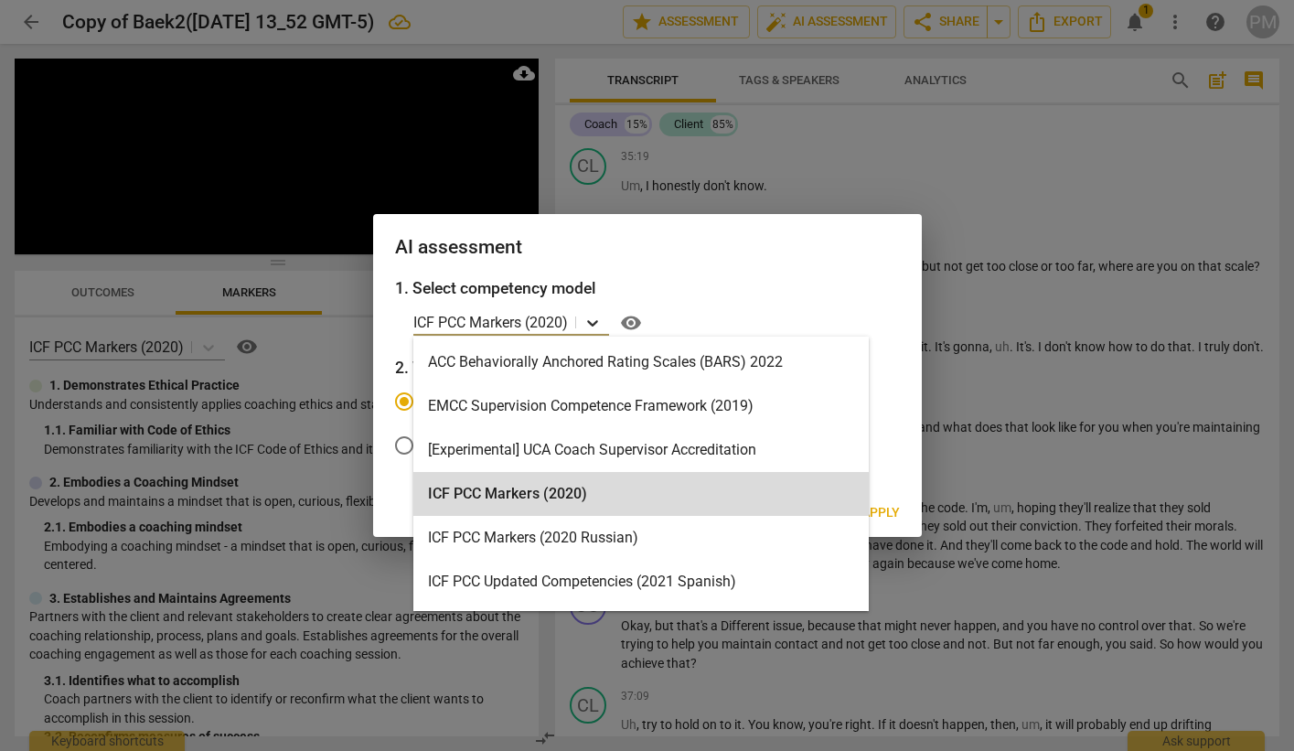
click at [592, 322] on icon at bounding box center [592, 323] width 11 height 6
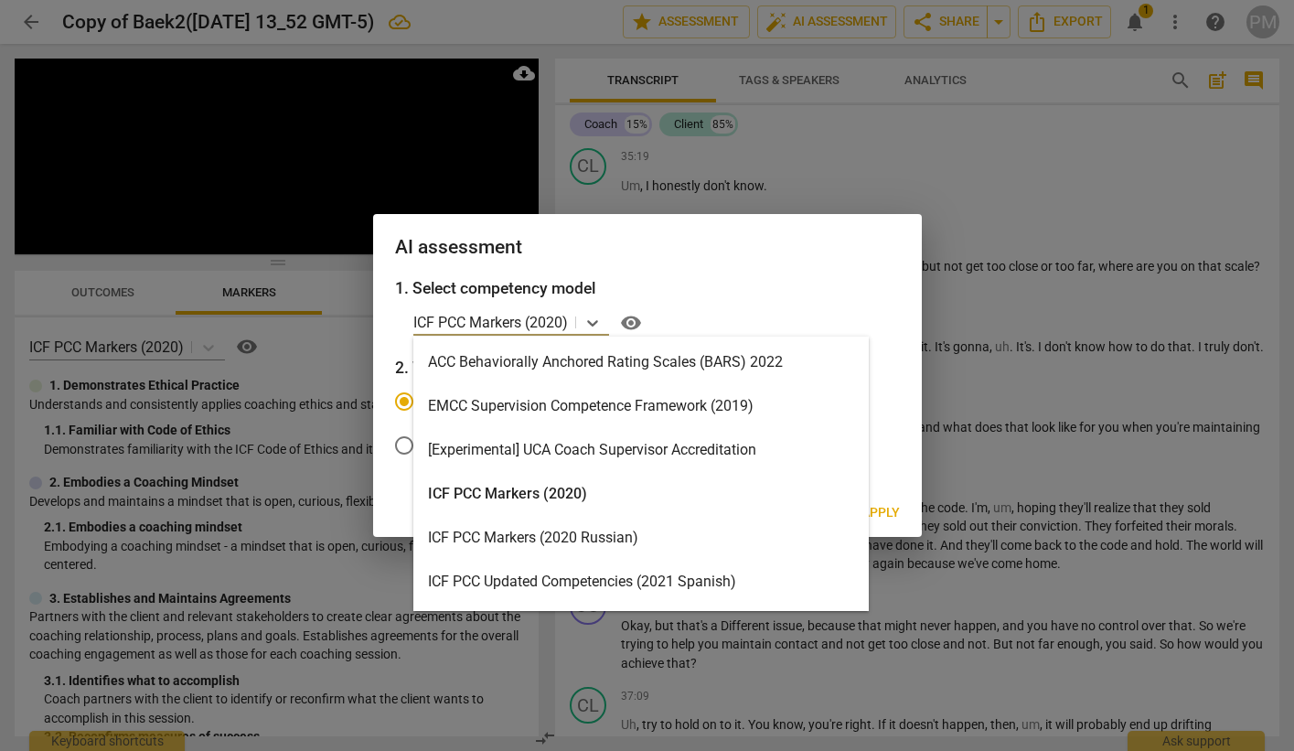
click at [586, 361] on div "ACC Behaviorally Anchored Rating Scales (BARS) 2022" at bounding box center [640, 362] width 455 height 44
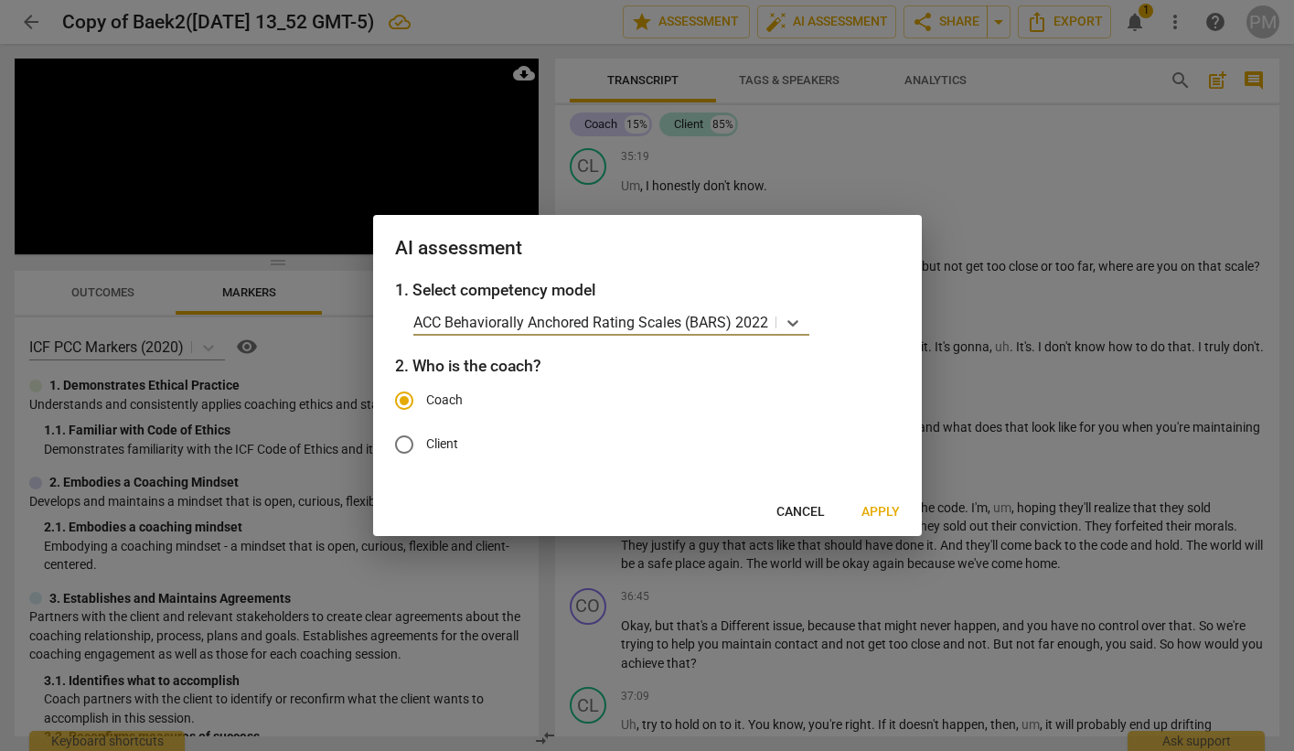
click at [894, 508] on span "Apply" at bounding box center [881, 512] width 38 height 18
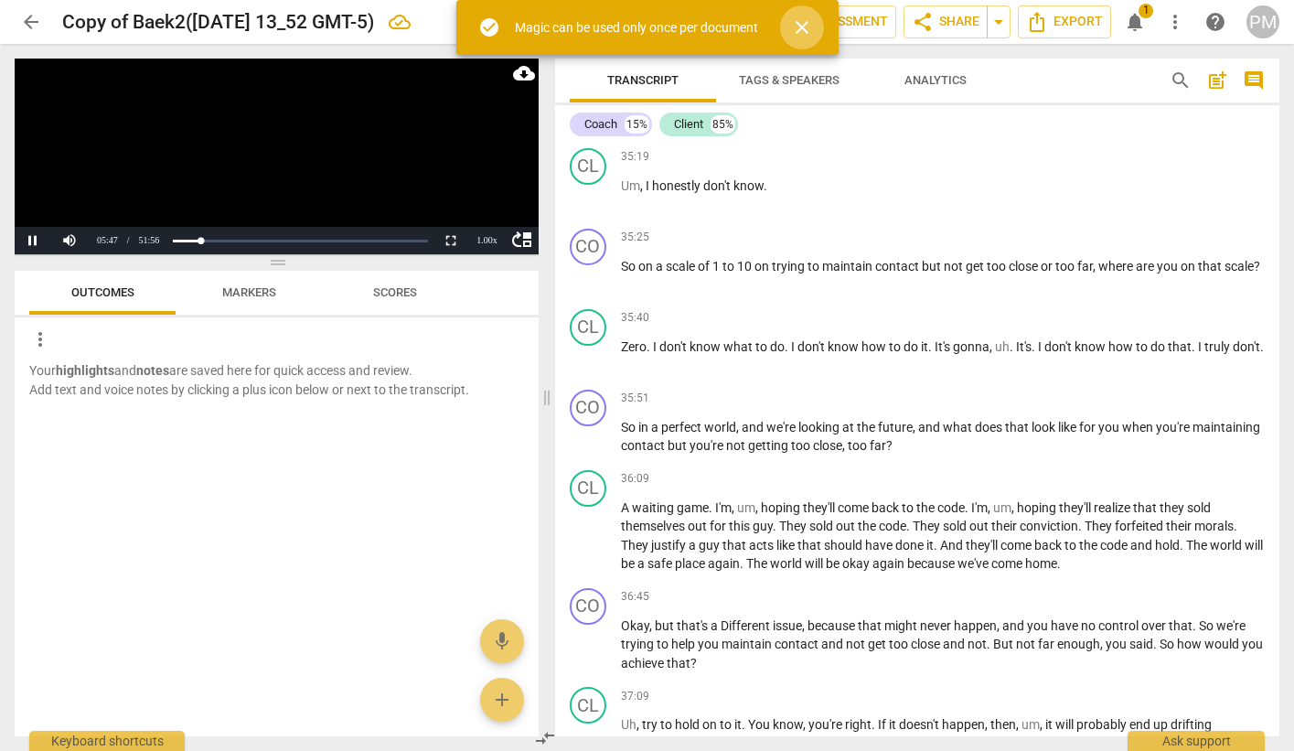
click at [798, 30] on span "close" at bounding box center [802, 27] width 22 height 22
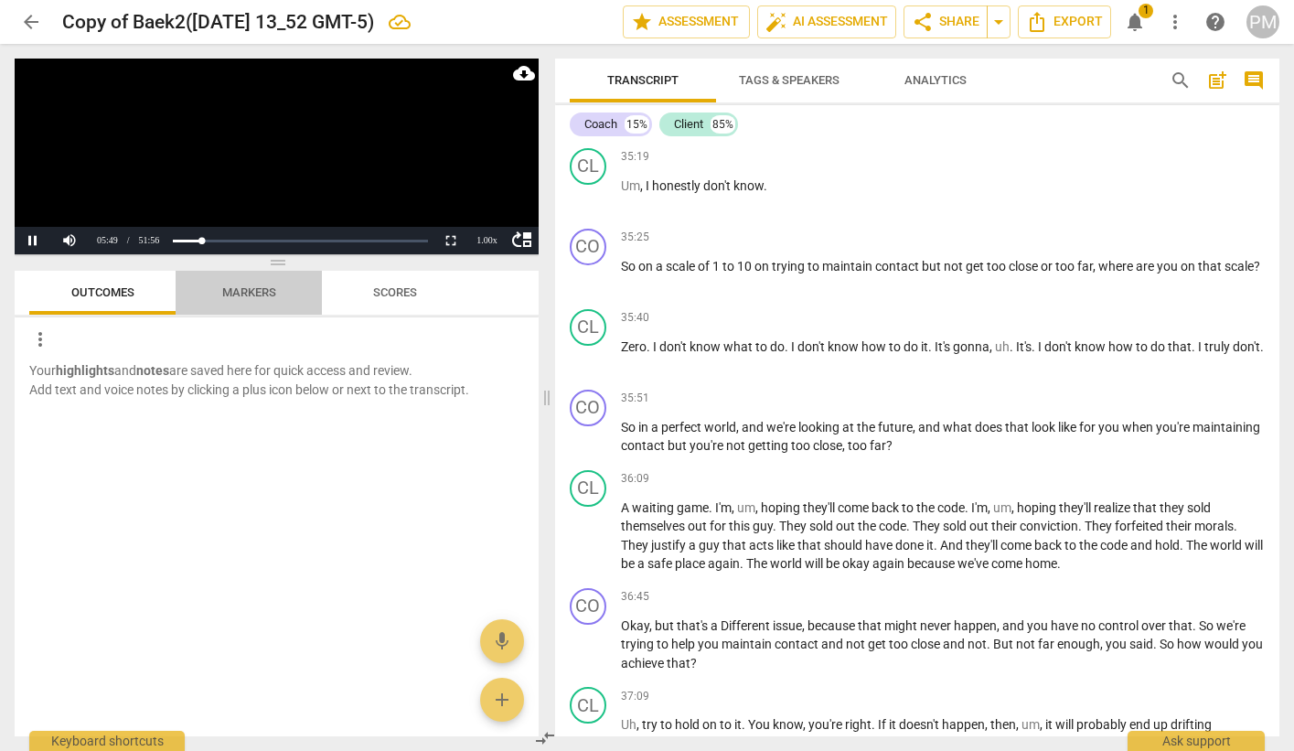
click at [229, 295] on span "Markers" at bounding box center [249, 292] width 54 height 14
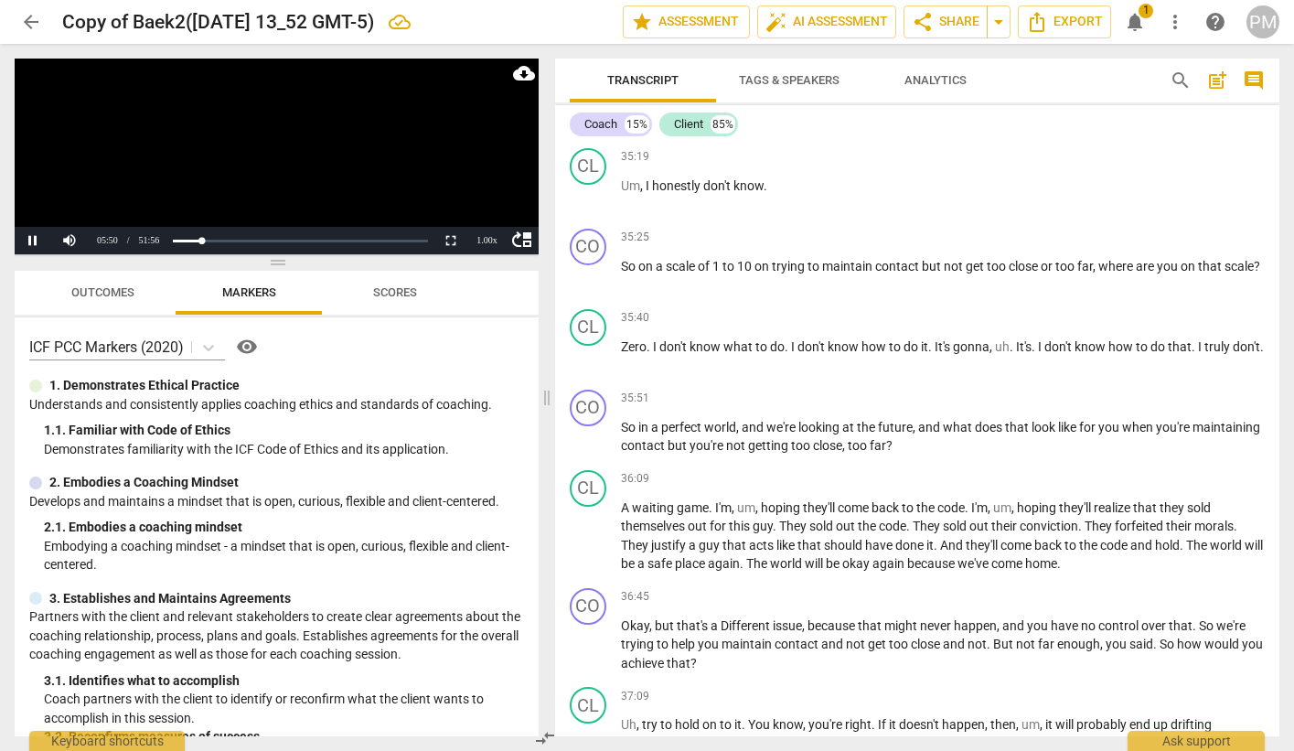
click at [399, 288] on span "Scores" at bounding box center [395, 292] width 44 height 14
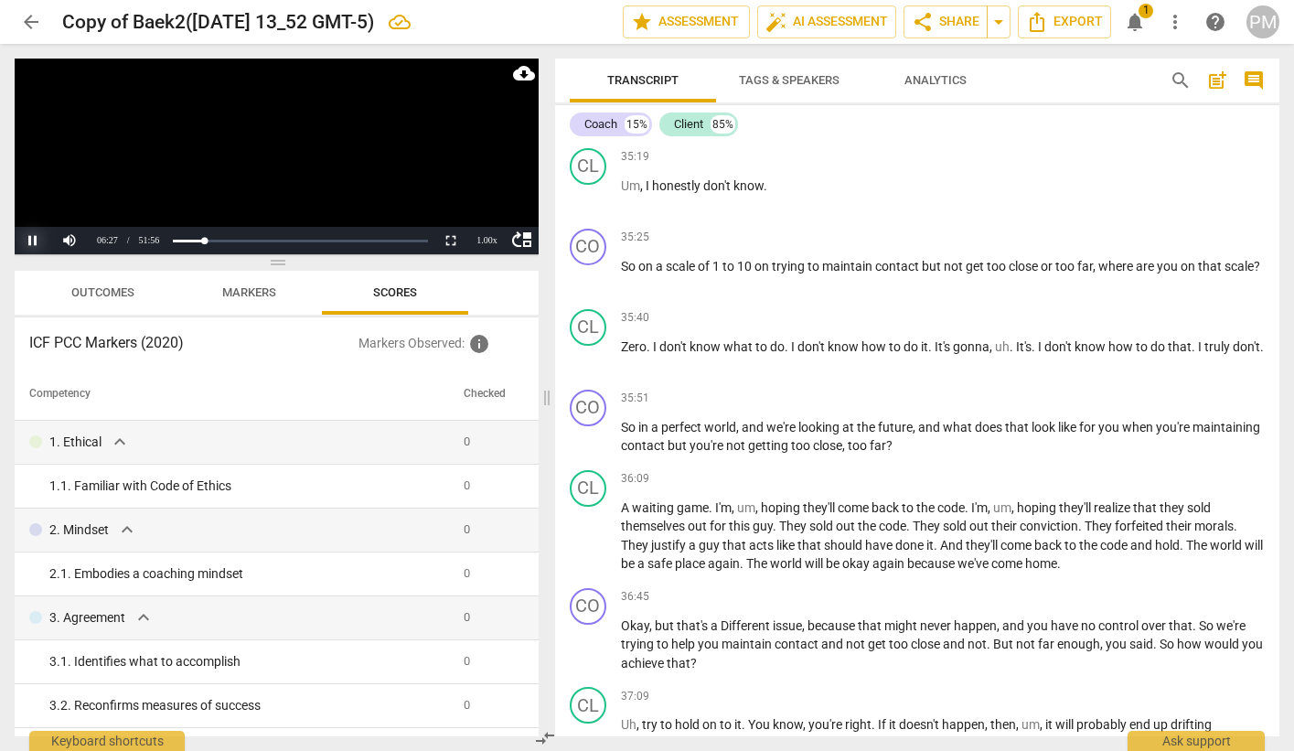
click at [37, 235] on button "Pause" at bounding box center [33, 240] width 37 height 27
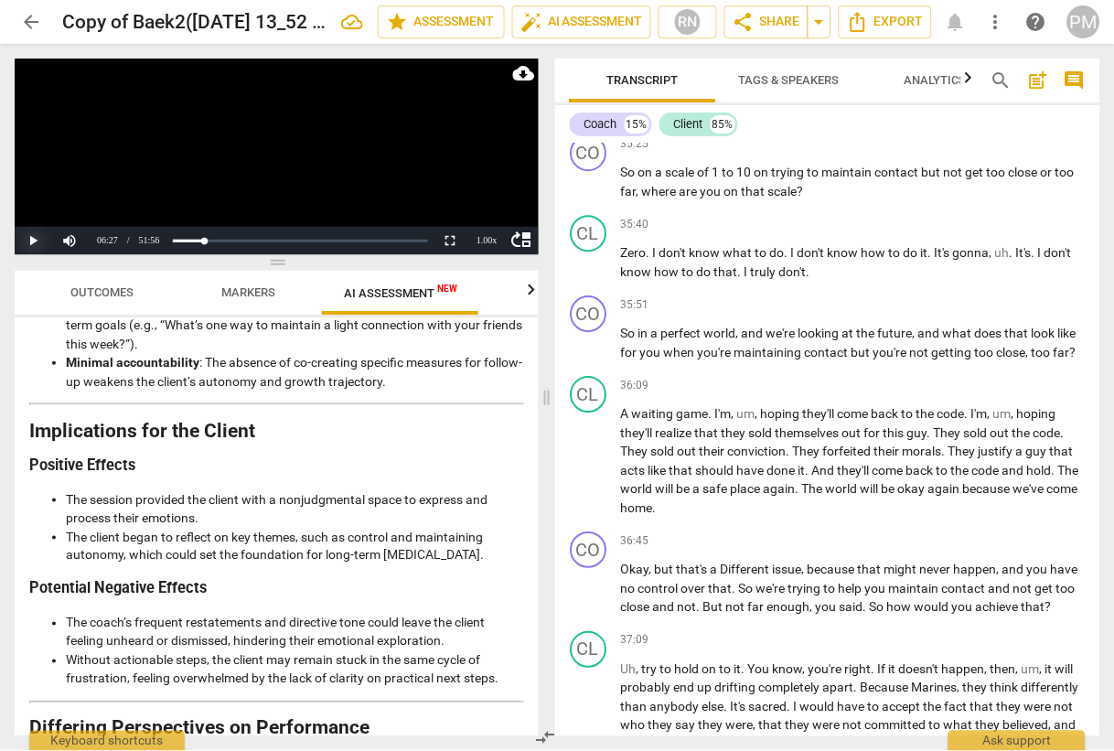
scroll to position [12008, 0]
drag, startPoint x: 543, startPoint y: 399, endPoint x: 198, endPoint y: 401, distance: 345.7
click at [541, 416] on span at bounding box center [546, 397] width 11 height 707
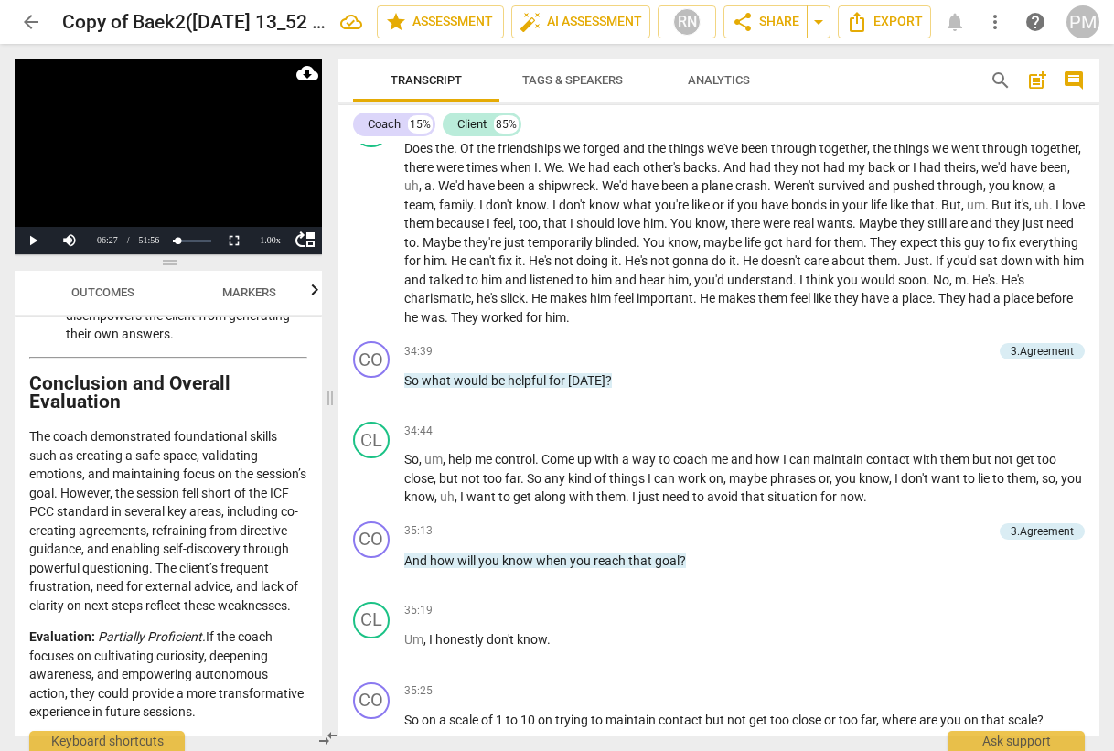
scroll to position [10115, 0]
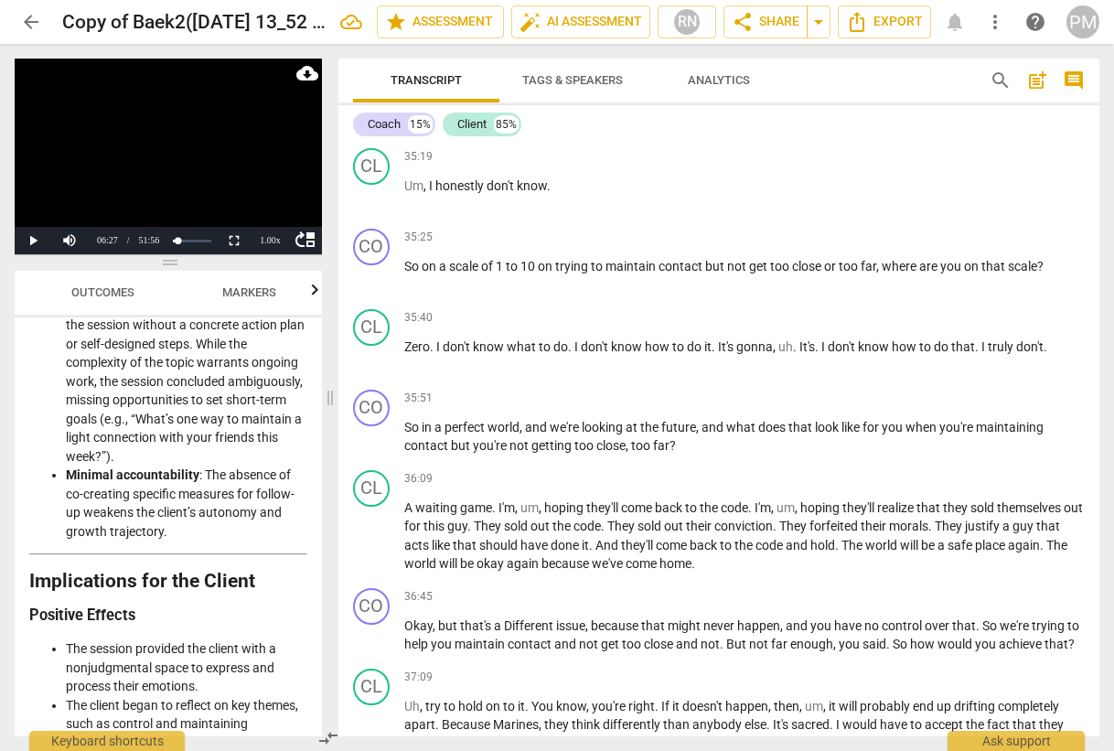
drag, startPoint x: 231, startPoint y: 397, endPoint x: 225, endPoint y: 417, distance: 21.1
click at [336, 402] on span at bounding box center [330, 397] width 11 height 707
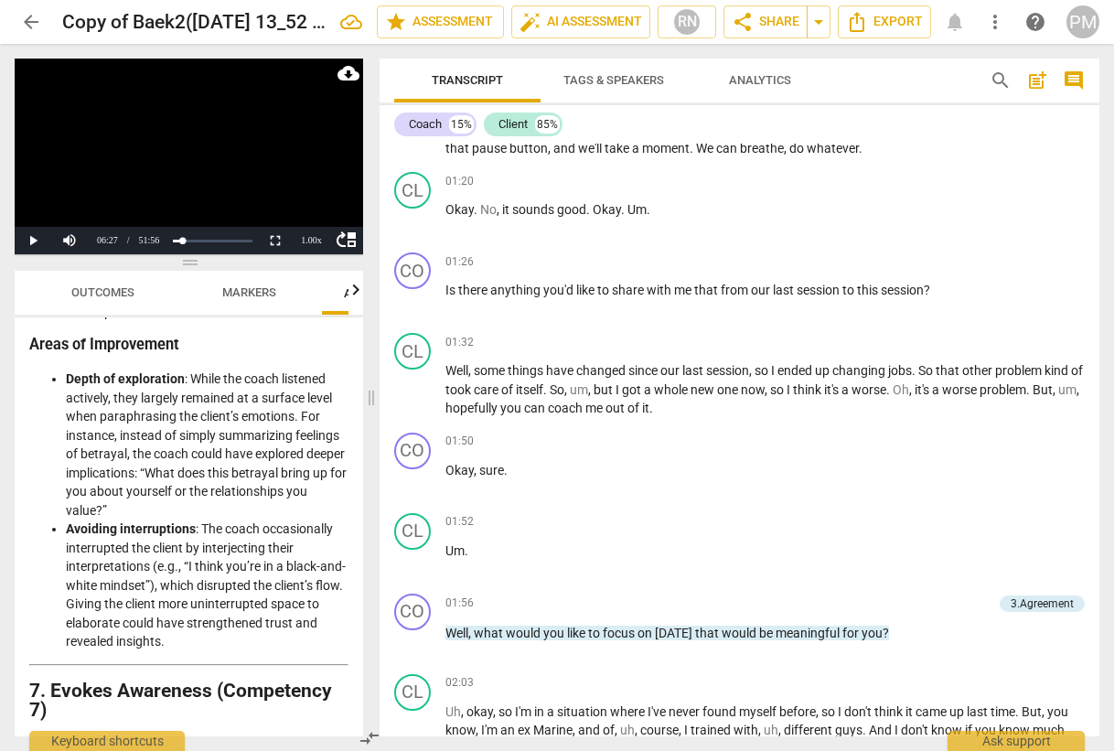
scroll to position [0, 0]
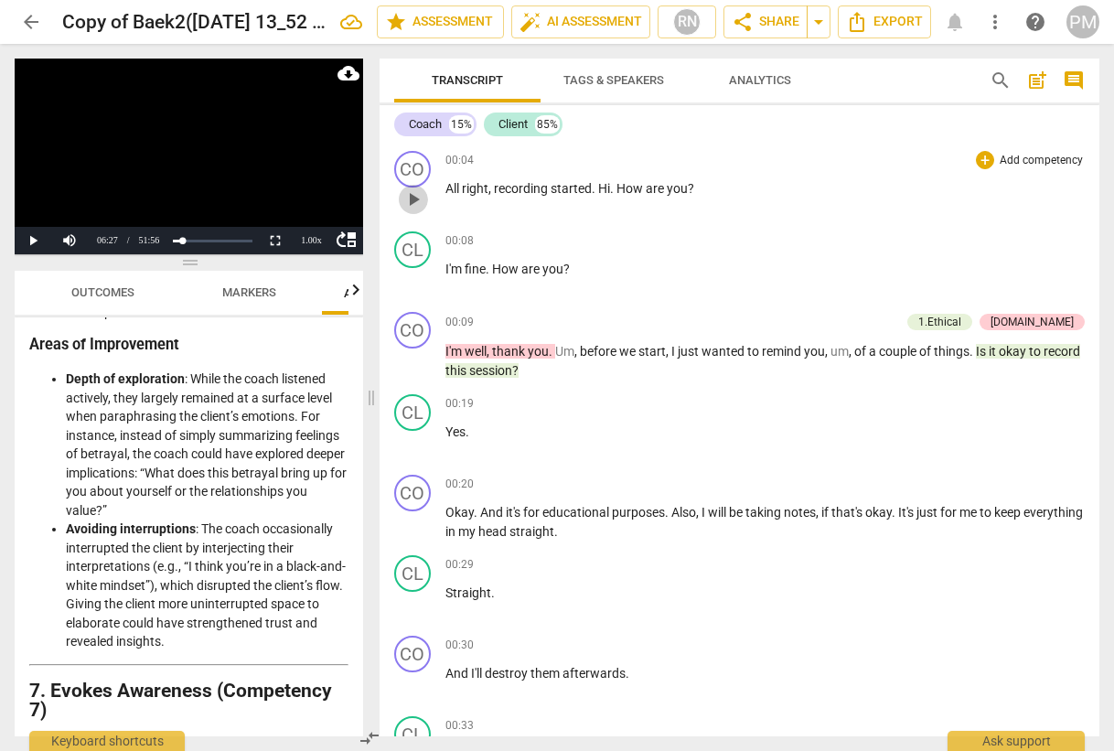
click at [412, 198] on span "play_arrow" at bounding box center [413, 199] width 22 height 22
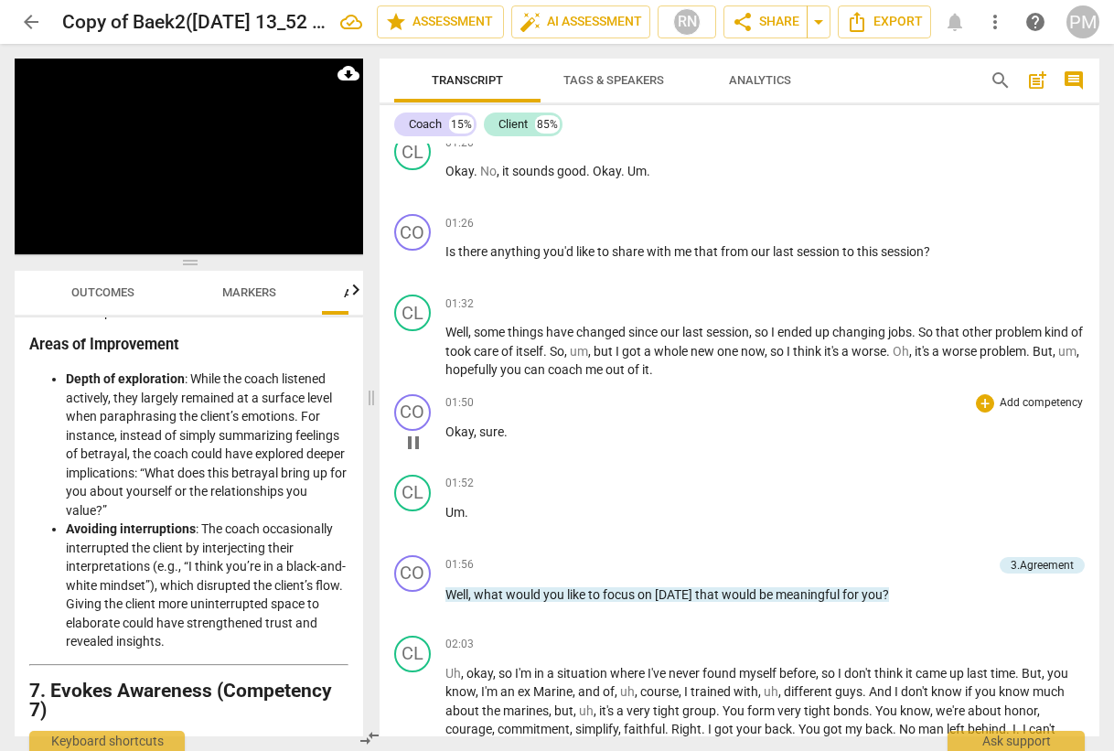
scroll to position [1097, 0]
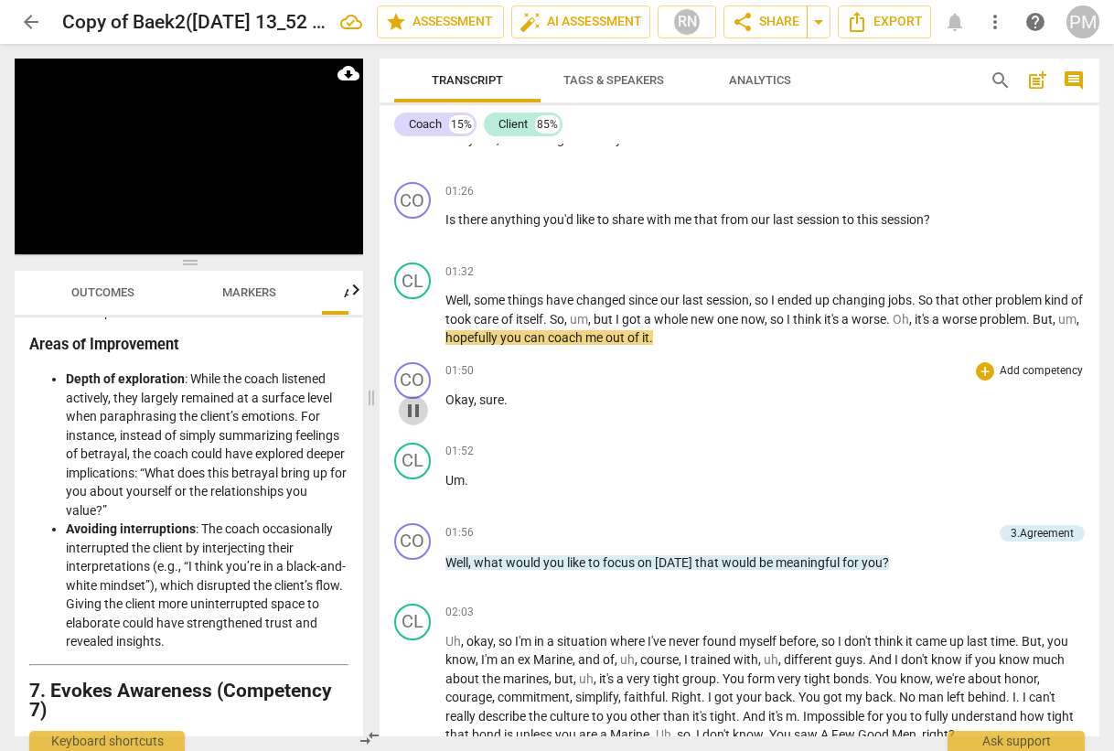
click at [413, 413] on span "pause" at bounding box center [413, 411] width 22 height 22
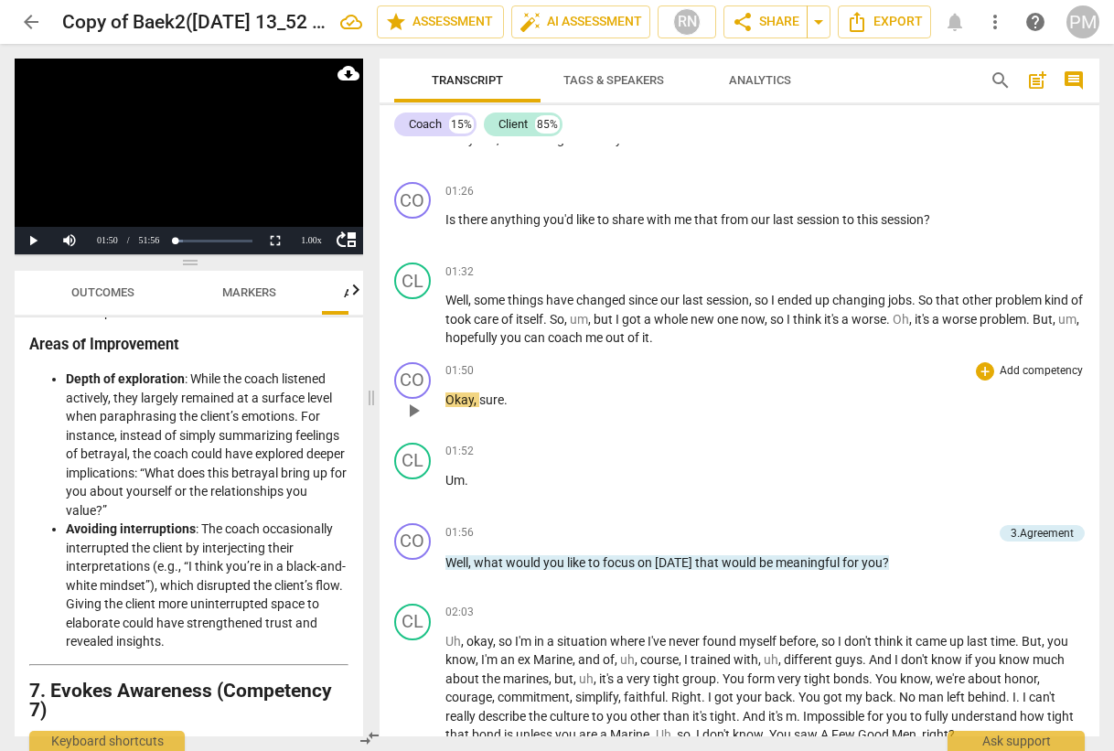
click at [412, 417] on span "play_arrow" at bounding box center [413, 411] width 22 height 22
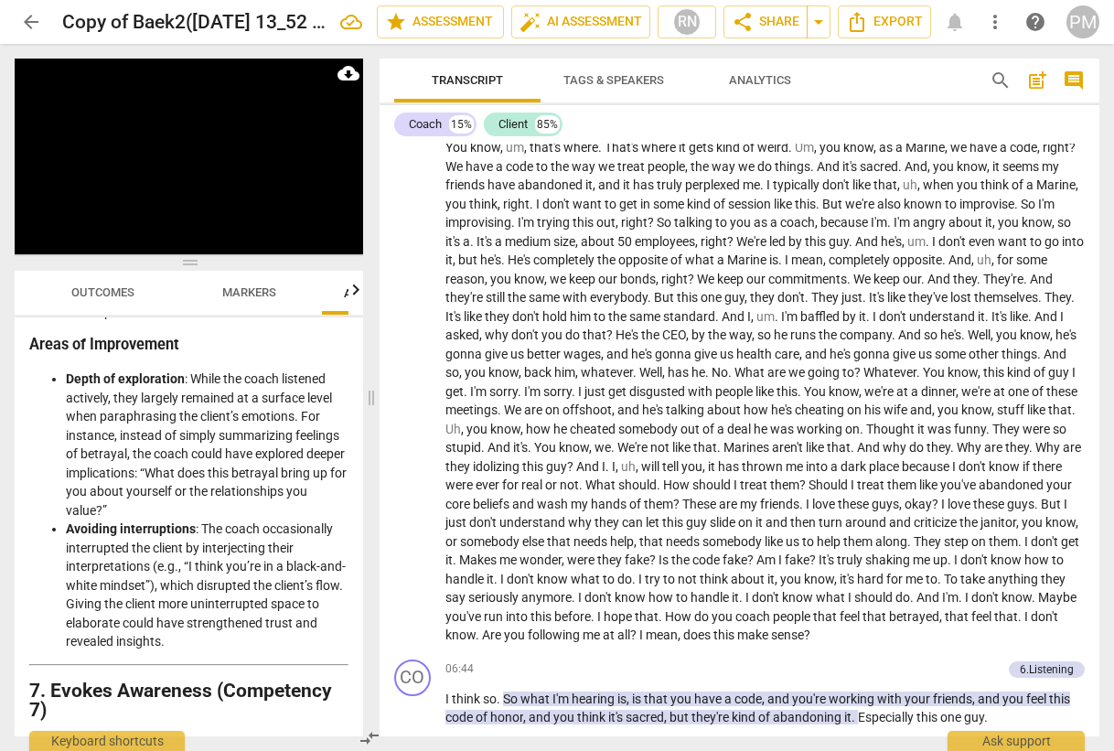
scroll to position [2195, 0]
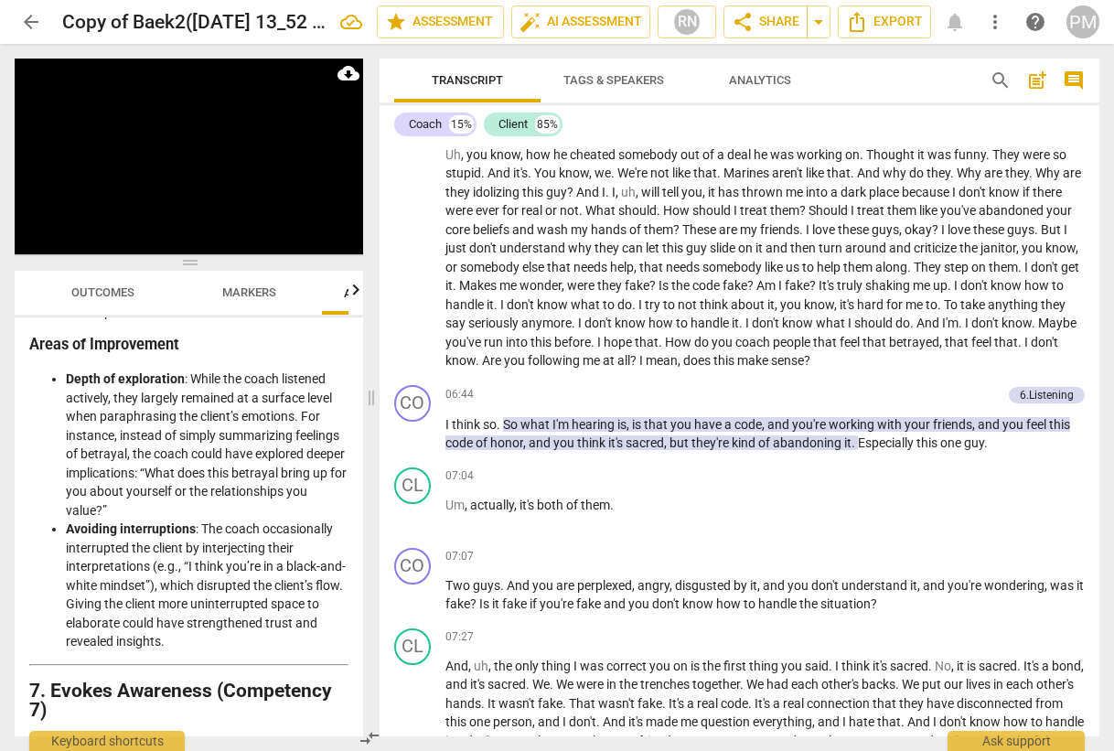
click at [694, 339] on span "How" at bounding box center [679, 342] width 29 height 15
click at [410, 438] on span "pause" at bounding box center [413, 434] width 22 height 22
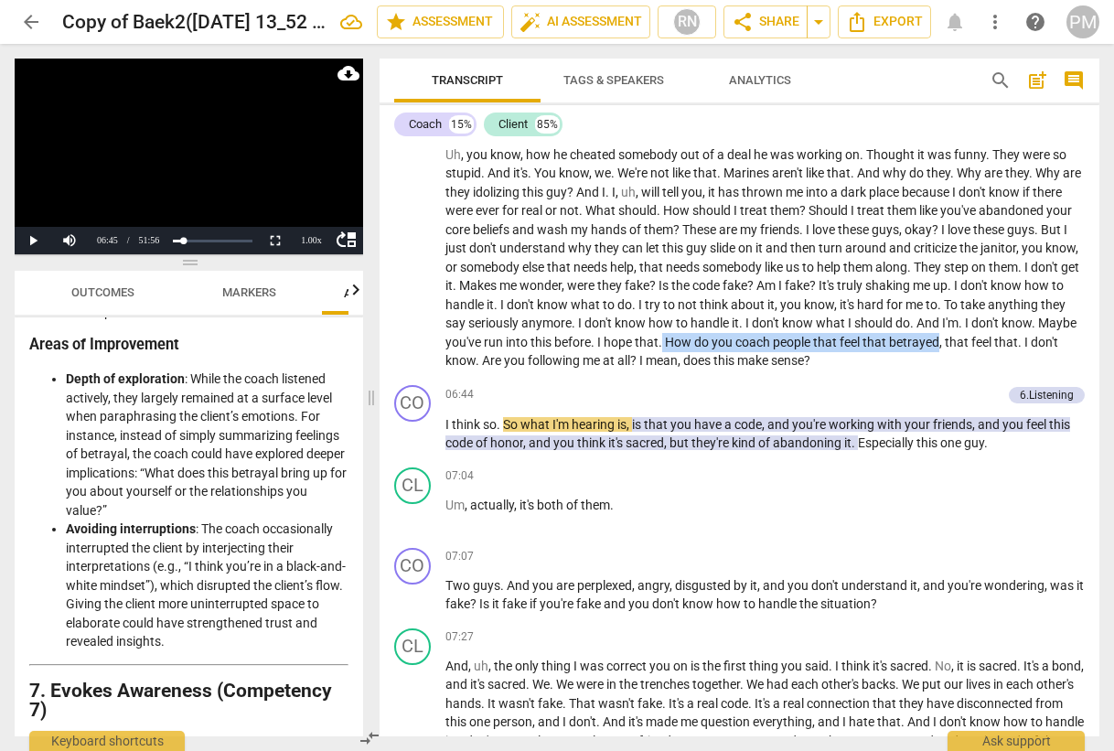
drag, startPoint x: 770, startPoint y: 339, endPoint x: 1045, endPoint y: 337, distance: 275.3
click at [1045, 337] on p "So that movie , right , where they go , uh , well , these guys are serious . An…" at bounding box center [765, 70] width 640 height 600
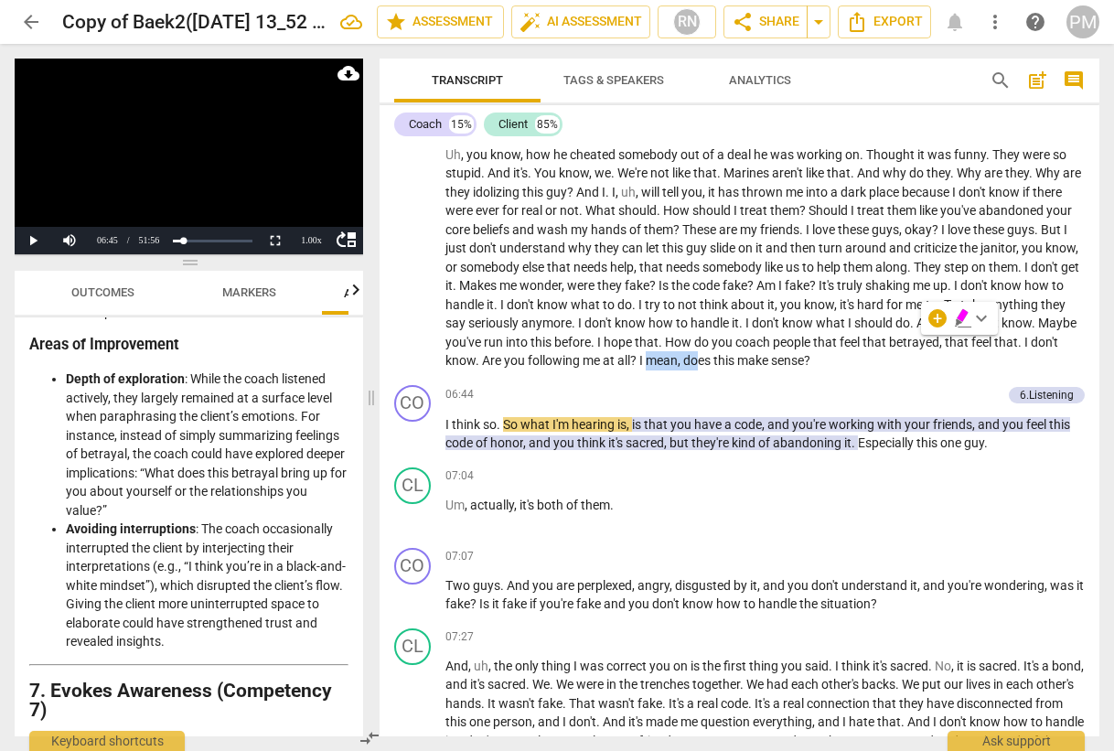
drag, startPoint x: 787, startPoint y: 362, endPoint x: 739, endPoint y: 353, distance: 49.3
click at [739, 353] on p "So that movie , right , where they go , uh , well , these guys are serious . An…" at bounding box center [765, 70] width 640 height 600
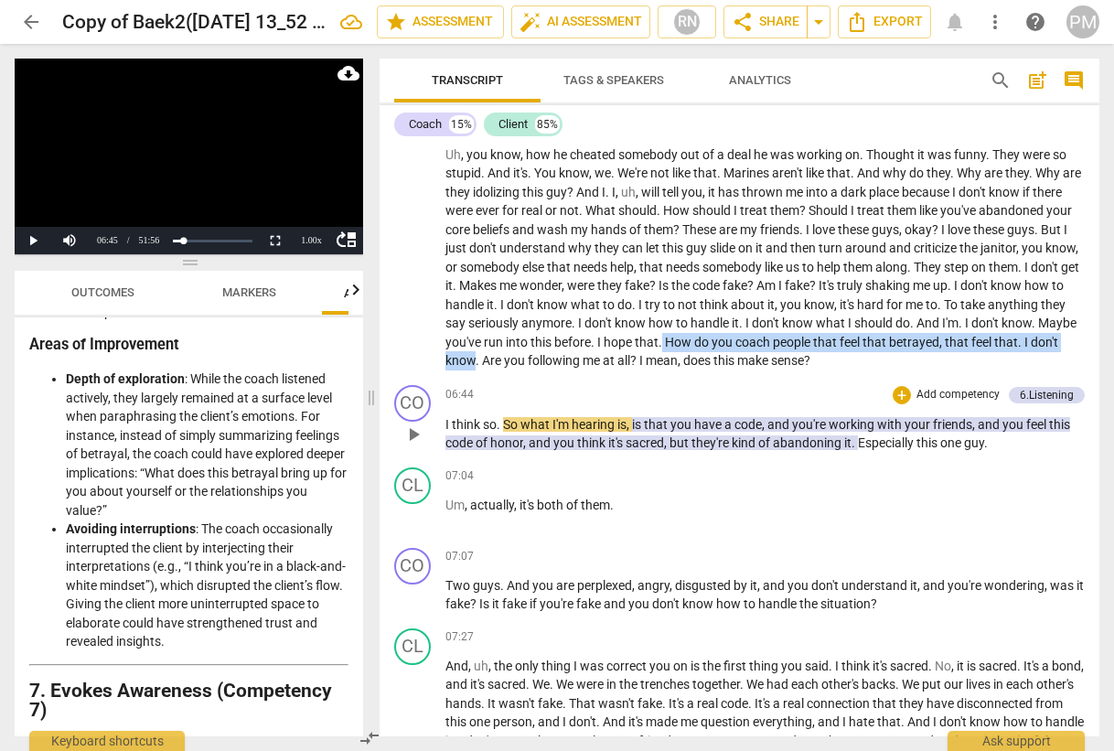
drag, startPoint x: 770, startPoint y: 340, endPoint x: 563, endPoint y: 391, distance: 212.9
click at [563, 391] on div "CO play_arrow pause 00:04 + Add competency keyboard_arrow_right All right , rec…" at bounding box center [740, 440] width 721 height 593
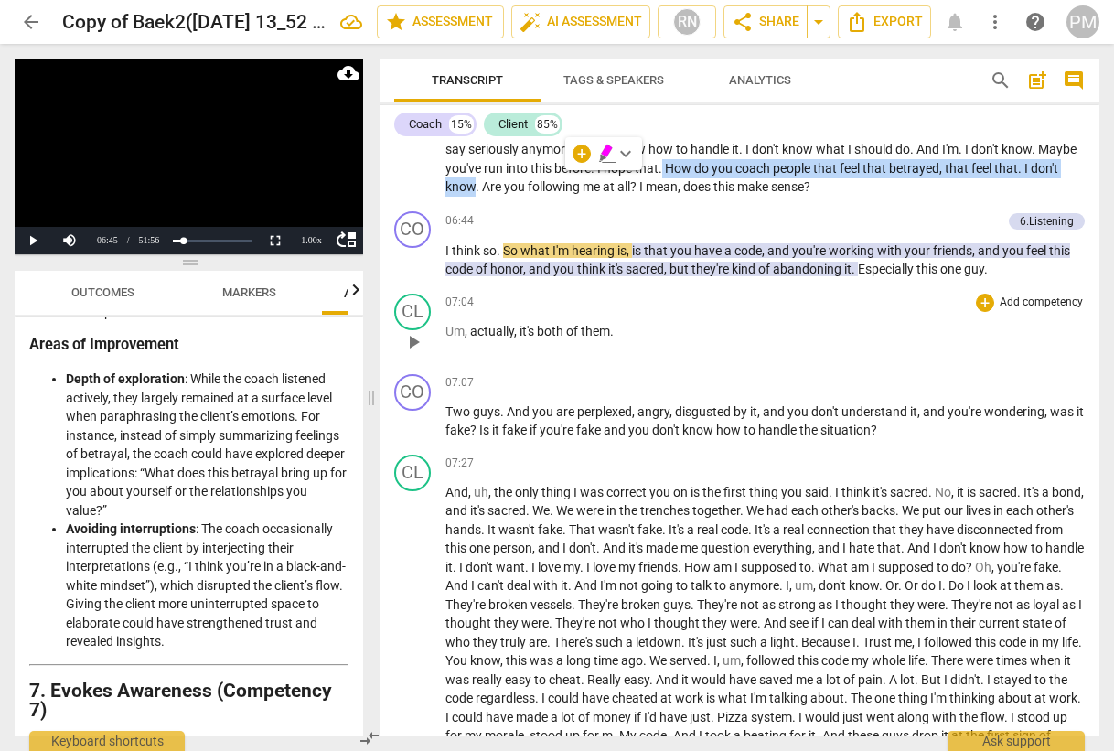
scroll to position [2378, 0]
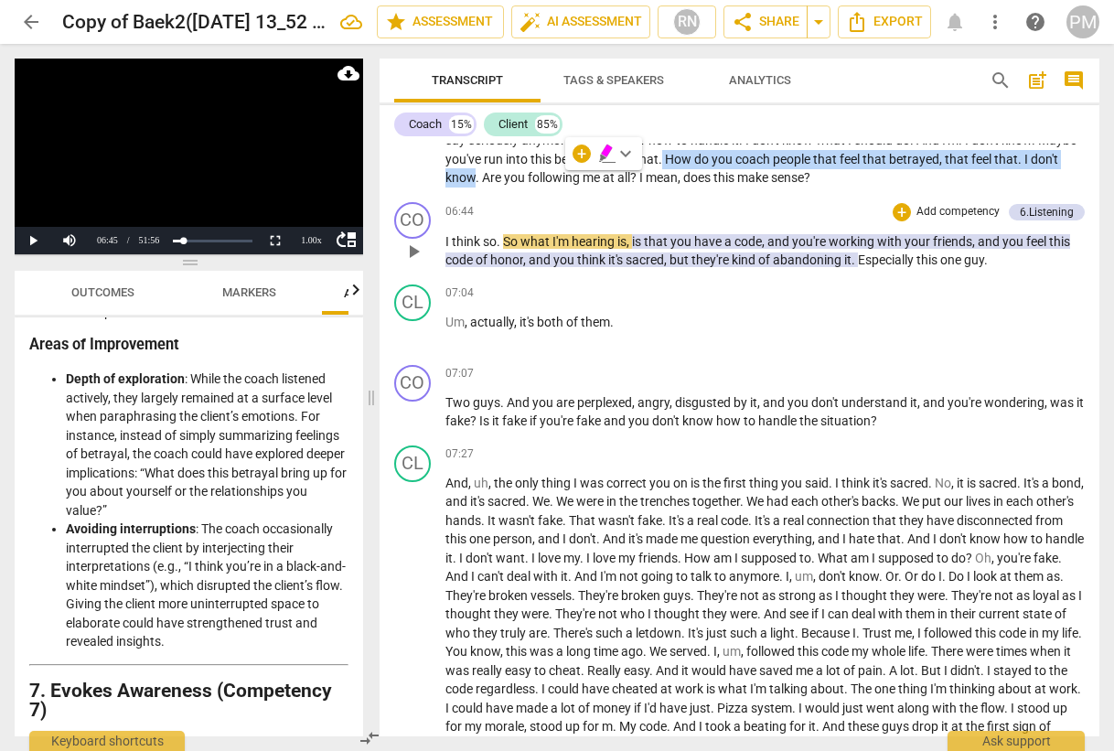
click at [413, 251] on span "play_arrow" at bounding box center [413, 252] width 22 height 22
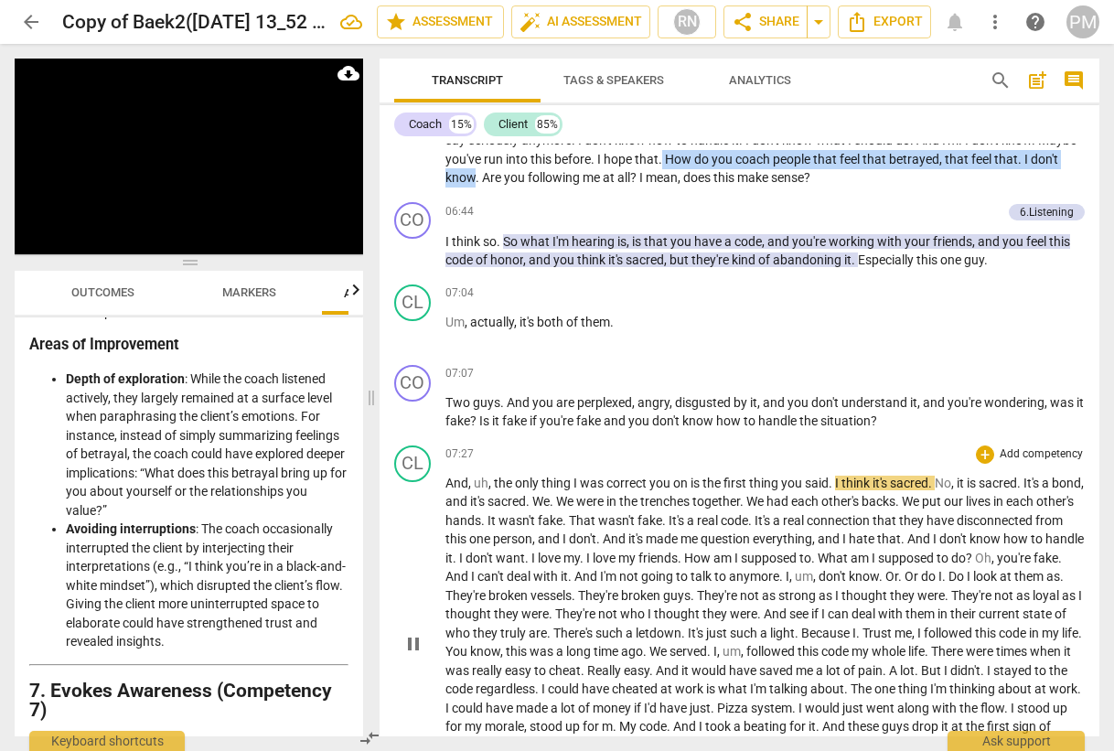
scroll to position [2561, 0]
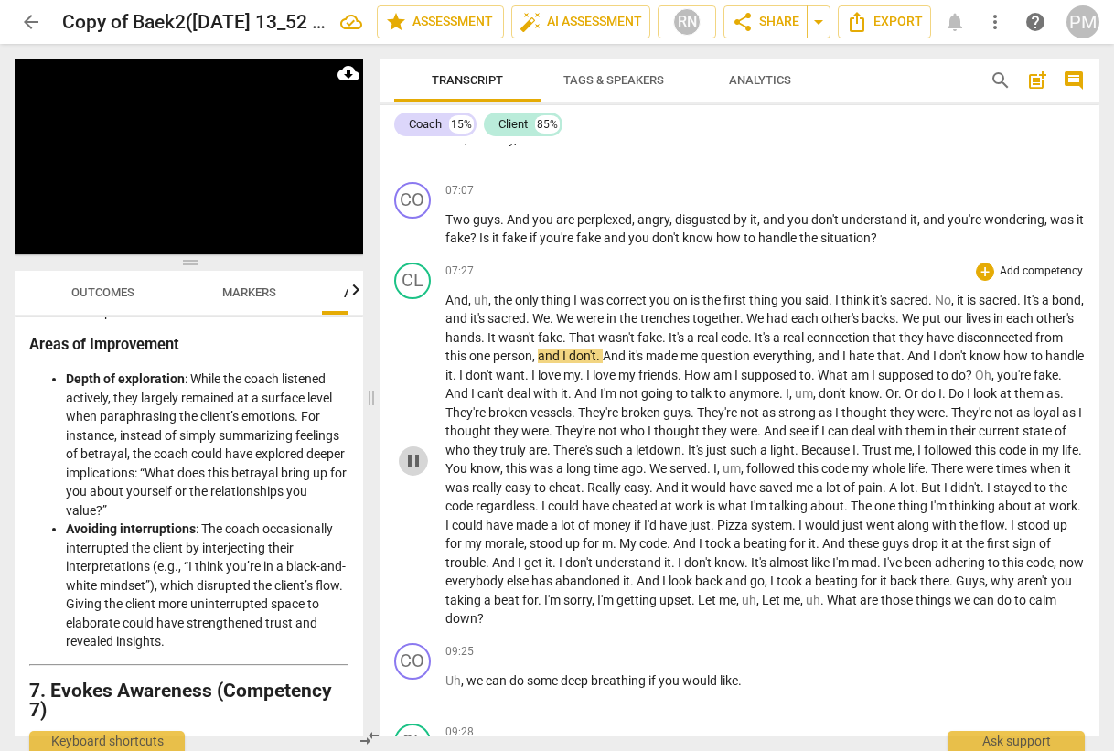
click at [418, 462] on span "pause" at bounding box center [413, 461] width 22 height 22
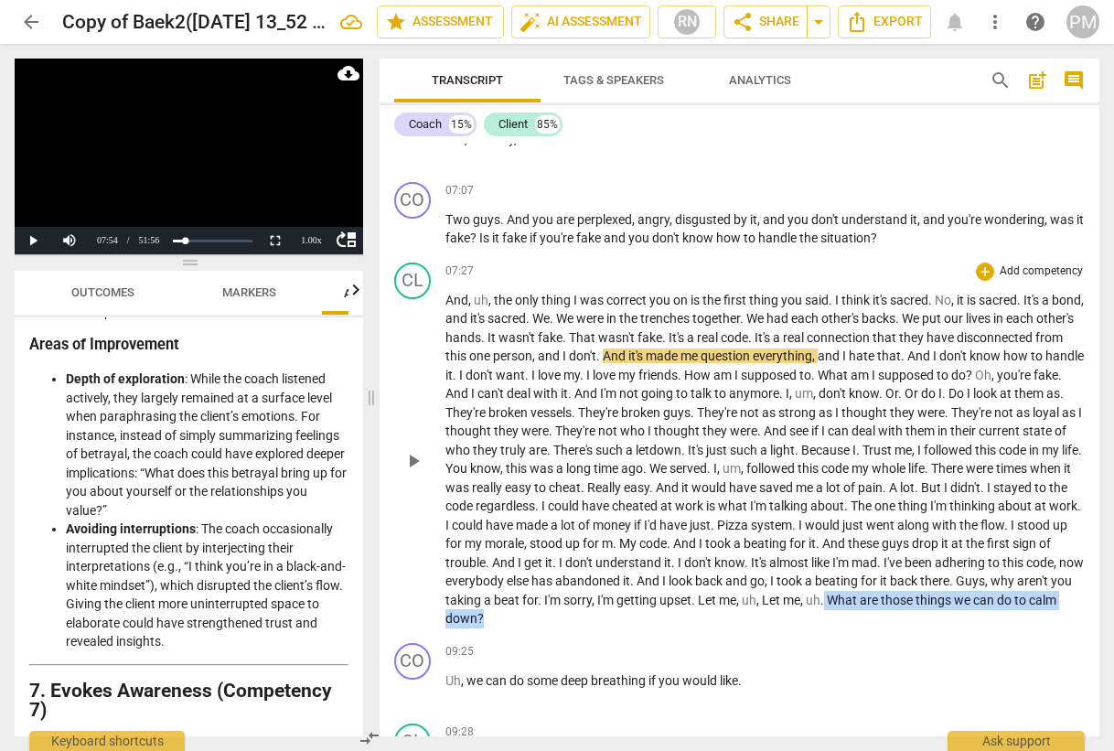
drag, startPoint x: 463, startPoint y: 617, endPoint x: 742, endPoint y: 629, distance: 279.2
click at [742, 629] on div "CL play_arrow pause 07:27 + Add competency keyboard_arrow_right And , uh , the …" at bounding box center [740, 445] width 721 height 380
click at [1059, 570] on span "now" at bounding box center [1071, 562] width 25 height 15
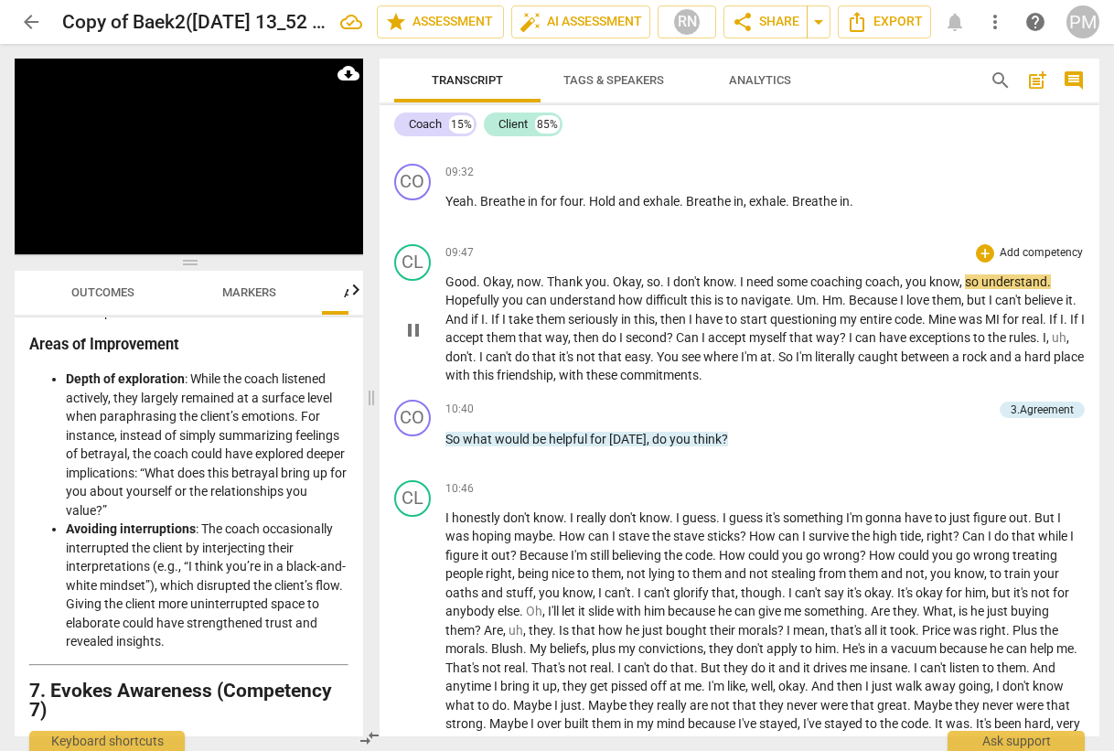
scroll to position [3292, 0]
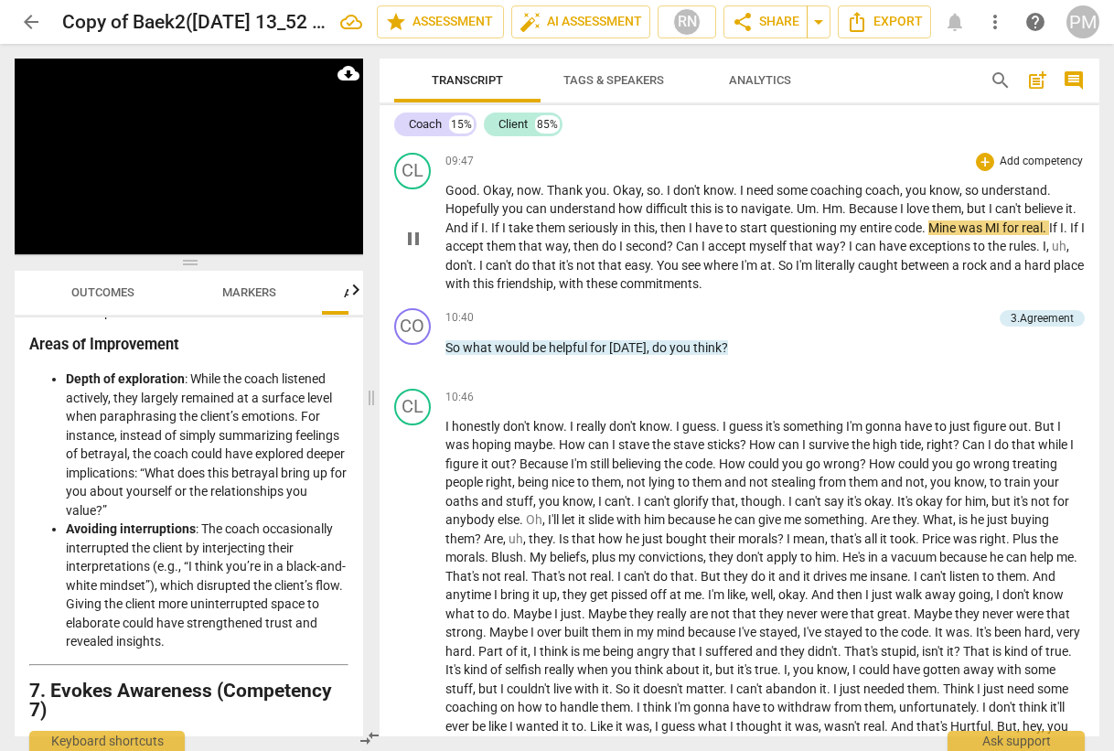
click at [412, 241] on span "pause" at bounding box center [413, 239] width 22 height 22
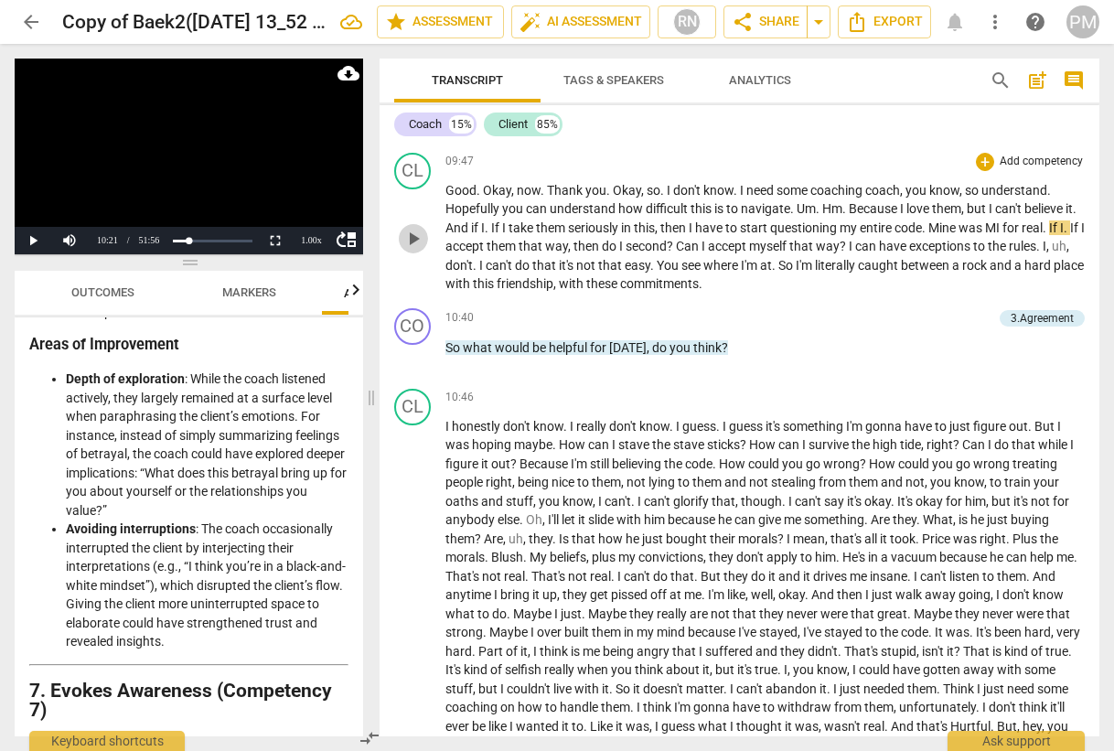
click at [410, 244] on span "play_arrow" at bounding box center [413, 239] width 22 height 22
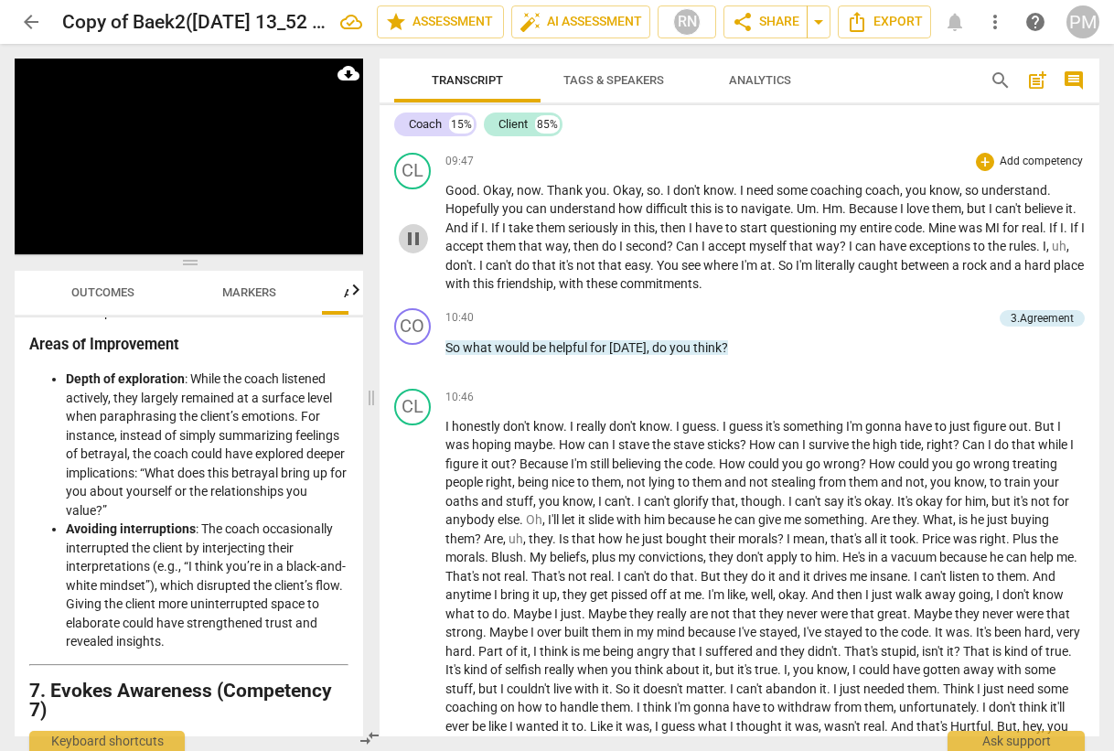
click at [425, 249] on span "pause" at bounding box center [413, 239] width 29 height 22
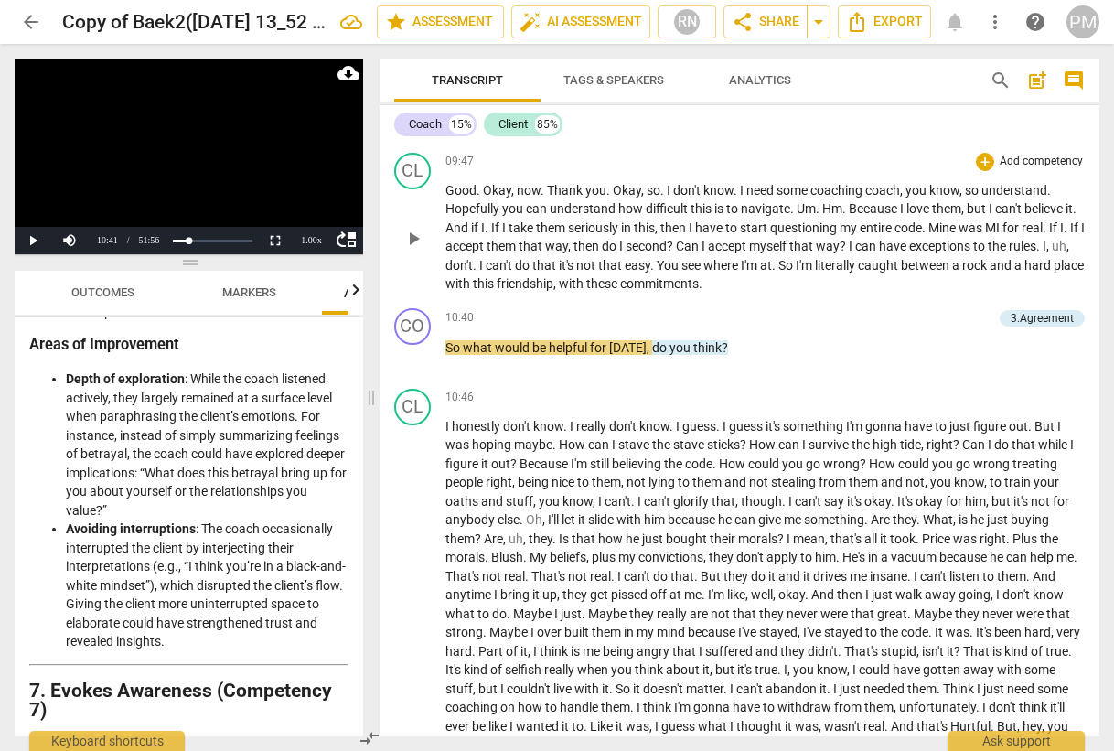
click at [796, 263] on span "So" at bounding box center [786, 265] width 17 height 15
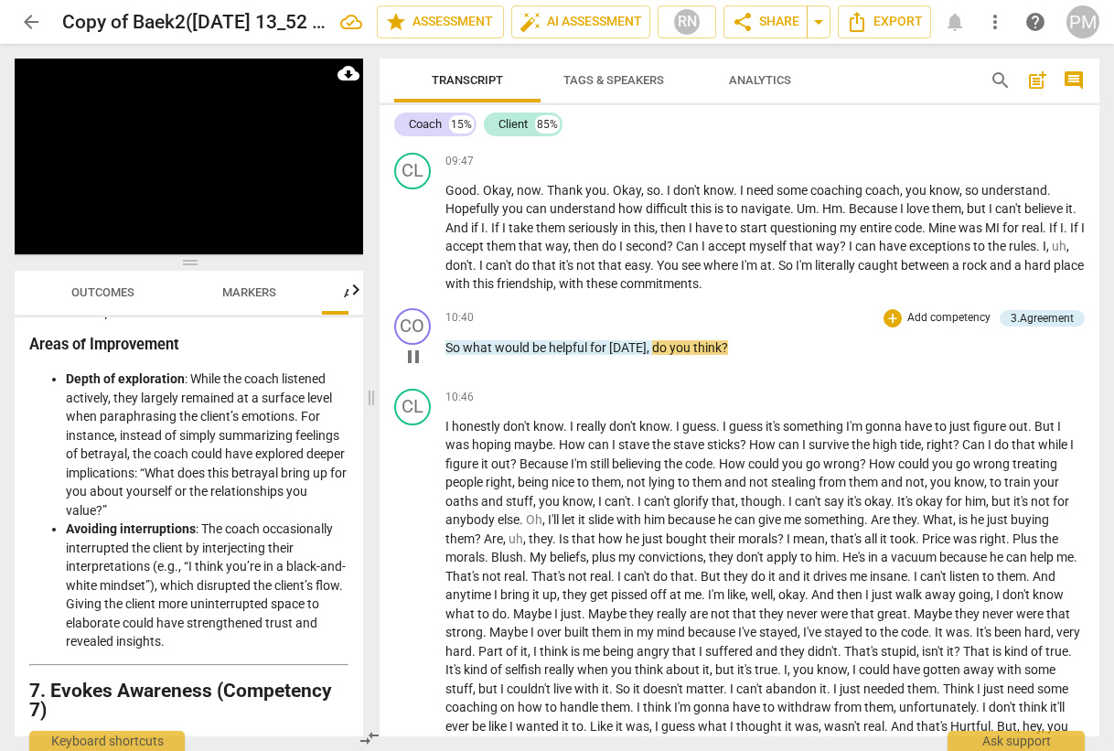
click at [408, 355] on span "pause" at bounding box center [413, 357] width 22 height 22
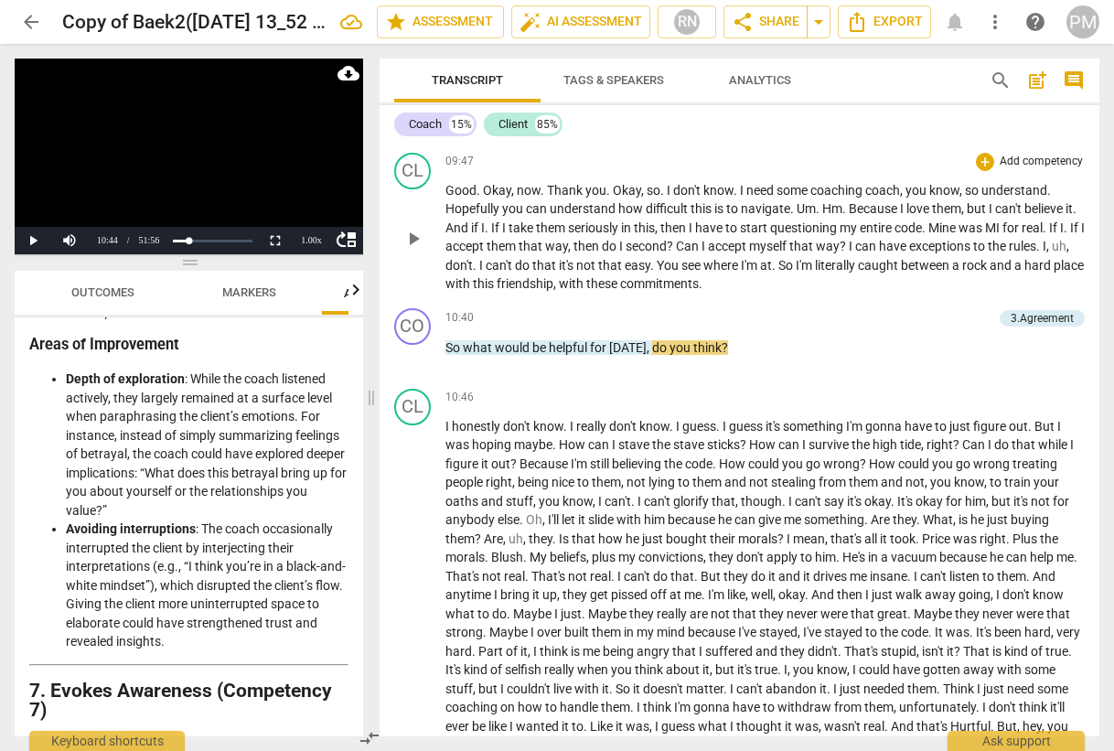
click at [796, 262] on span "So" at bounding box center [786, 265] width 17 height 15
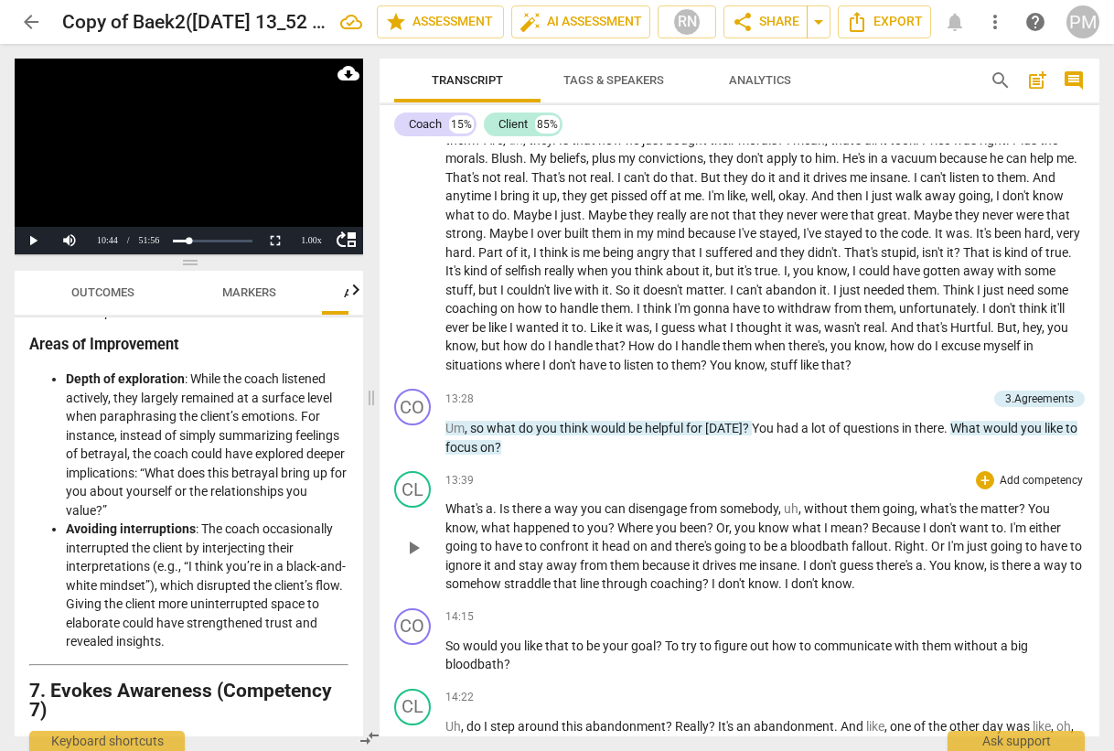
scroll to position [3658, 0]
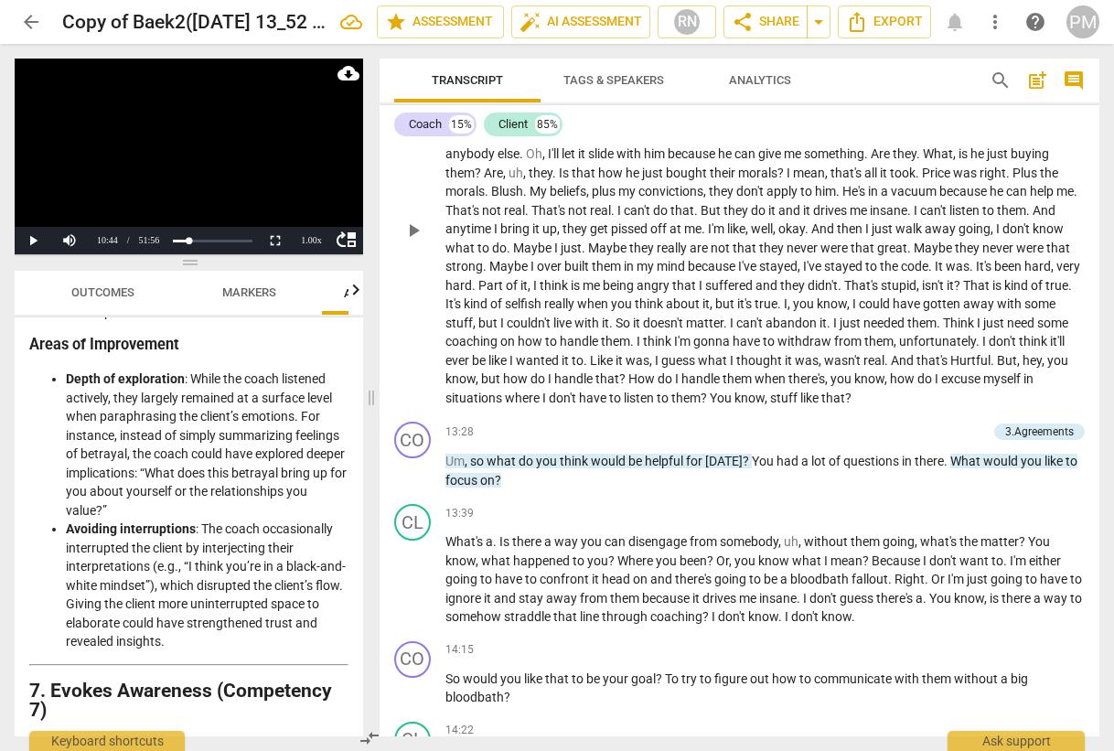
click at [658, 376] on span "How" at bounding box center [642, 378] width 29 height 15
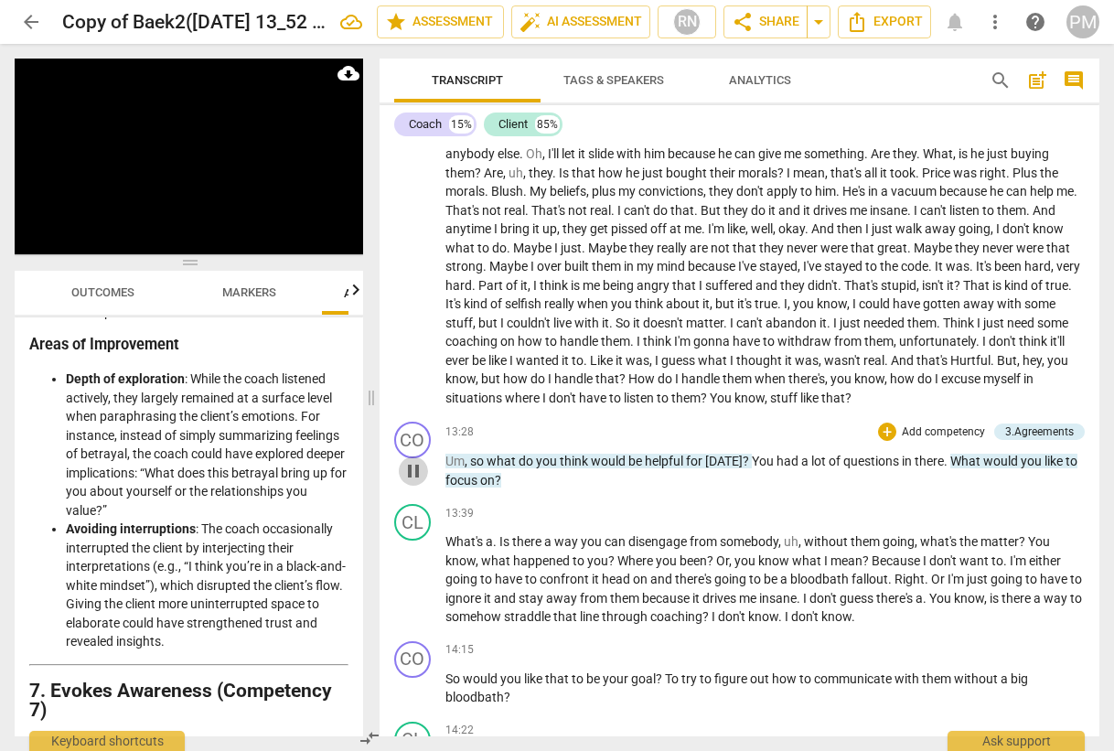
click at [417, 476] on span "pause" at bounding box center [413, 471] width 22 height 22
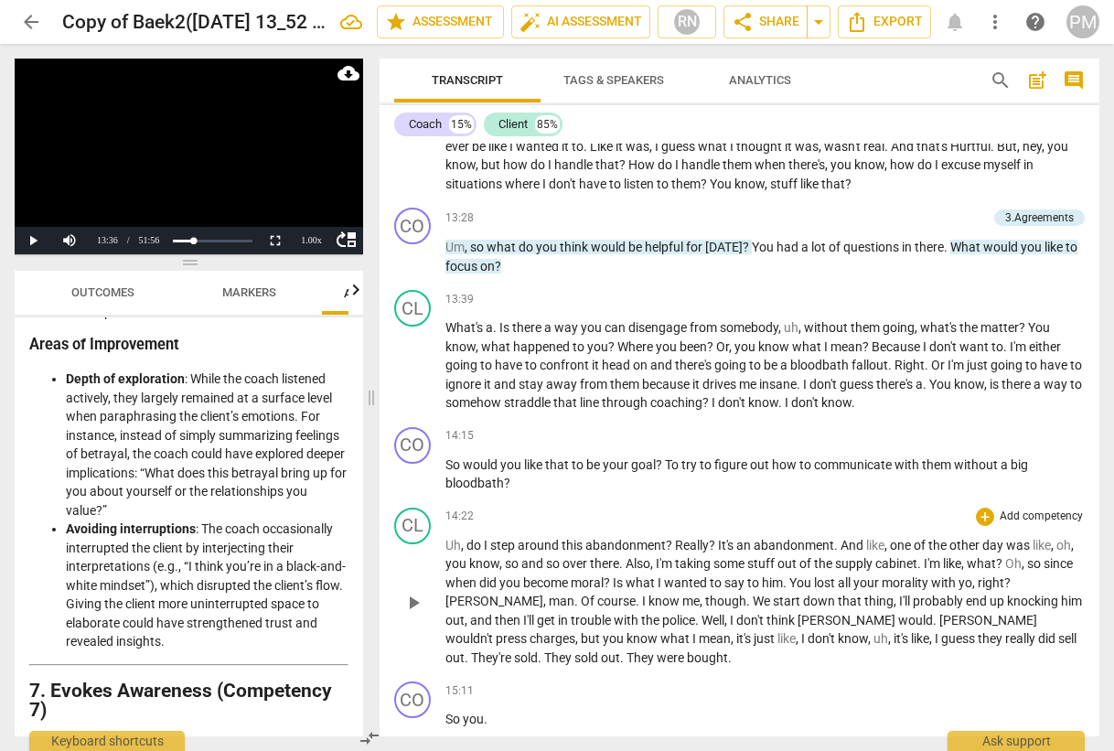
scroll to position [3841, 0]
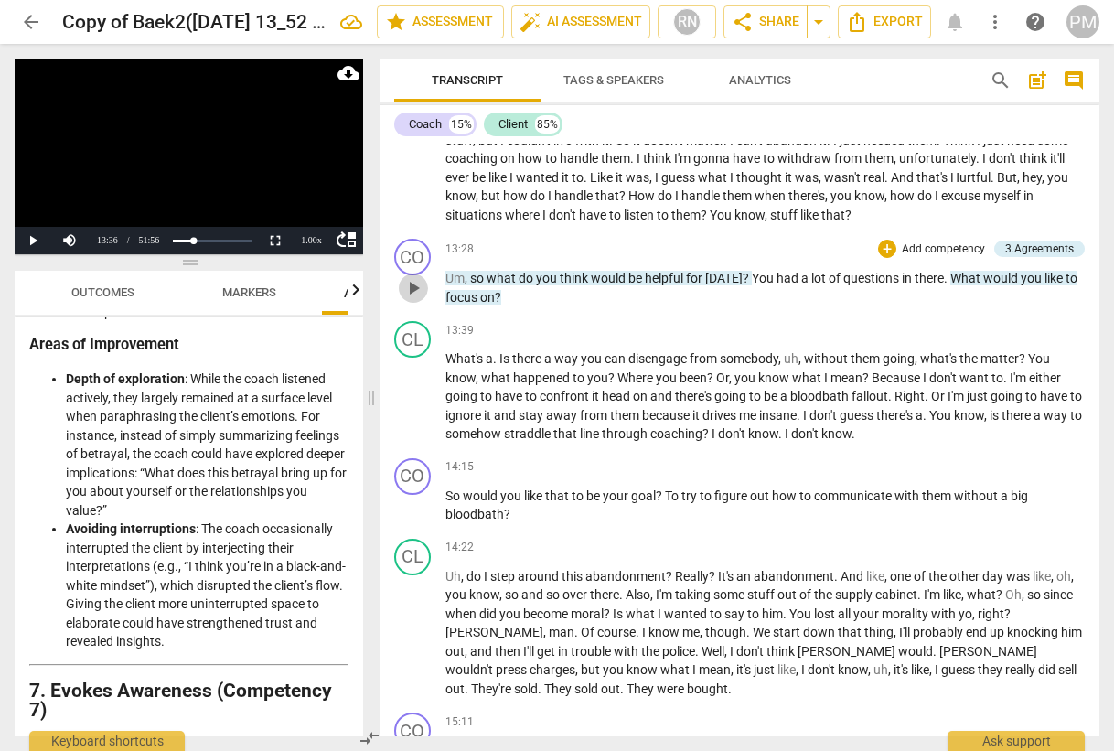
click at [412, 298] on span "play_arrow" at bounding box center [413, 288] width 22 height 22
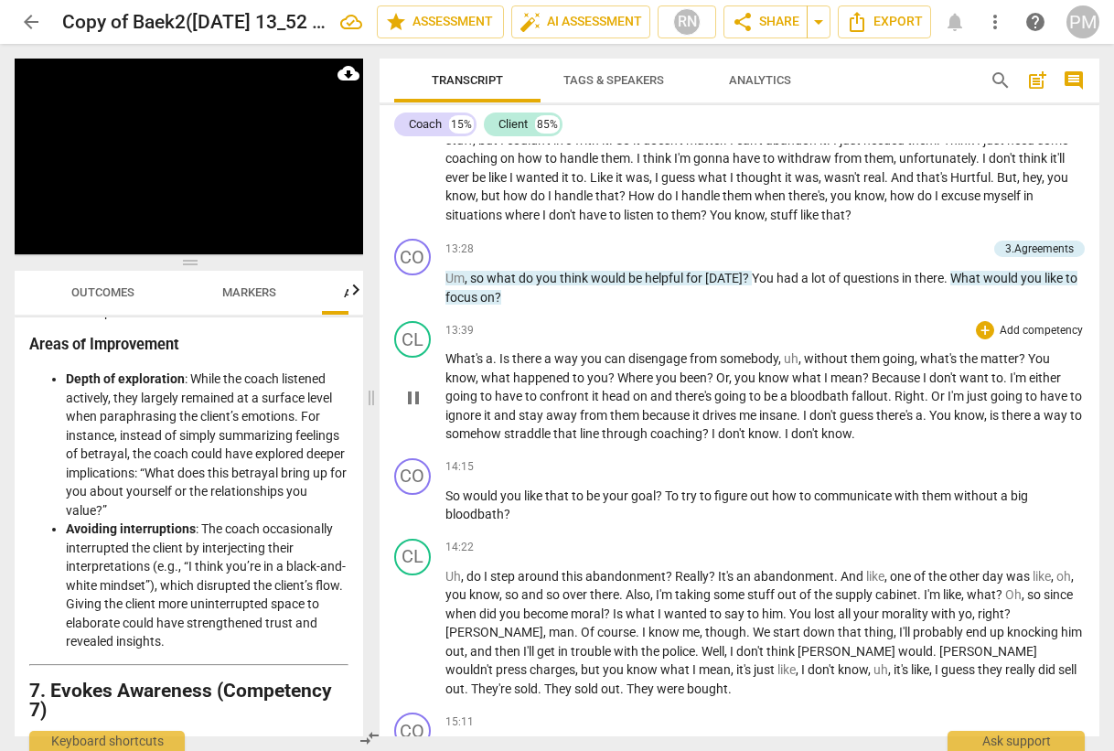
click at [415, 401] on span "pause" at bounding box center [413, 398] width 22 height 22
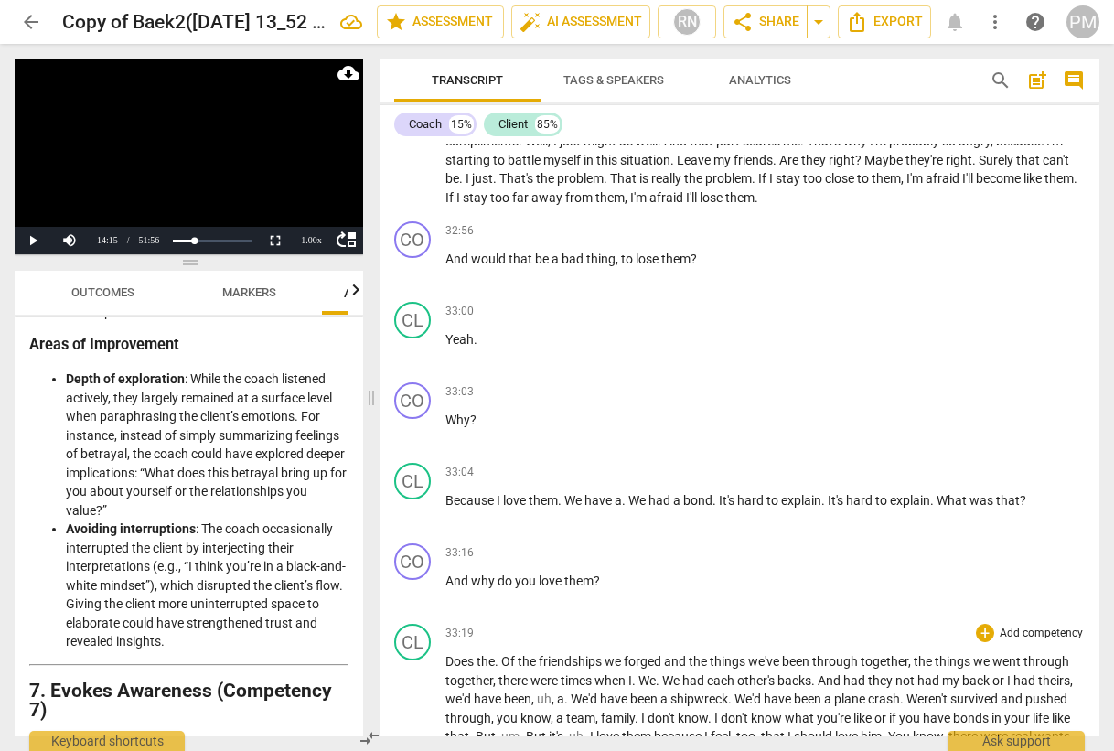
scroll to position [9329, 0]
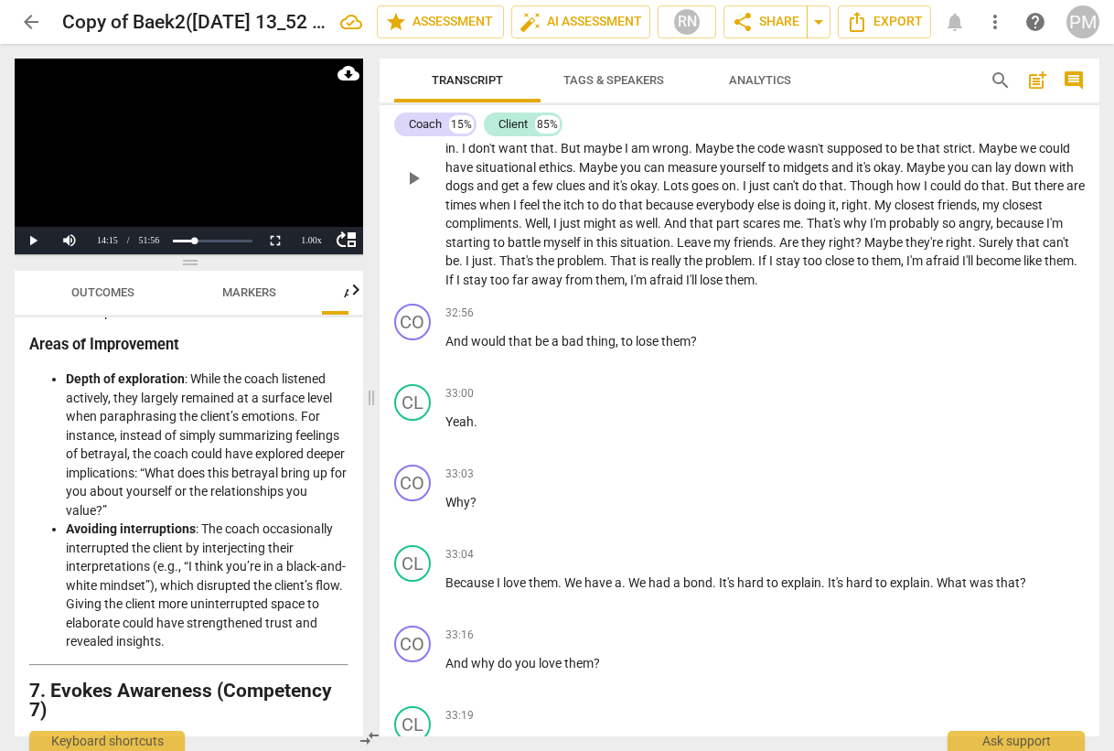
click at [490, 287] on span "stay" at bounding box center [476, 280] width 27 height 15
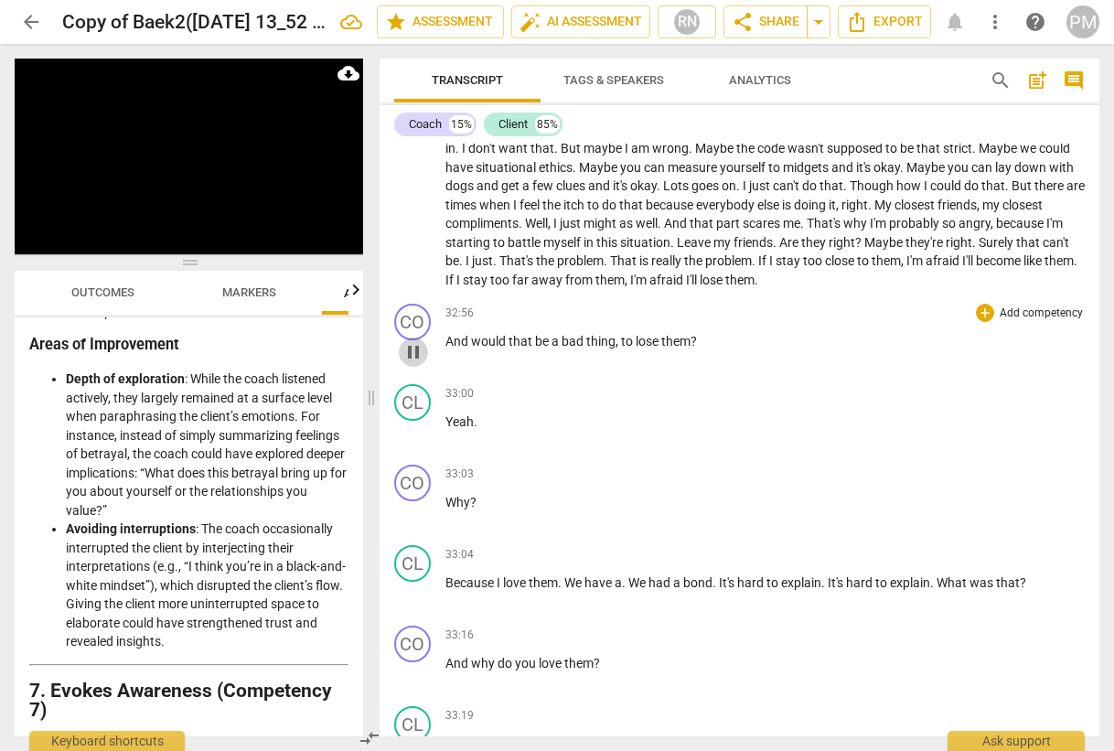
click at [417, 363] on span "pause" at bounding box center [413, 352] width 22 height 22
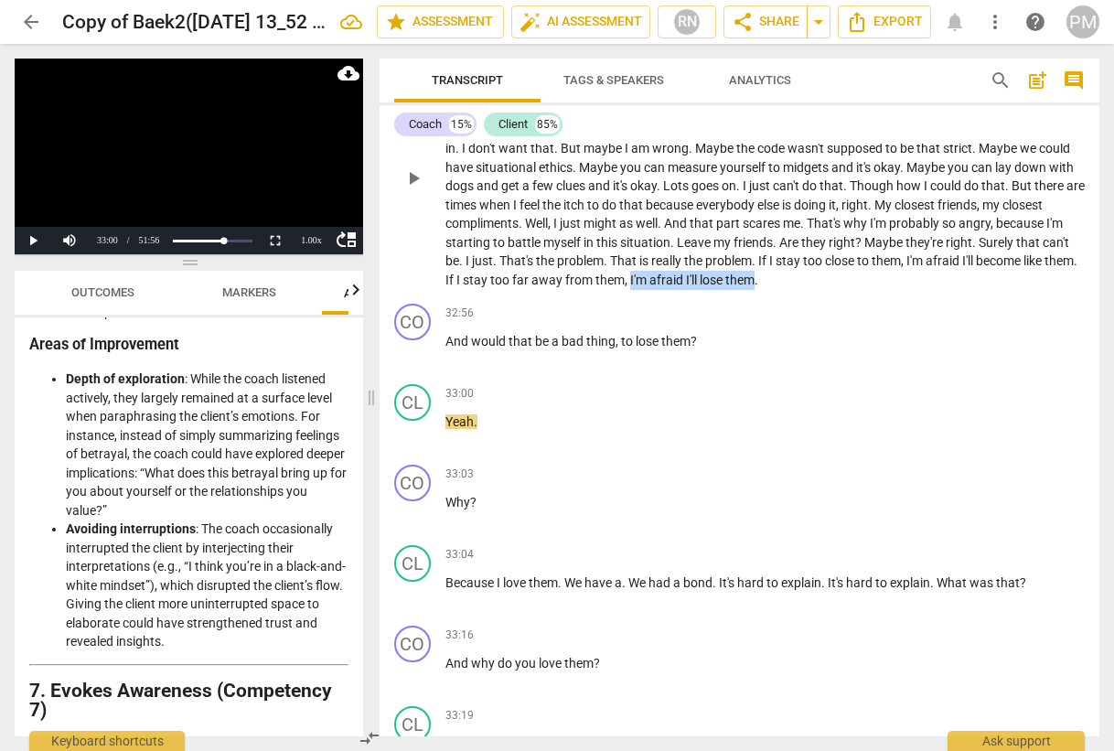
drag, startPoint x: 788, startPoint y: 316, endPoint x: 911, endPoint y: 316, distance: 122.6
click at [911, 289] on p "Someone I respected once told me , I struggle now to respect him . But they sai…" at bounding box center [765, 176] width 640 height 225
click at [630, 287] on span "," at bounding box center [627, 280] width 5 height 15
drag, startPoint x: 786, startPoint y: 311, endPoint x: 911, endPoint y: 316, distance: 125.4
click at [911, 289] on p "Someone I respected once told me , I struggle now to respect him . But they sai…" at bounding box center [765, 176] width 640 height 225
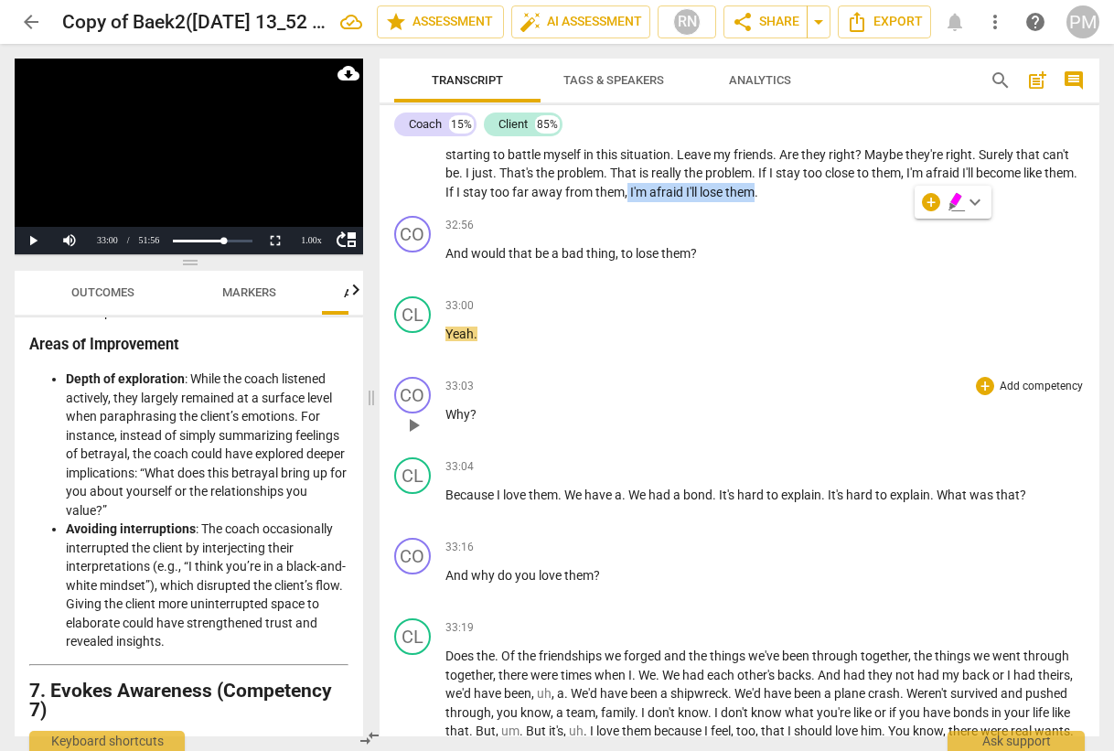
scroll to position [9420, 0]
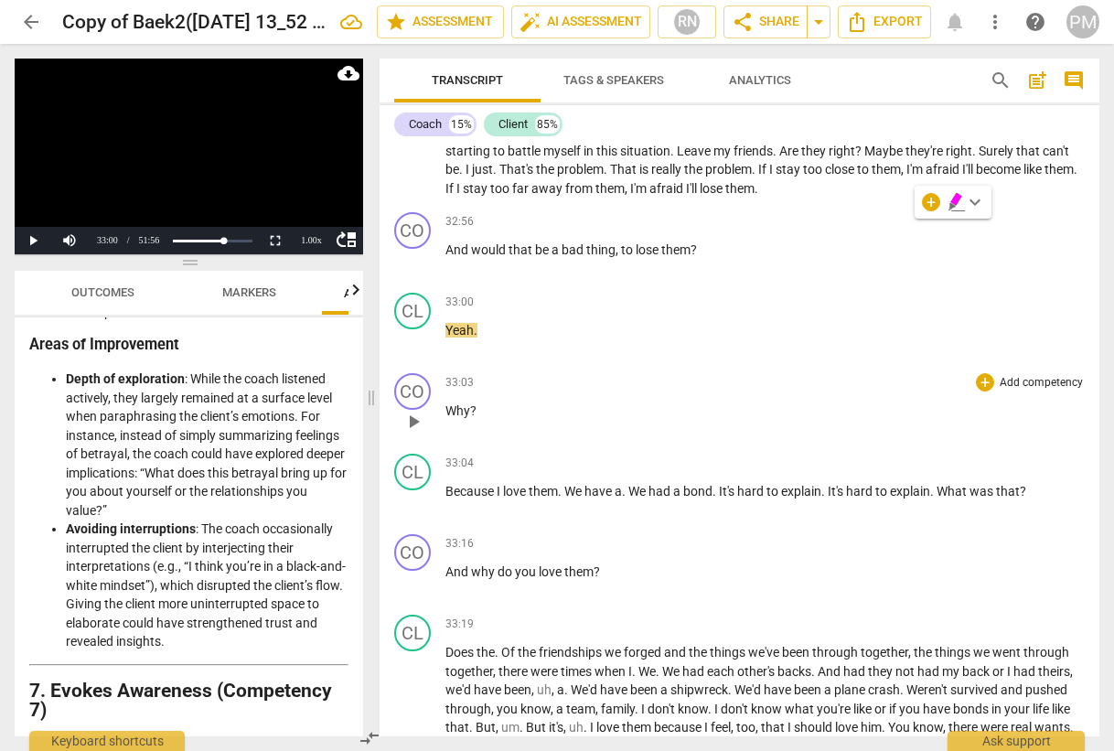
drag, startPoint x: 499, startPoint y: 435, endPoint x: 433, endPoint y: 444, distance: 67.3
click at [433, 444] on div "CO play_arrow pause 33:03 + Add competency keyboard_arrow_right Why ?" at bounding box center [740, 406] width 721 height 80
drag, startPoint x: 446, startPoint y: 449, endPoint x: 487, endPoint y: 453, distance: 40.4
click at [487, 421] on p "Why ?" at bounding box center [765, 410] width 640 height 19
click at [415, 272] on span "play_arrow" at bounding box center [413, 261] width 22 height 22
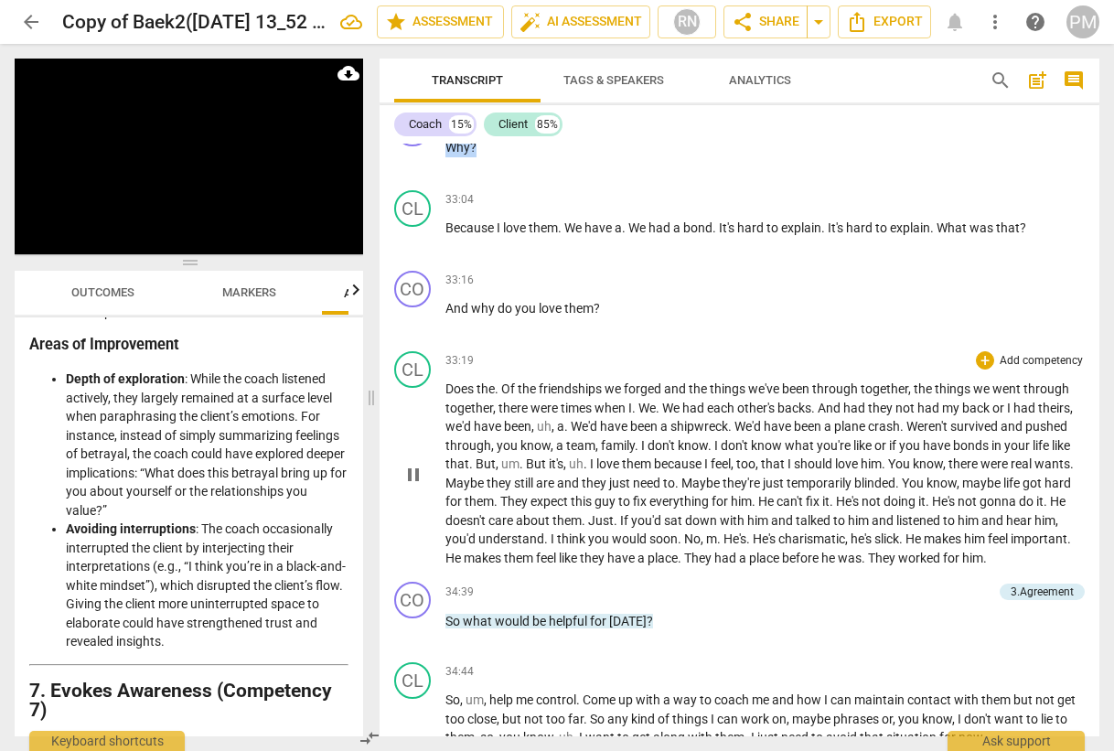
scroll to position [9786, 0]
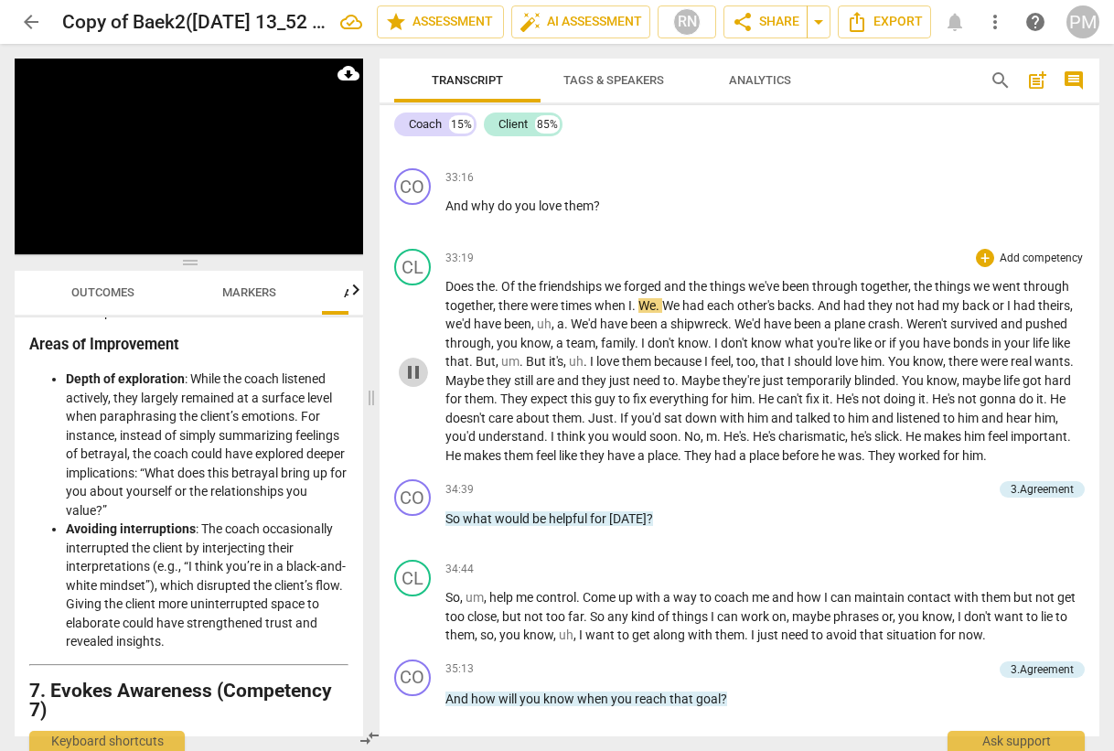
click at [412, 383] on span "pause" at bounding box center [413, 372] width 22 height 22
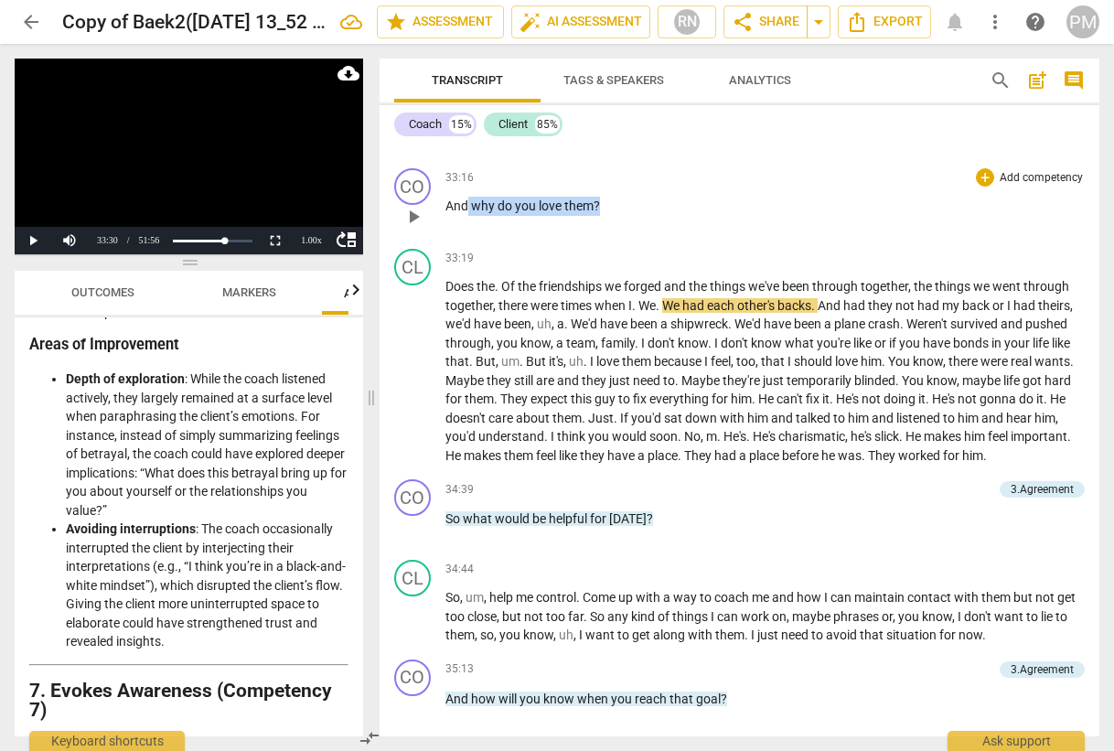
drag, startPoint x: 469, startPoint y: 245, endPoint x: 605, endPoint y: 246, distance: 136.3
click at [605, 216] on p "And why do you love them ?" at bounding box center [765, 206] width 640 height 19
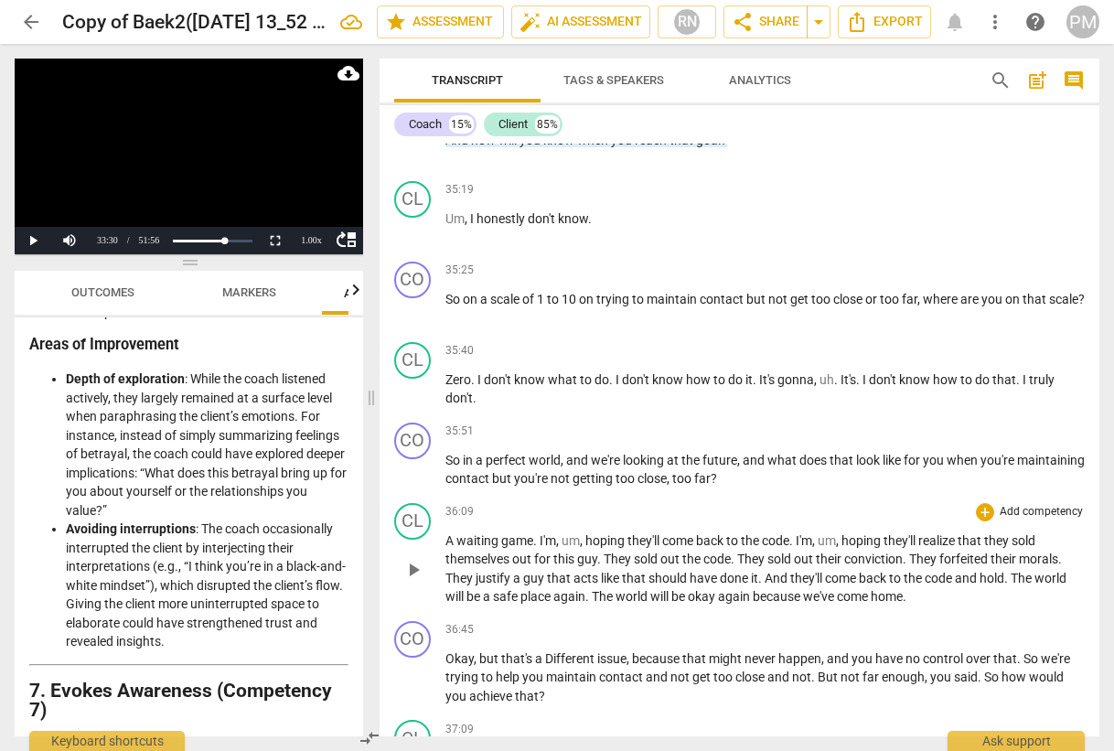
scroll to position [10426, 0]
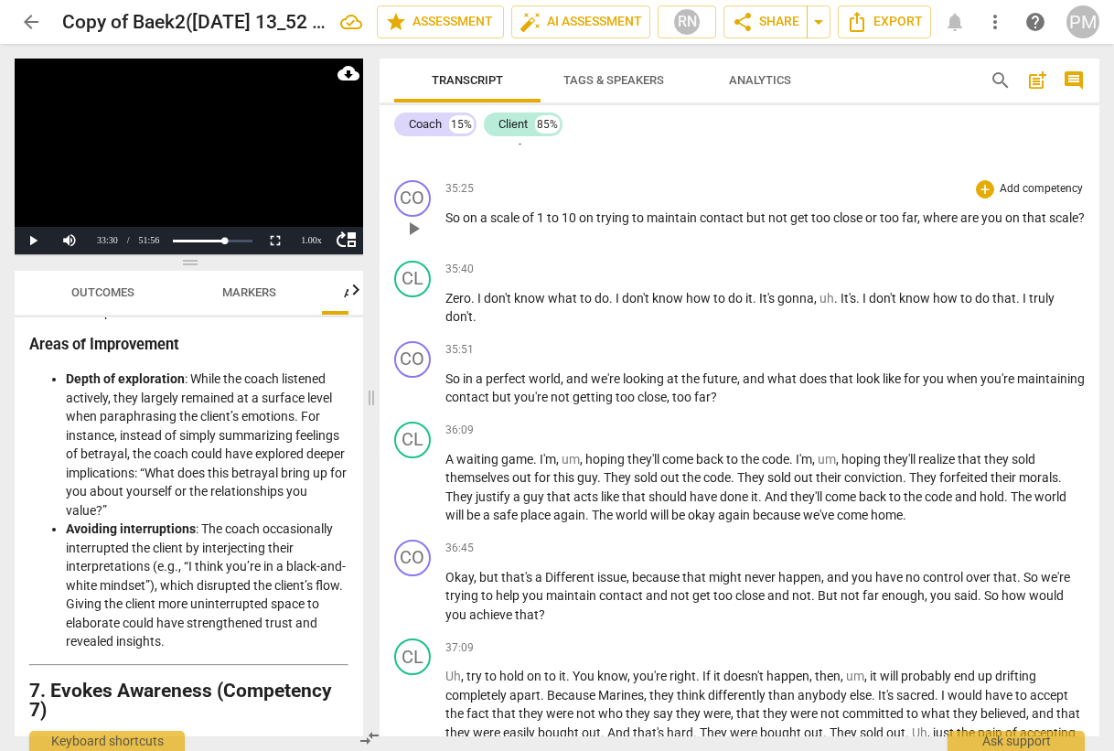
click at [428, 241] on div "play_arrow pause" at bounding box center [422, 229] width 47 height 24
click at [414, 240] on span "play_arrow" at bounding box center [413, 229] width 22 height 22
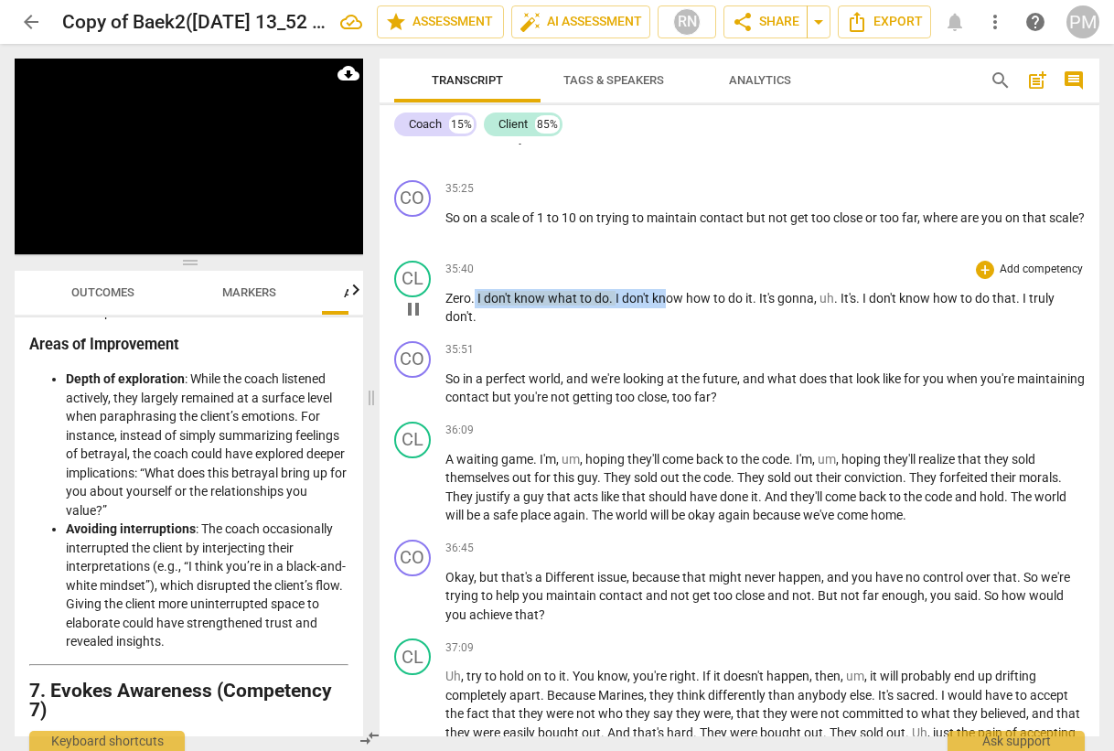
drag, startPoint x: 475, startPoint y: 334, endPoint x: 666, endPoint y: 337, distance: 191.2
click at [666, 327] on p "Zero . I don't know what to do . I don't know how to do it . It's gonna , uh . …" at bounding box center [765, 307] width 640 height 37
click at [416, 320] on span "pause" at bounding box center [413, 309] width 22 height 22
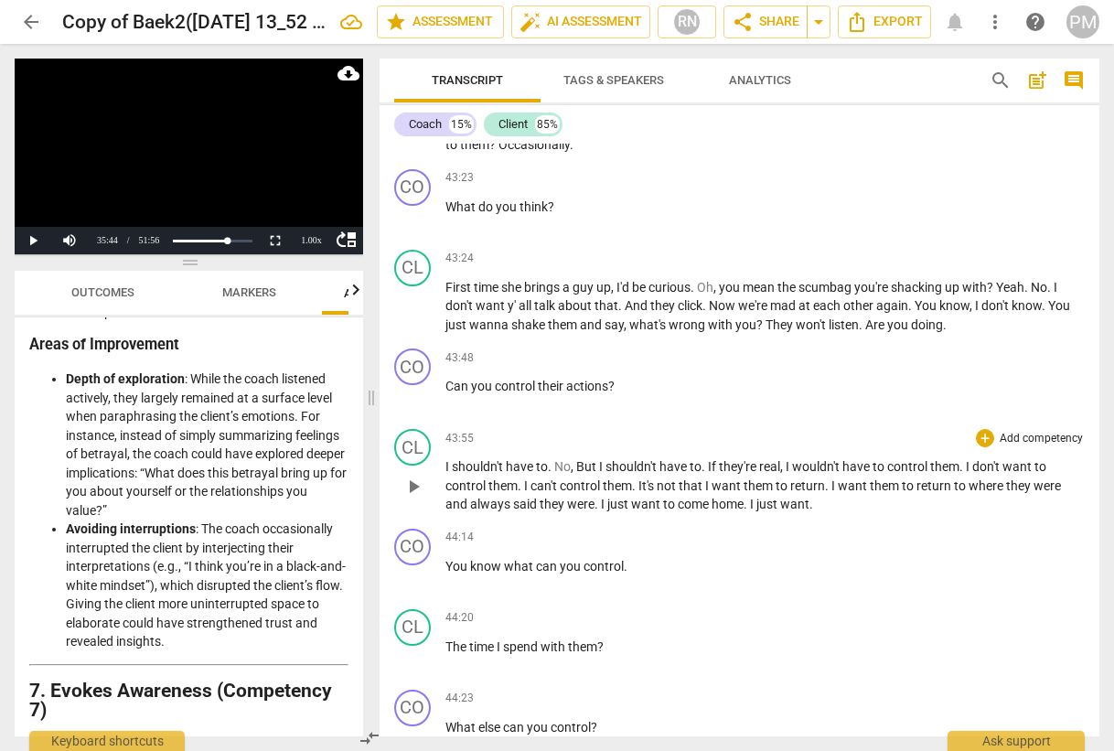
scroll to position [12347, 0]
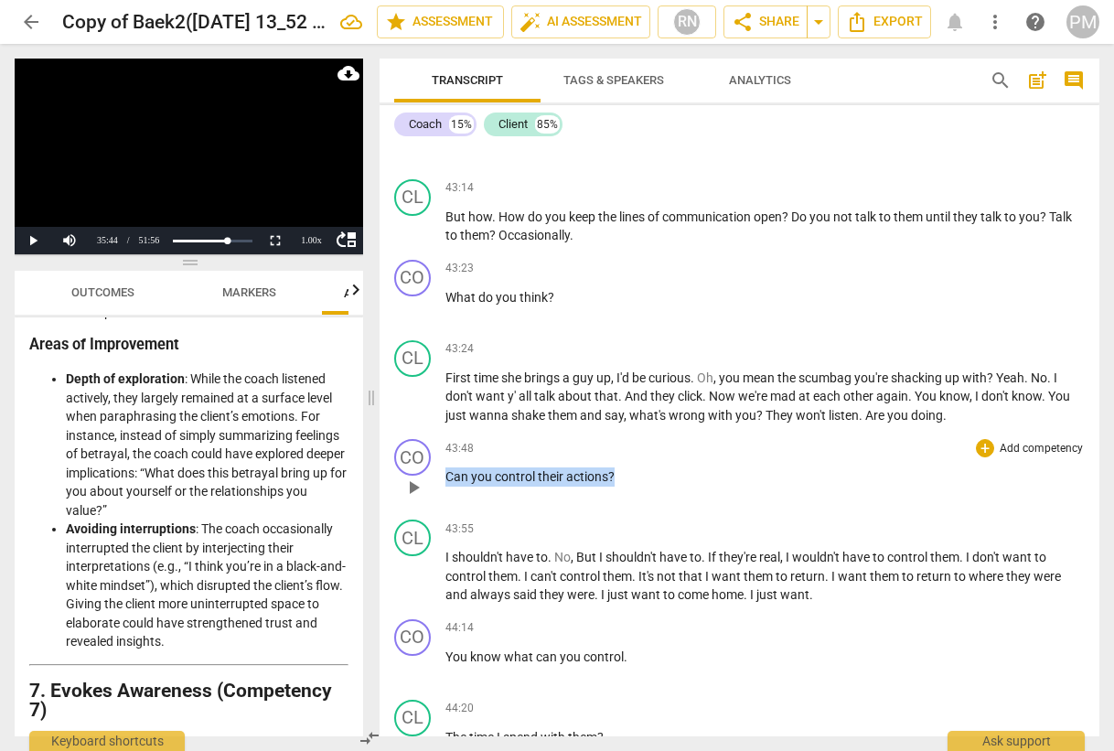
drag, startPoint x: 447, startPoint y: 519, endPoint x: 650, endPoint y: 522, distance: 203.1
click at [650, 487] on p "Can you control their actions ?" at bounding box center [765, 476] width 640 height 19
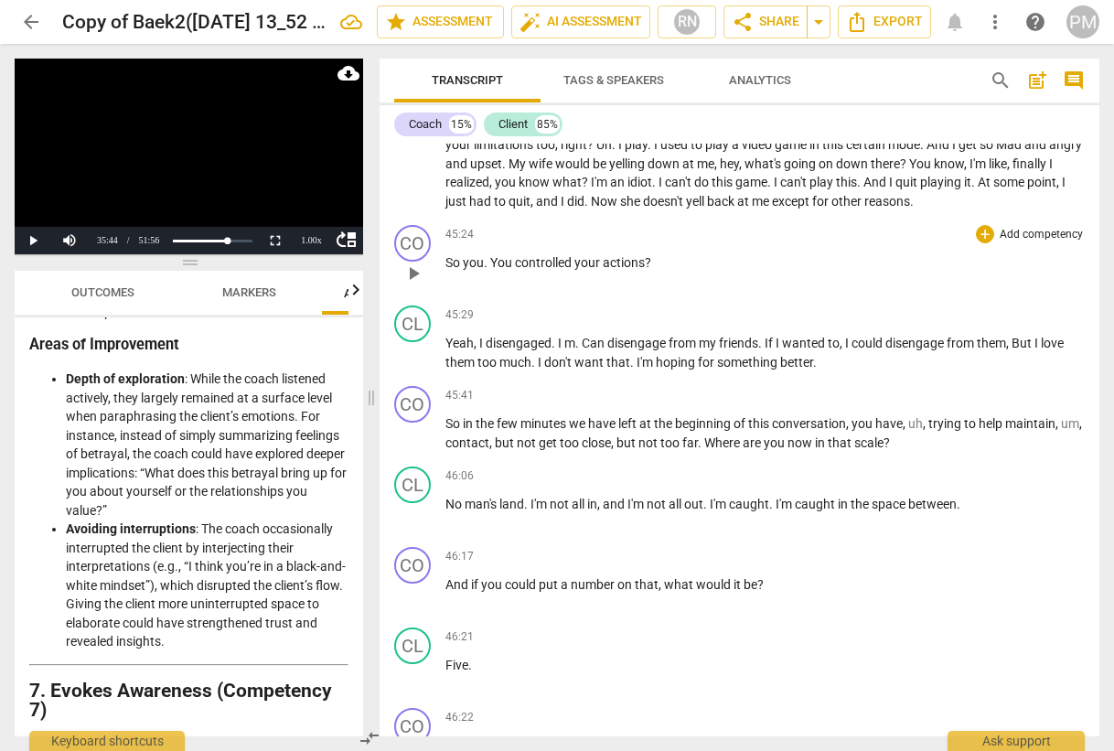
scroll to position [13353, 0]
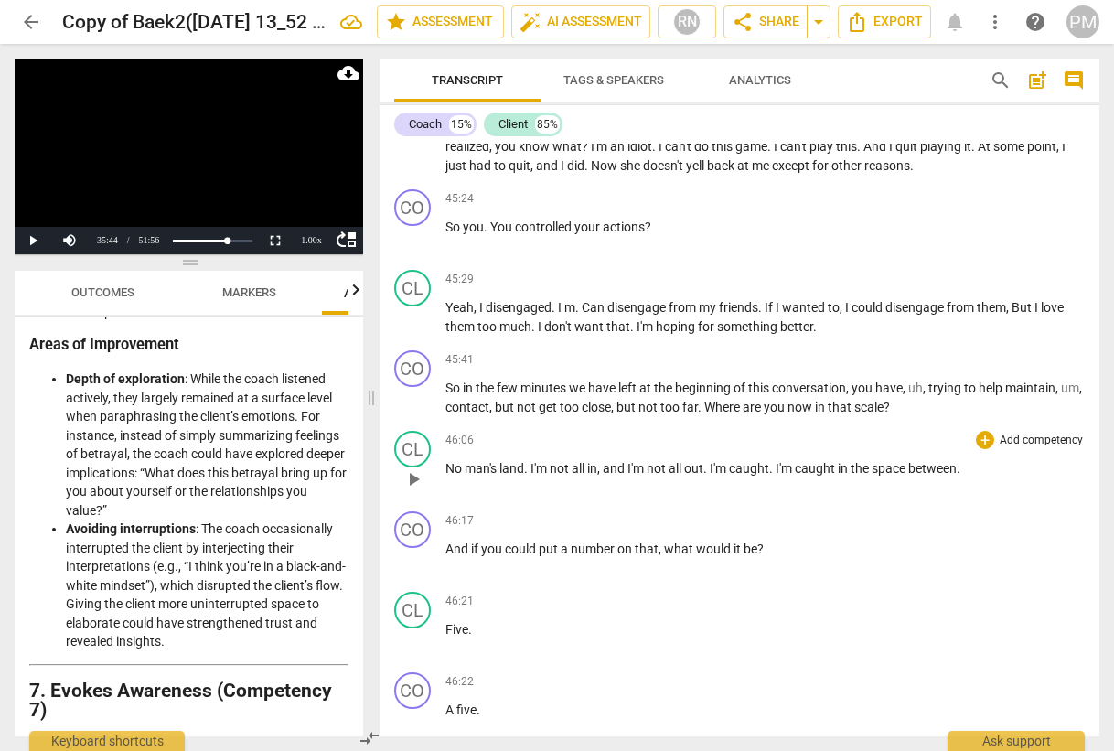
click at [417, 490] on span "play_arrow" at bounding box center [413, 479] width 22 height 22
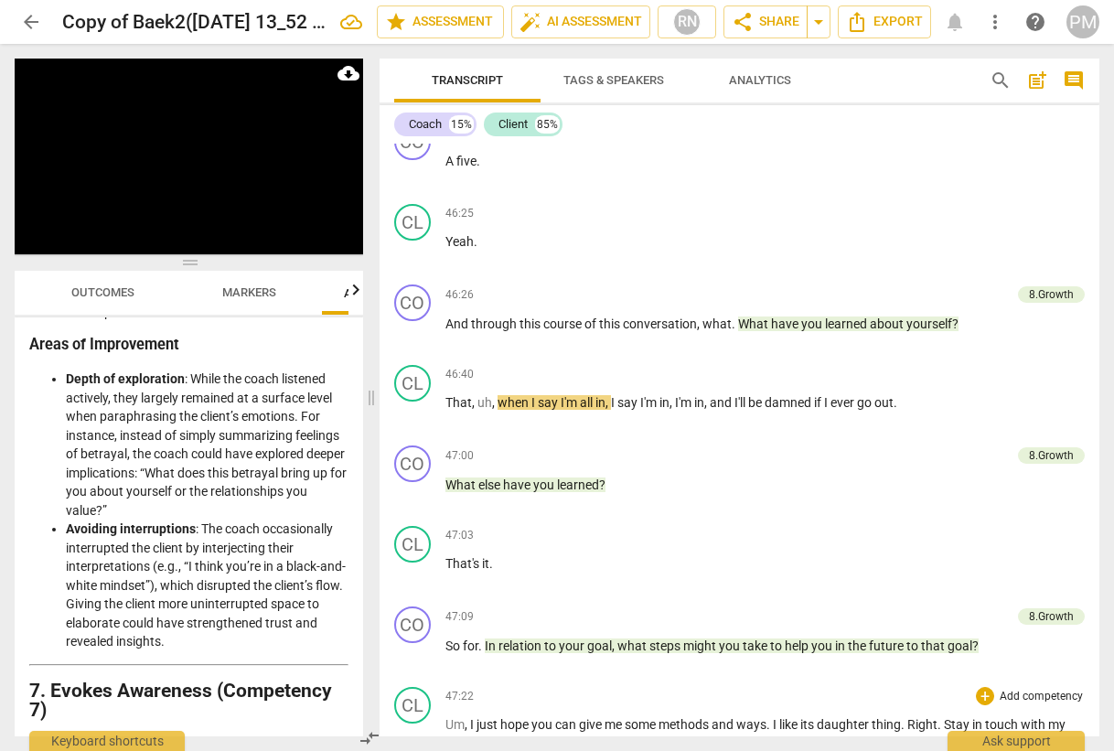
scroll to position [14084, 0]
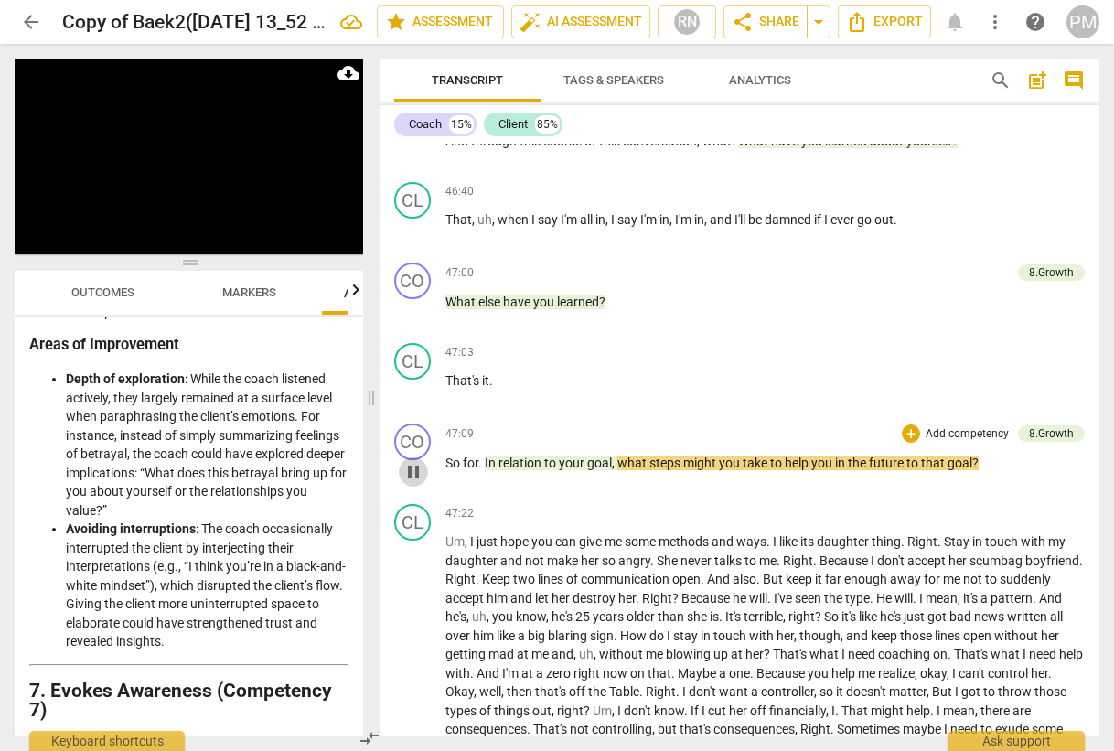
click at [423, 483] on span "pause" at bounding box center [413, 472] width 22 height 22
click at [411, 483] on span "play_arrow" at bounding box center [413, 472] width 22 height 22
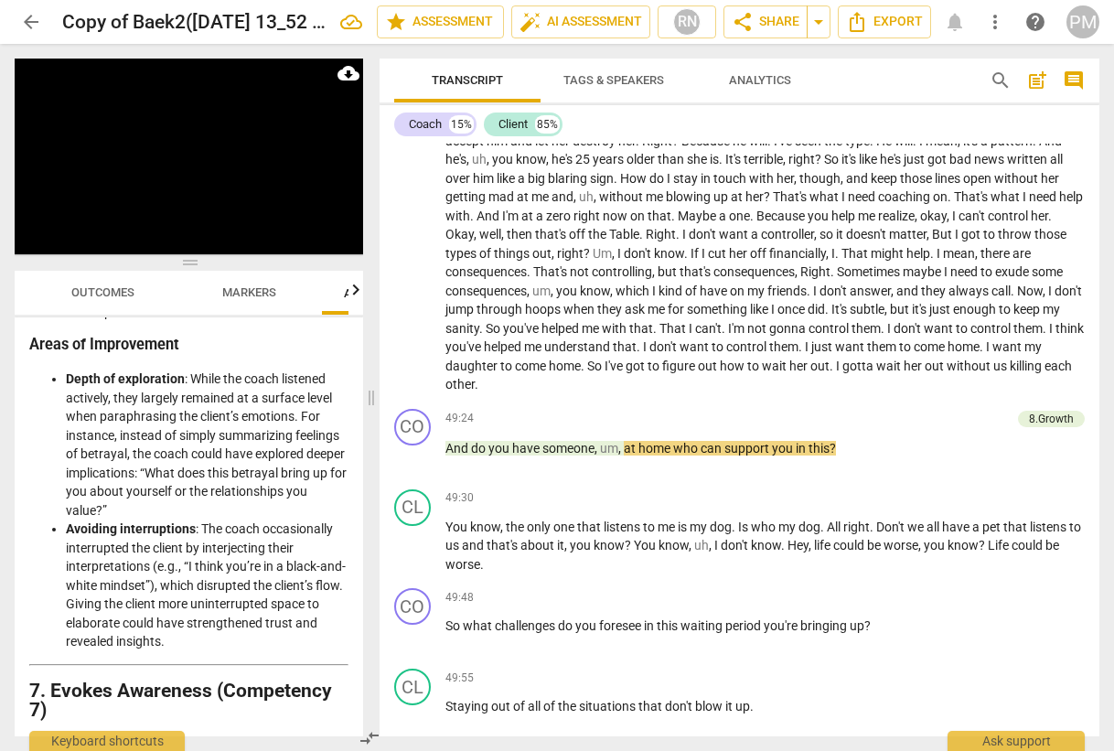
scroll to position [14908, 0]
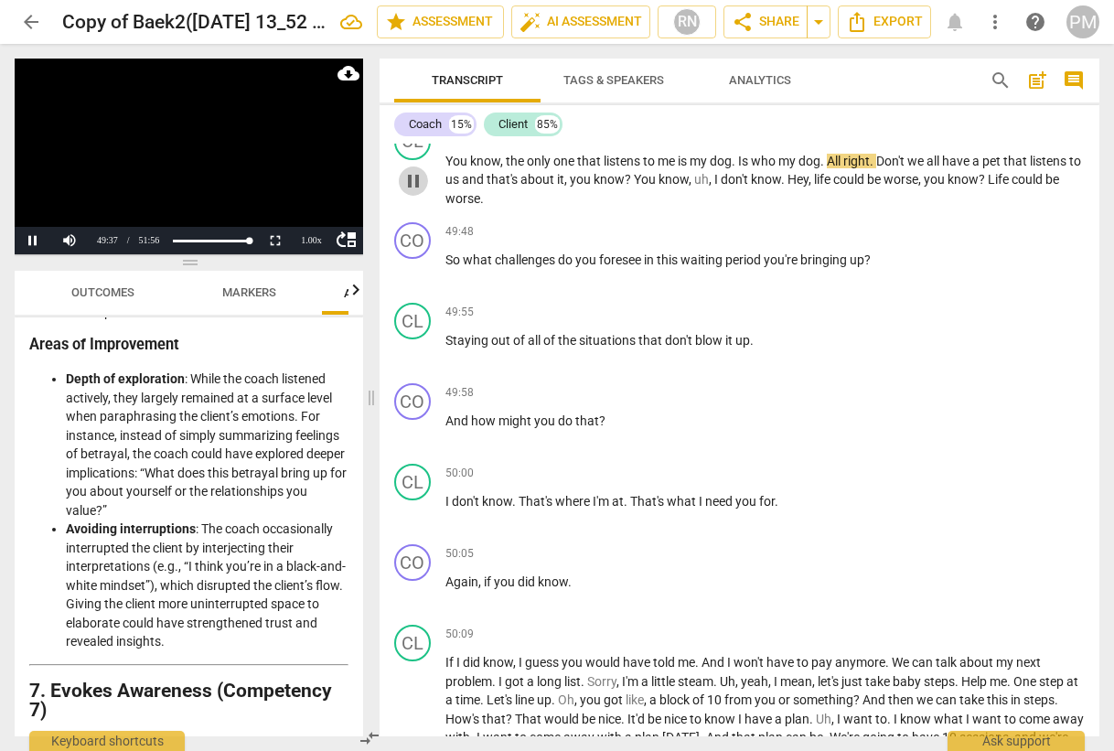
click at [411, 192] on span "pause" at bounding box center [413, 181] width 22 height 22
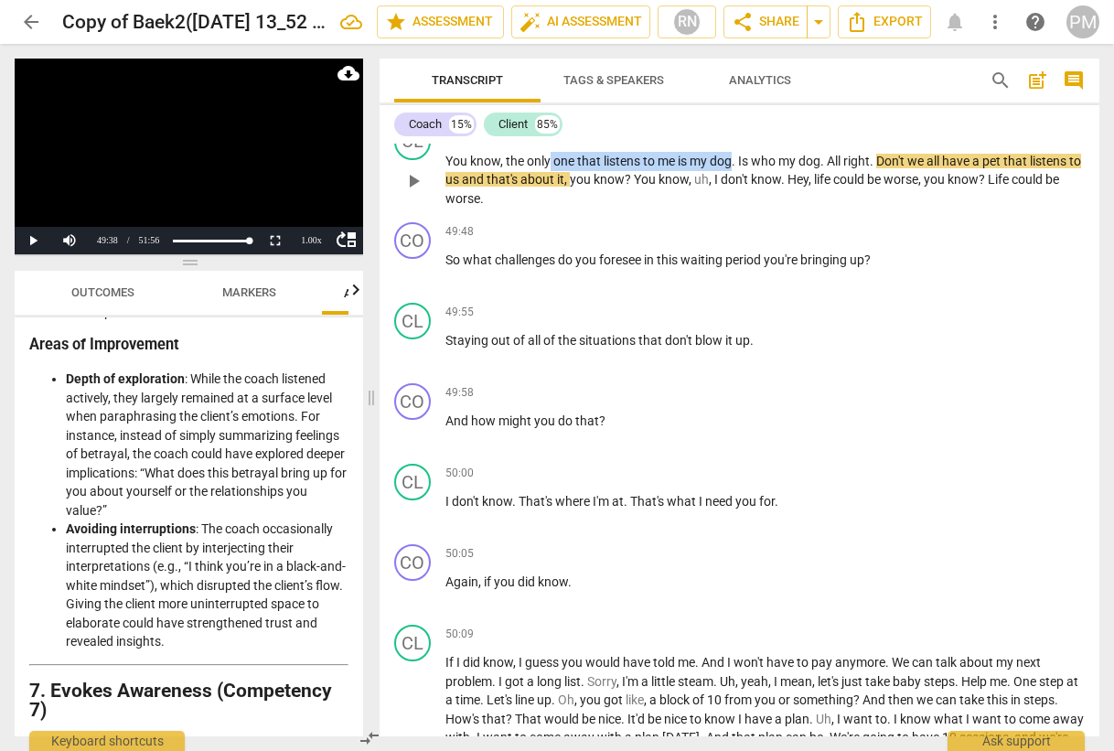
drag, startPoint x: 550, startPoint y: 197, endPoint x: 733, endPoint y: 192, distance: 183.0
click at [733, 192] on p "You know , the only one that listens to me is my dog . Is who my dog . All righ…" at bounding box center [765, 180] width 640 height 57
drag, startPoint x: 997, startPoint y: 215, endPoint x: 909, endPoint y: 236, distance: 90.3
click at [909, 209] on p "You know , the only one that listens to me is my dog . Is who my dog . All righ…" at bounding box center [765, 180] width 640 height 57
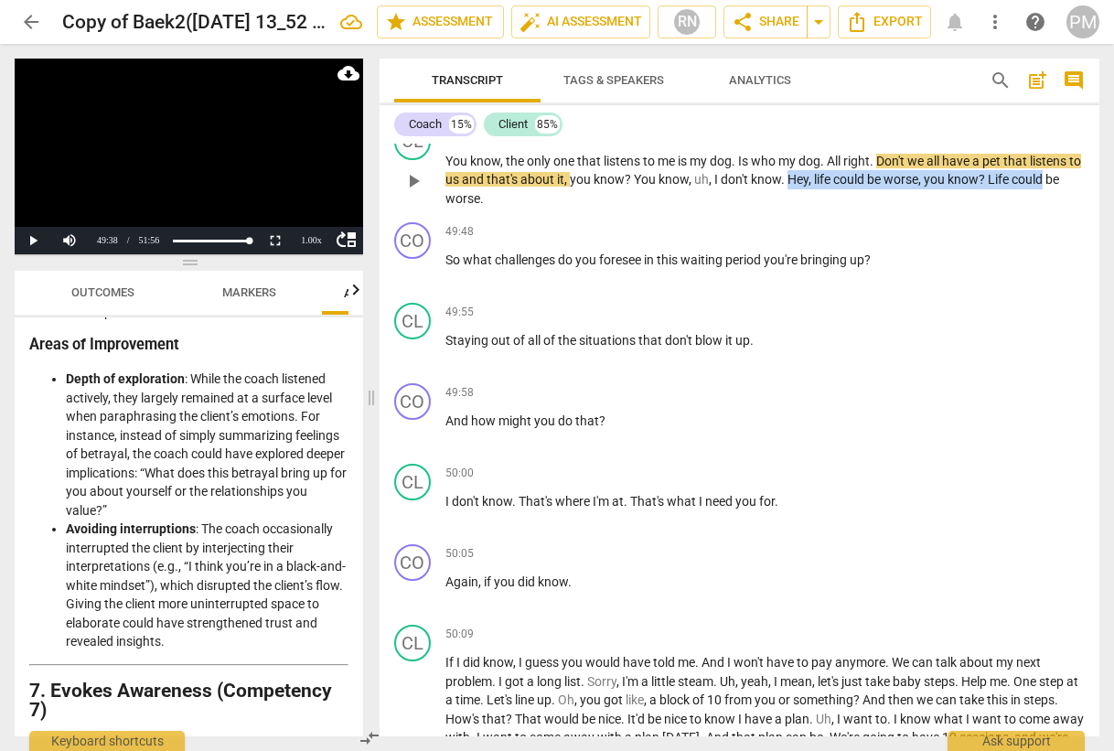
drag, startPoint x: 801, startPoint y: 212, endPoint x: 1060, endPoint y: 211, distance: 258.8
click at [1060, 209] on p "You know , the only one that listens to me is my dog . Is who my dog . All righ…" at bounding box center [765, 180] width 640 height 57
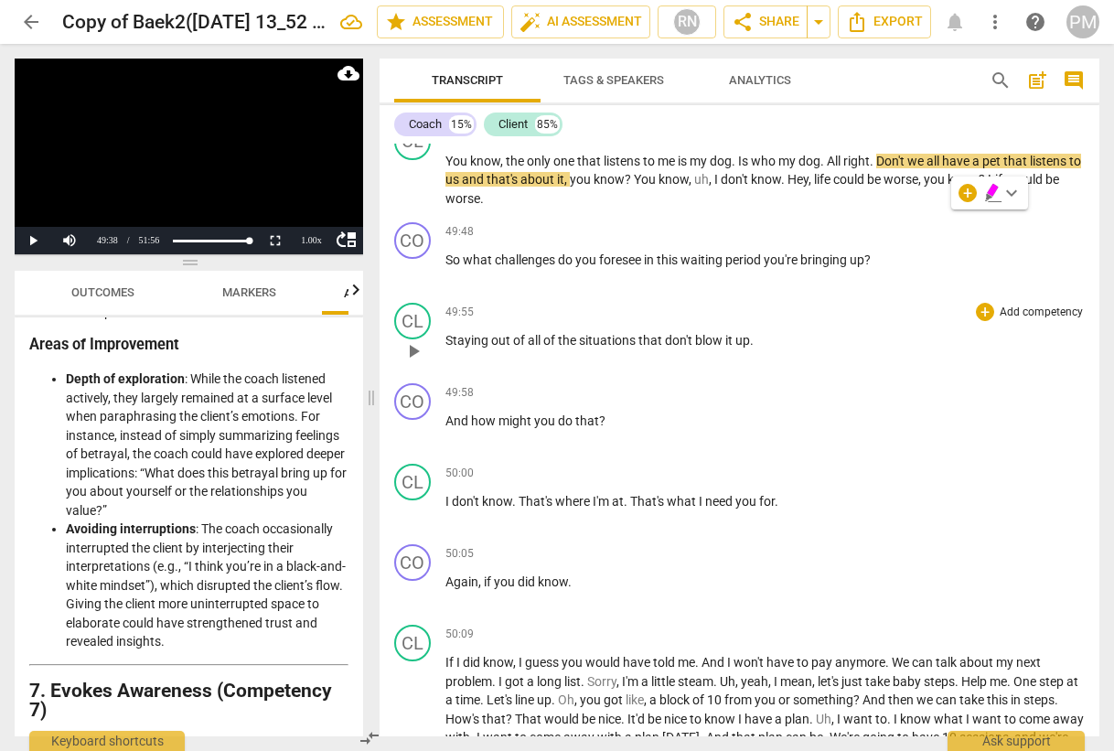
click at [710, 369] on div "49:55 + Add competency keyboard_arrow_right Staying out of all of the situation…" at bounding box center [765, 336] width 640 height 66
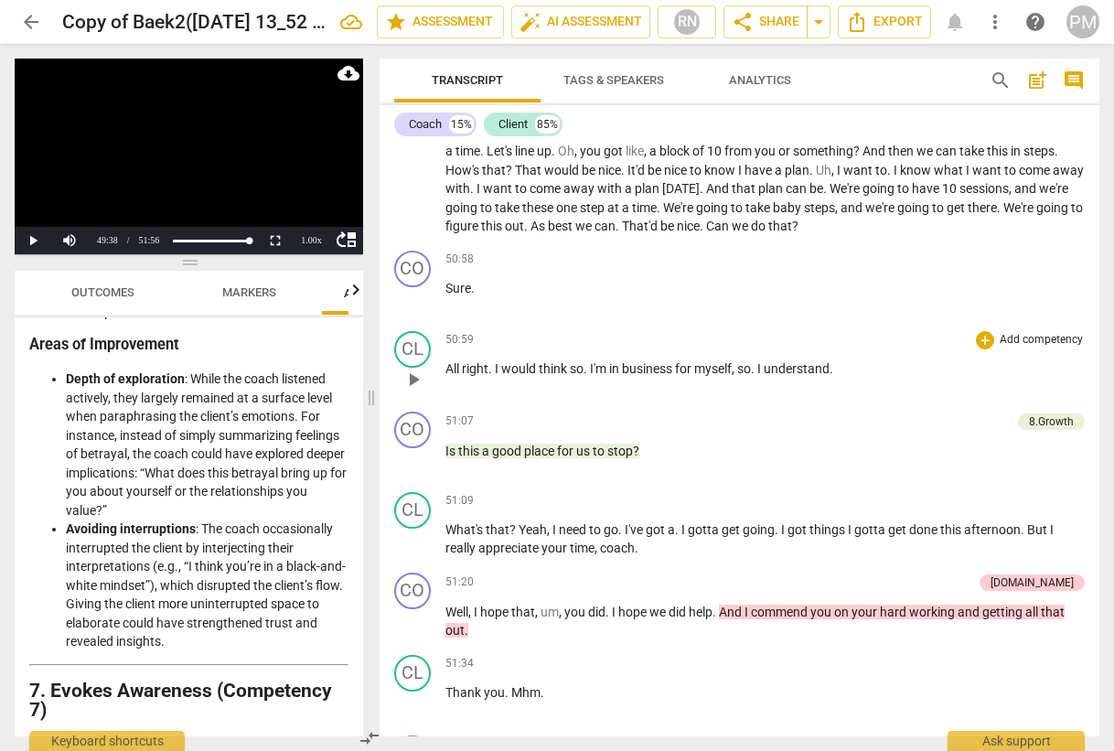
scroll to position [15548, 0]
